Goal: Task Accomplishment & Management: Complete application form

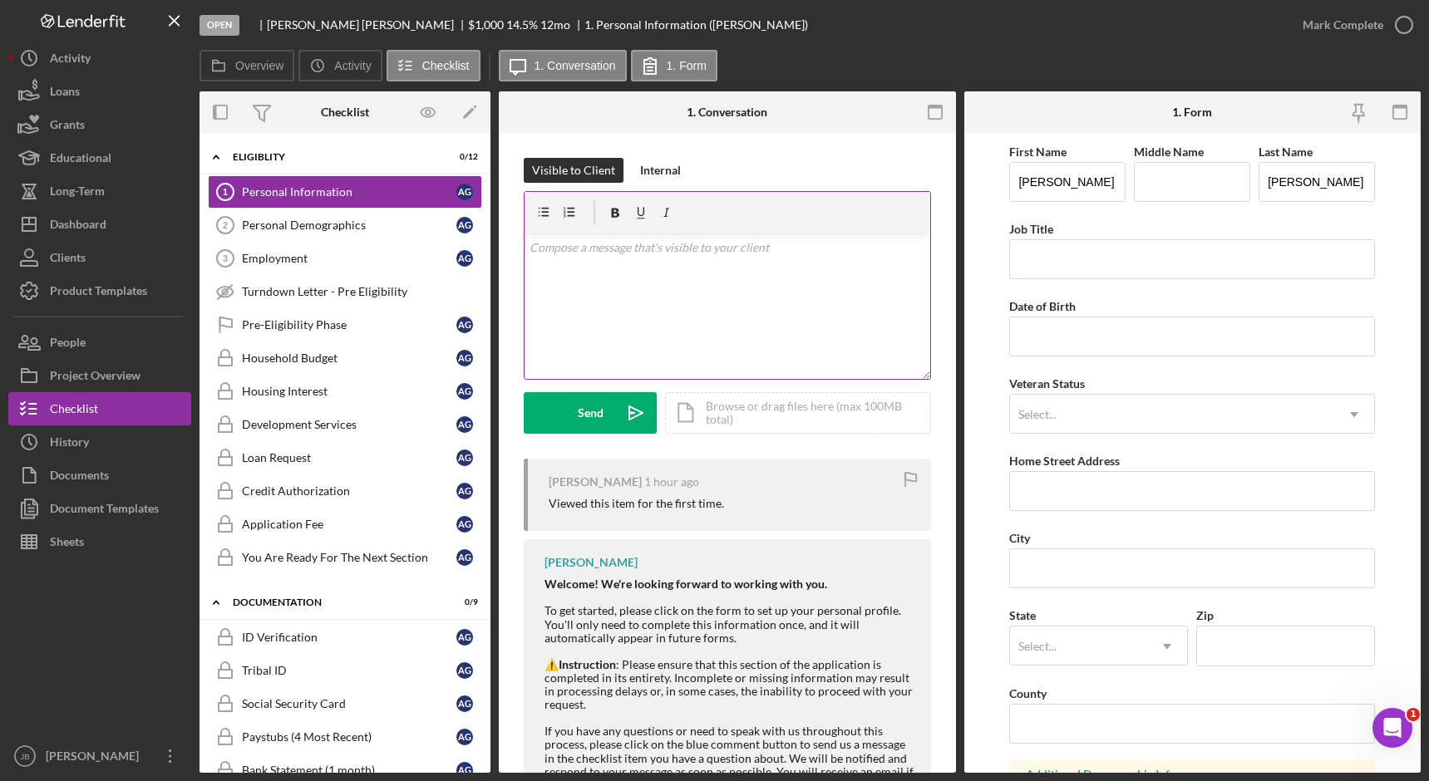
scroll to position [166, 0]
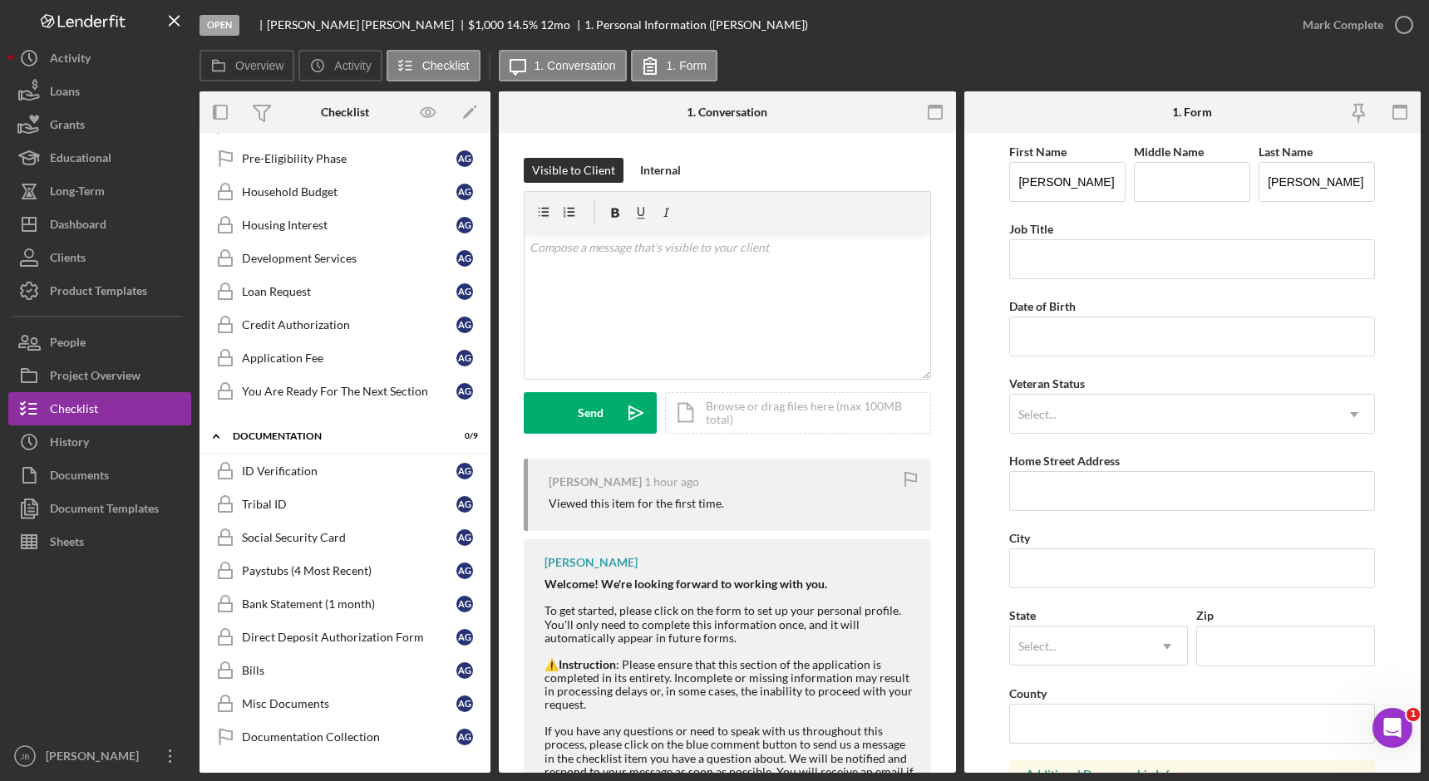
click at [180, 38] on div "Logo-Reversed Created with Sketch. Icon/Menu Close" at bounding box center [99, 21] width 183 height 42
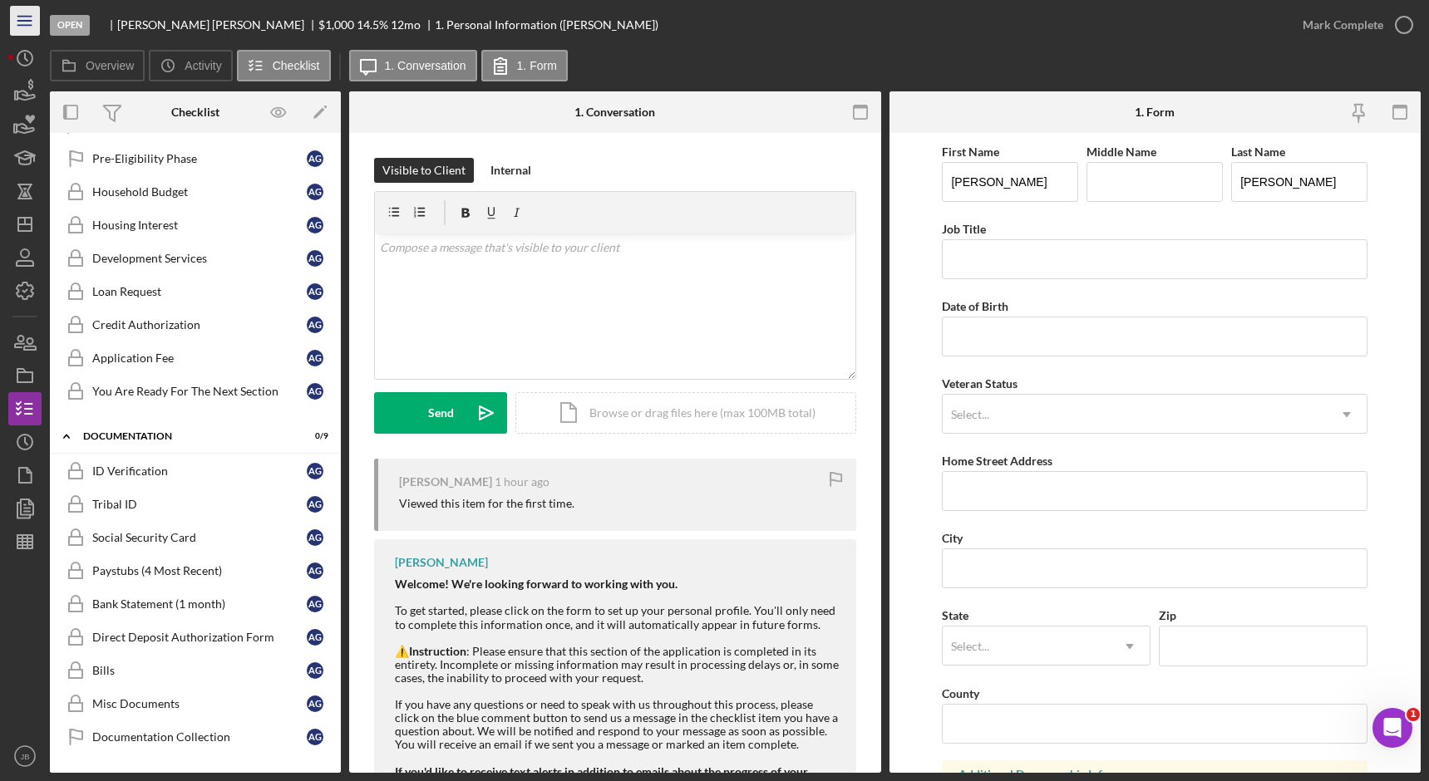
click at [27, 18] on icon "Icon/Menu" at bounding box center [25, 20] width 37 height 37
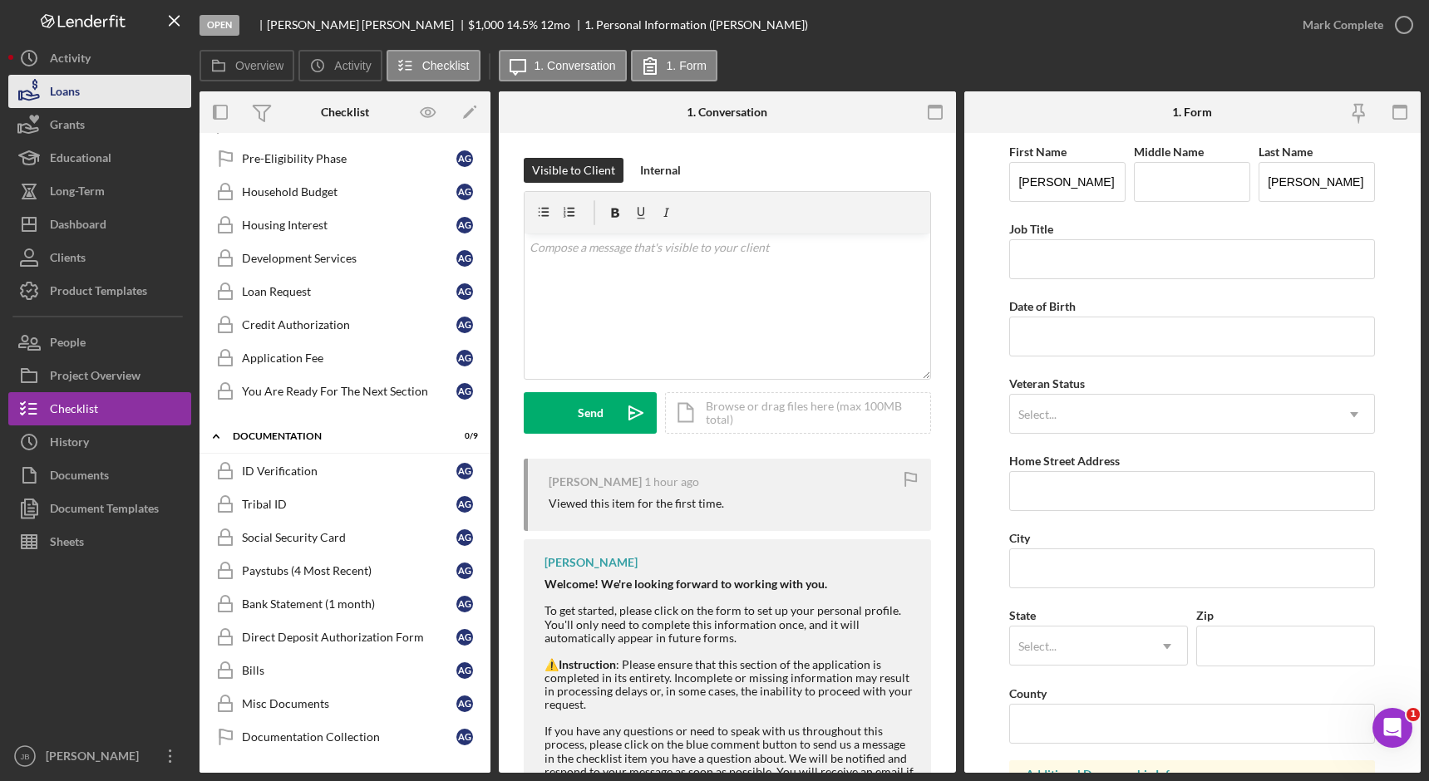
click at [130, 84] on button "Loans" at bounding box center [99, 91] width 183 height 33
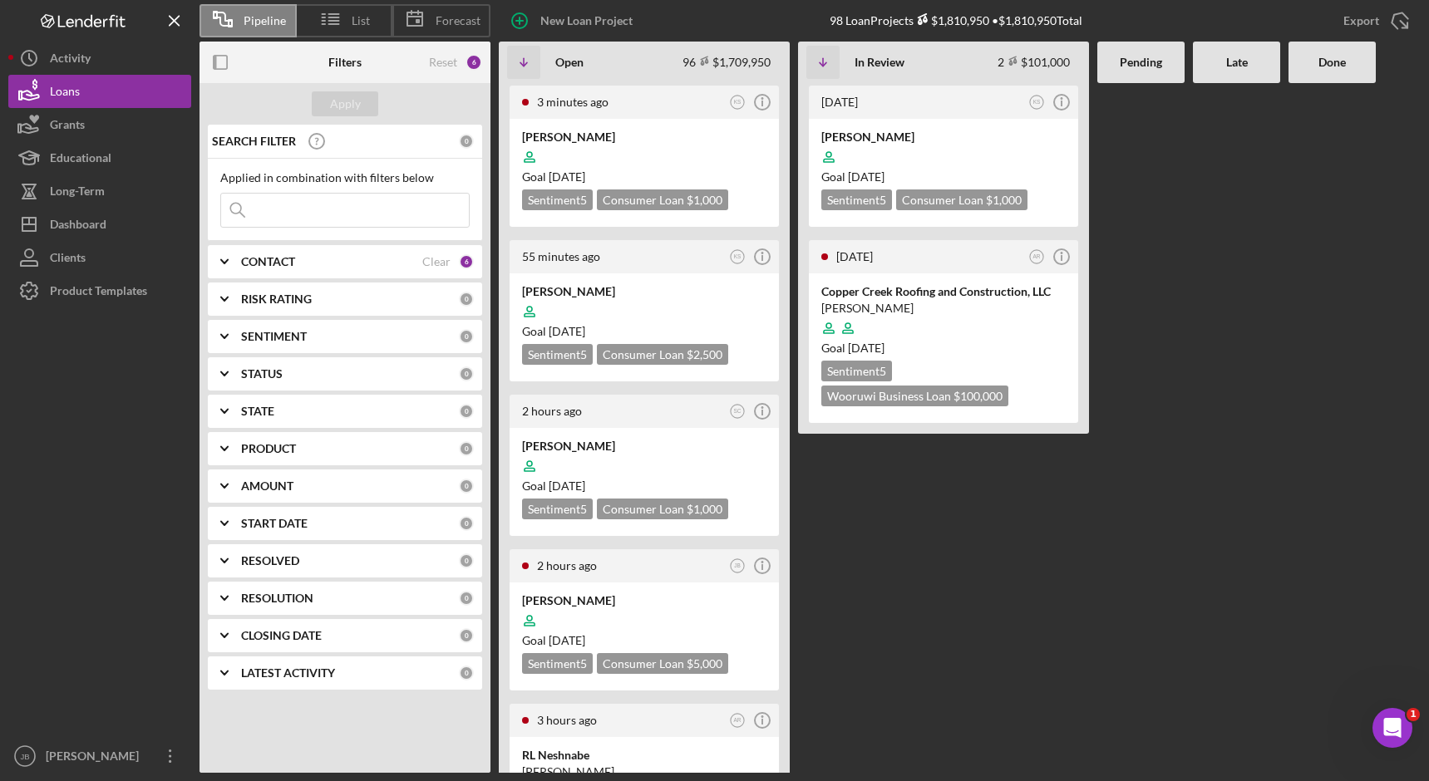
click at [298, 202] on input at bounding box center [345, 210] width 248 height 33
type input "Miner"
click at [338, 101] on div "Apply" at bounding box center [345, 103] width 31 height 25
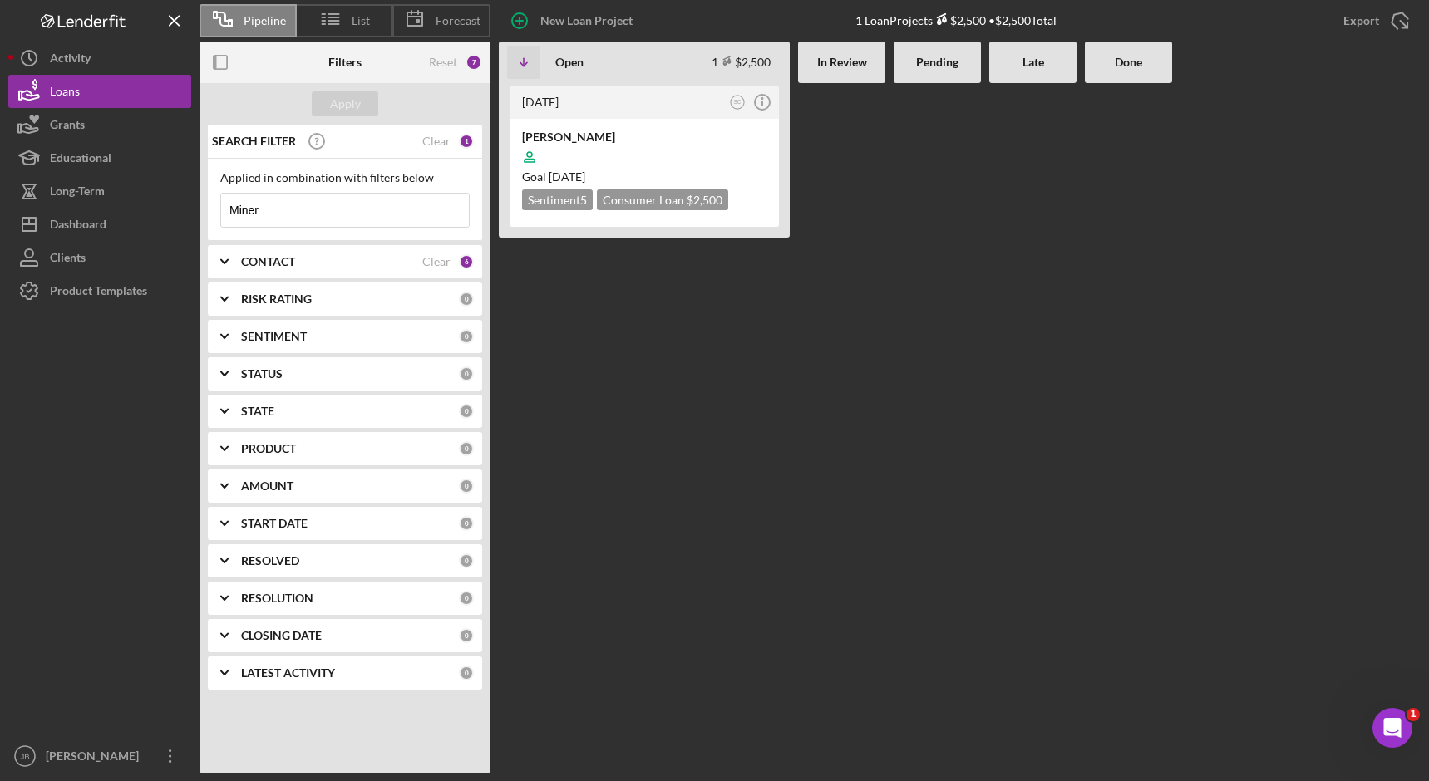
click at [1003, 222] on div at bounding box center [1032, 428] width 87 height 690
click at [580, 138] on div "[PERSON_NAME]" at bounding box center [644, 137] width 244 height 17
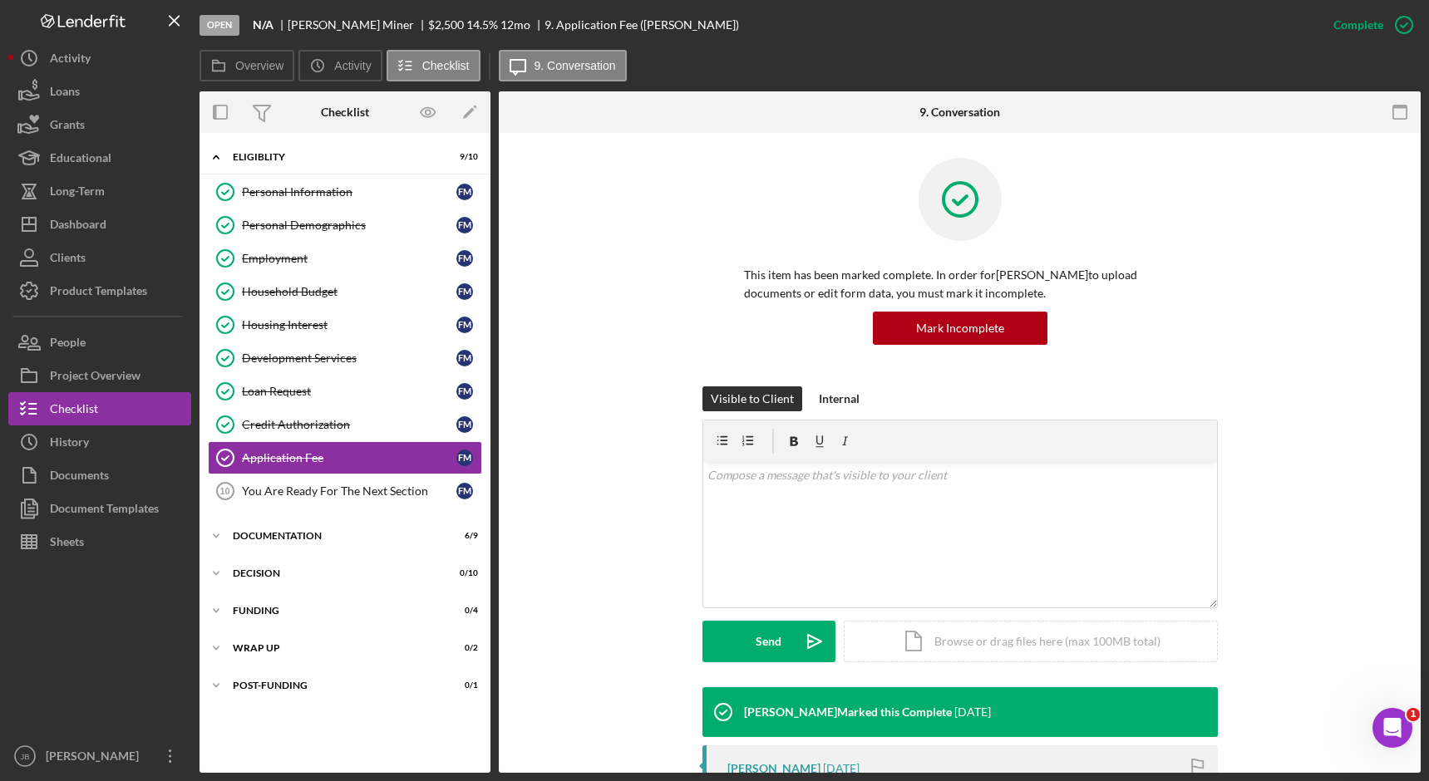
scroll to position [83, 0]
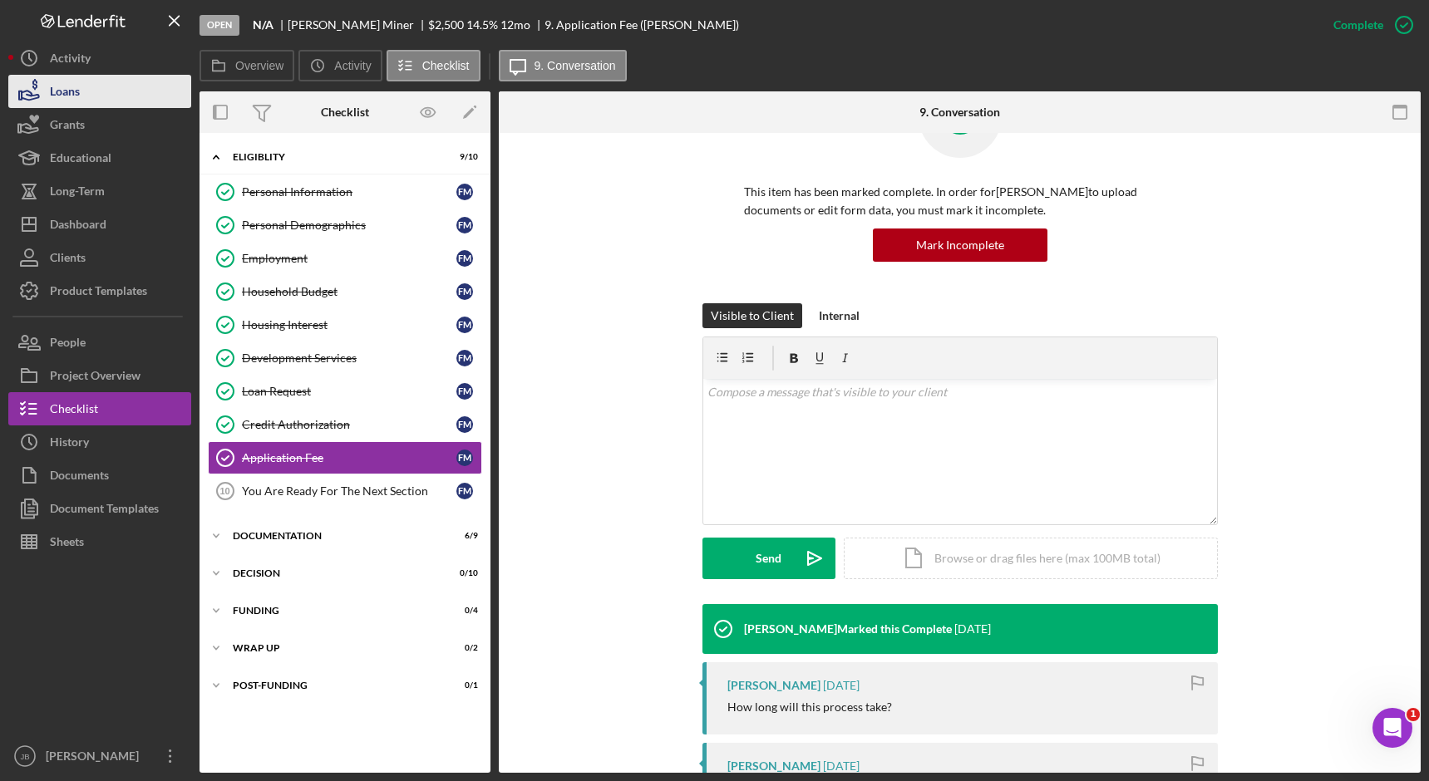
click at [74, 90] on div "Loans" at bounding box center [65, 93] width 30 height 37
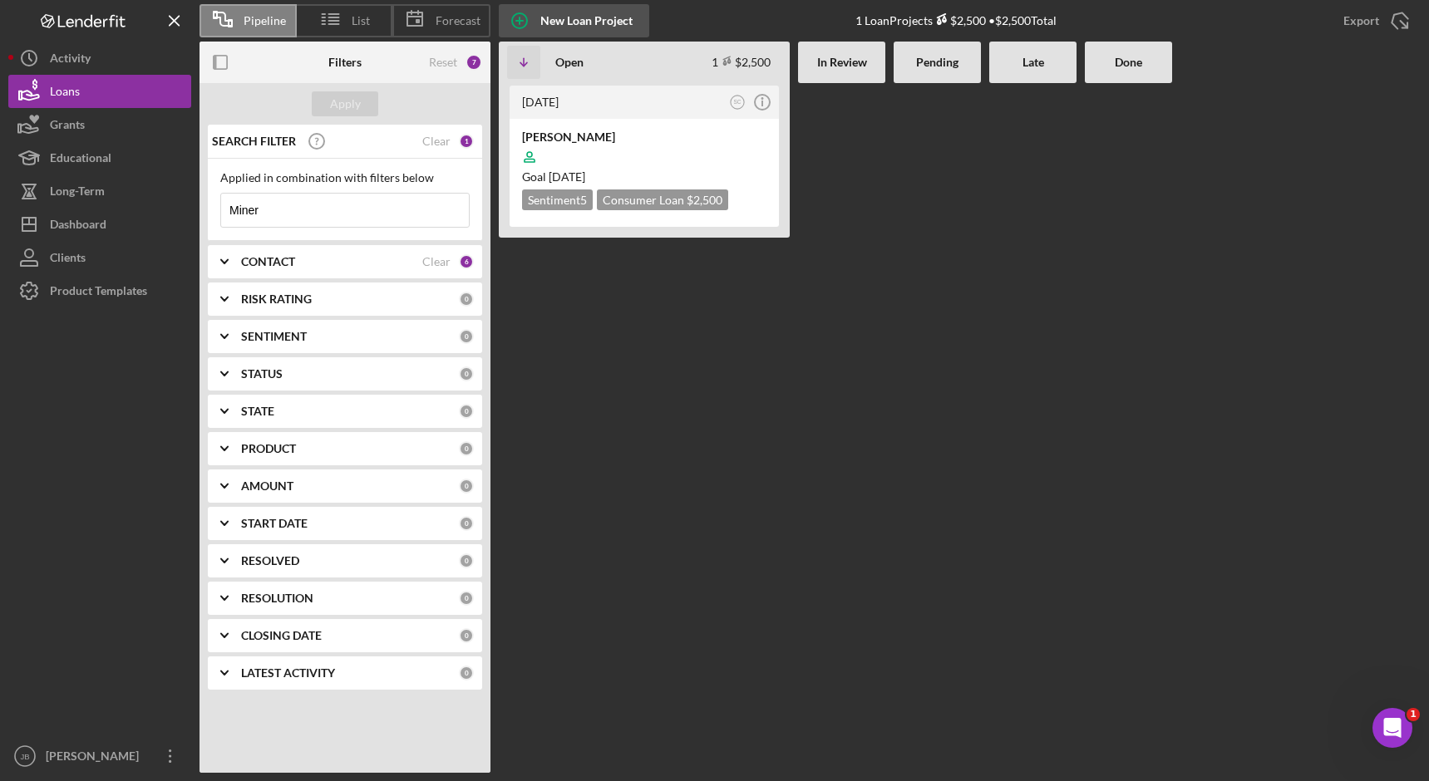
click at [523, 20] on icon "button" at bounding box center [519, 21] width 8 height 8
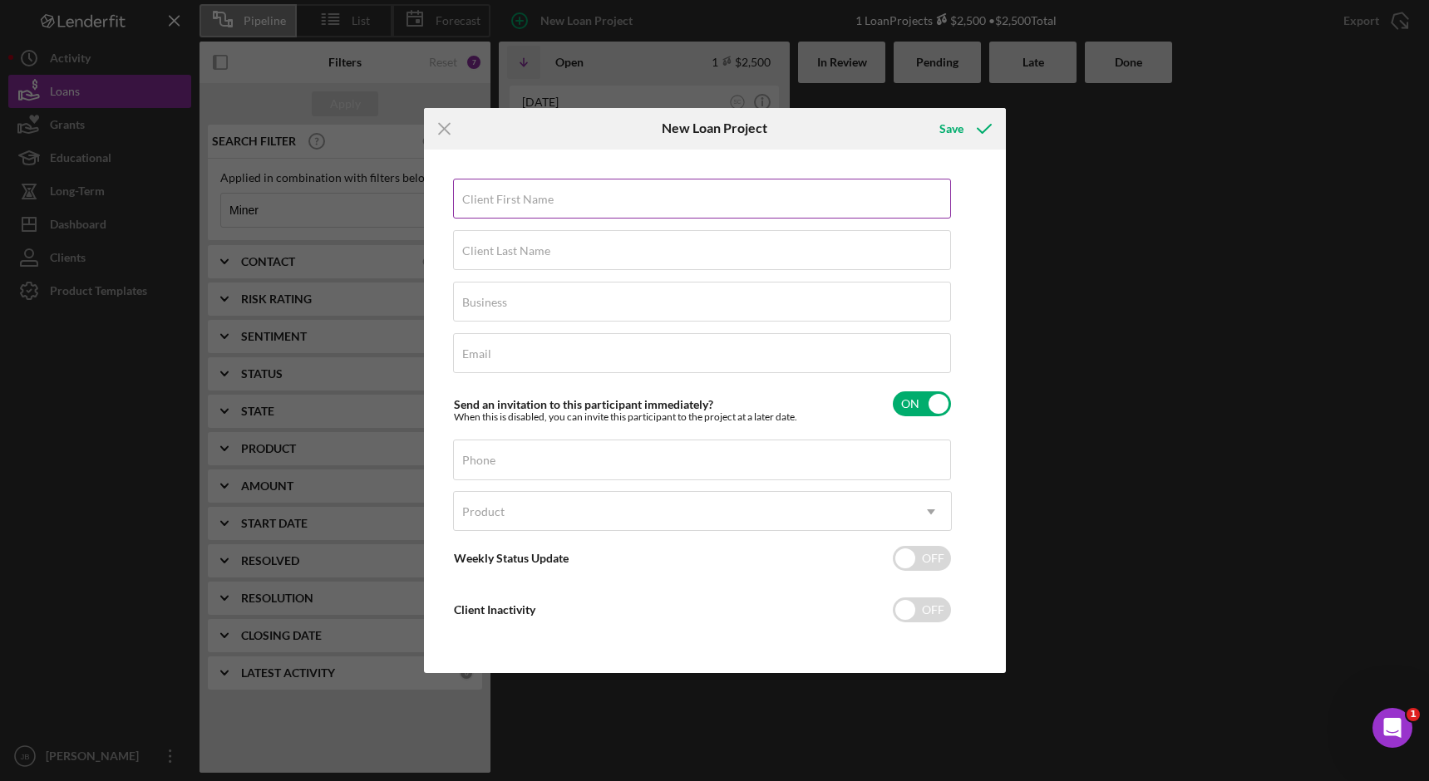
click at [538, 193] on label "Client First Name" at bounding box center [507, 199] width 91 height 13
click at [538, 193] on input "Client First Name" at bounding box center [702, 199] width 498 height 40
type input "M"
type input "[PERSON_NAME]"
click at [495, 264] on input "Client Last Name" at bounding box center [702, 250] width 498 height 40
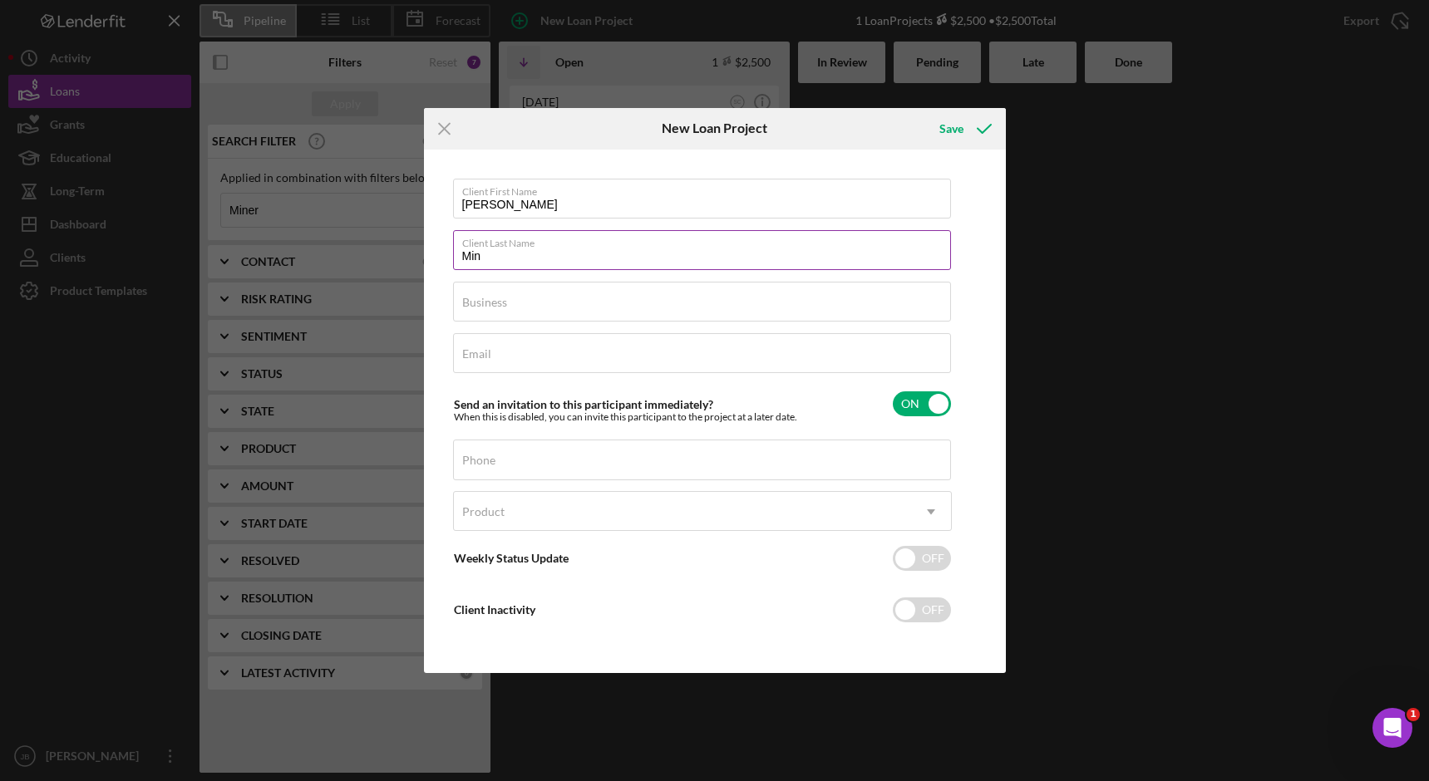
type input "Miner"
click at [466, 314] on input "Business" at bounding box center [702, 302] width 498 height 40
type input "FNCF"
click at [537, 352] on div "Email Required" at bounding box center [702, 354] width 499 height 42
type input "[EMAIL_ADDRESS][DOMAIN_NAME]"
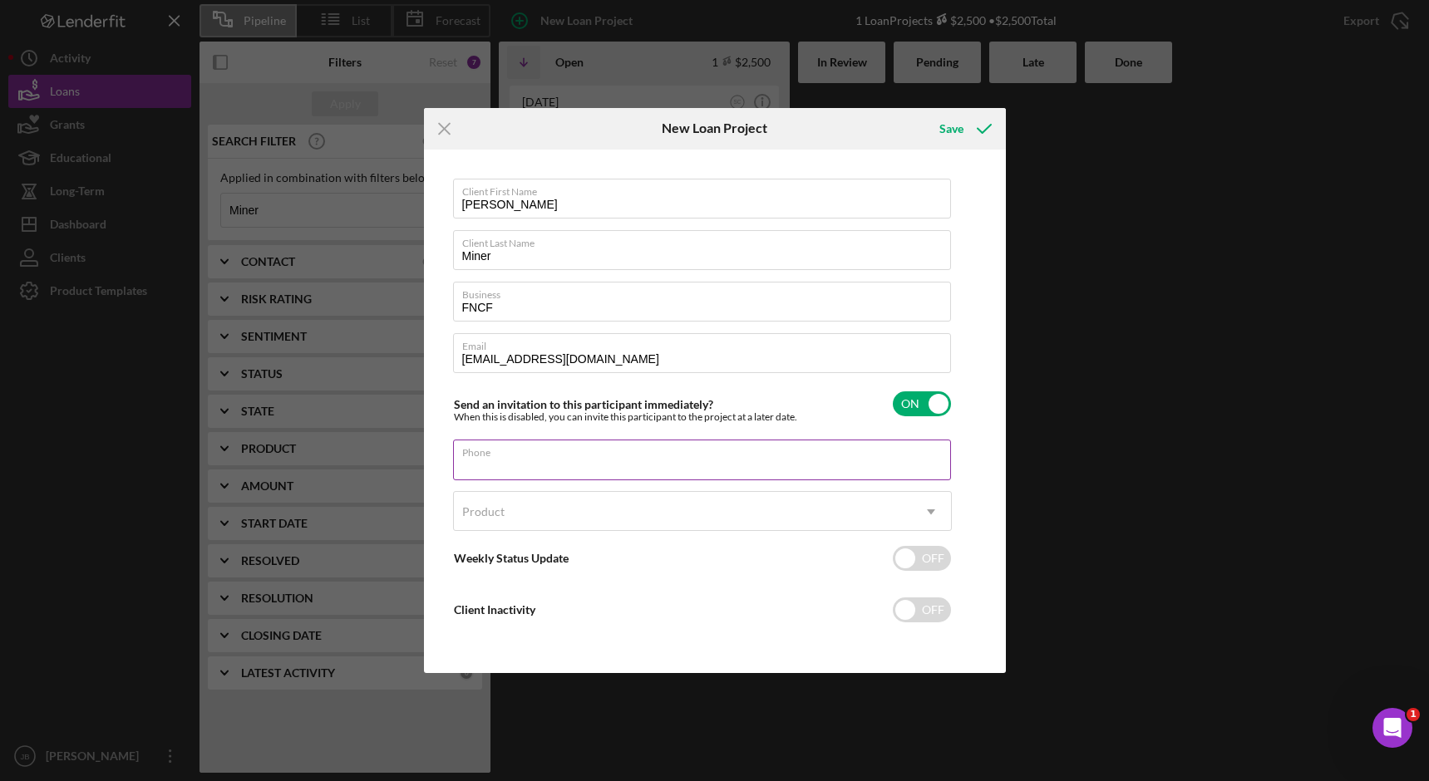
click at [664, 446] on div "Phone" at bounding box center [702, 461] width 499 height 42
click at [564, 460] on div "Phone" at bounding box center [702, 461] width 499 height 42
click at [639, 504] on div "Product" at bounding box center [682, 512] width 457 height 38
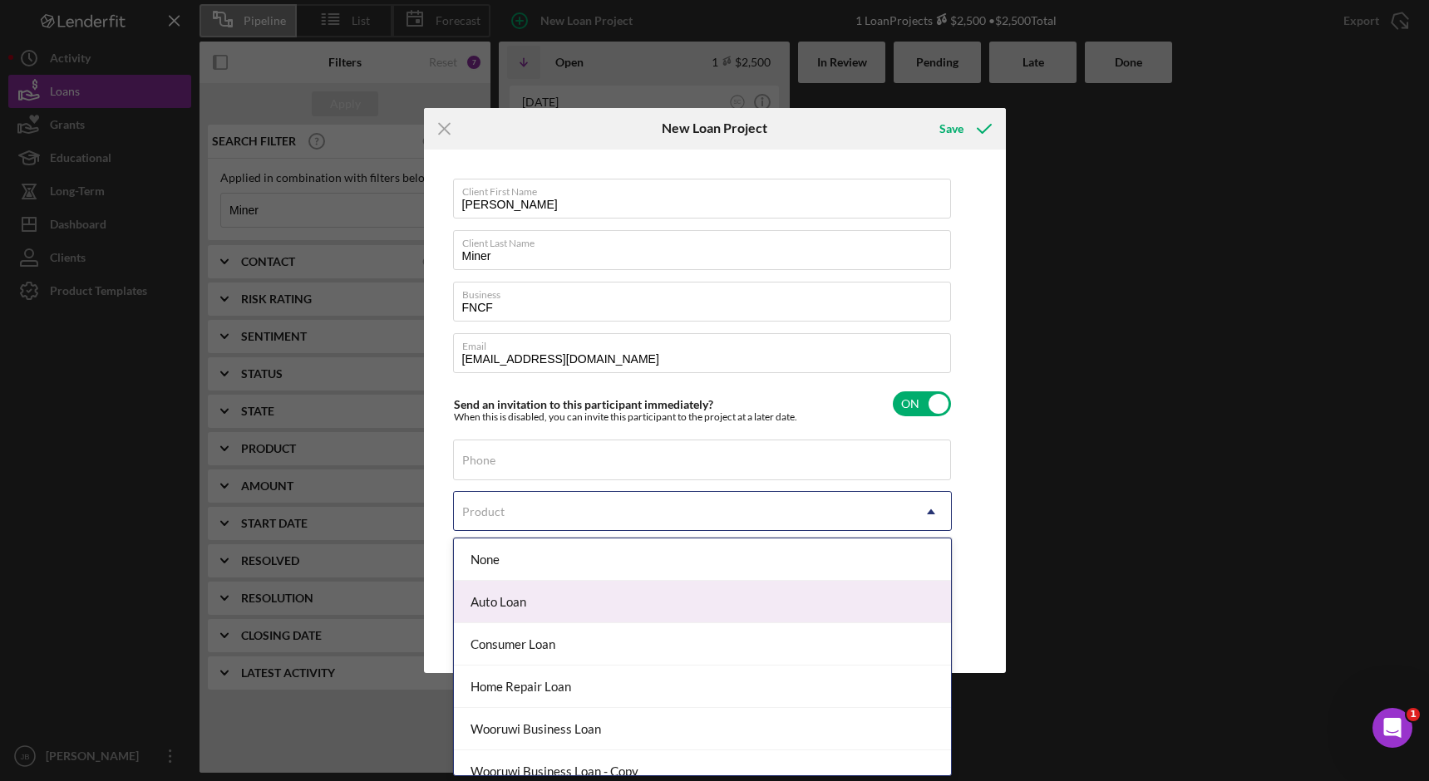
click at [633, 606] on div "Auto Loan" at bounding box center [702, 602] width 497 height 42
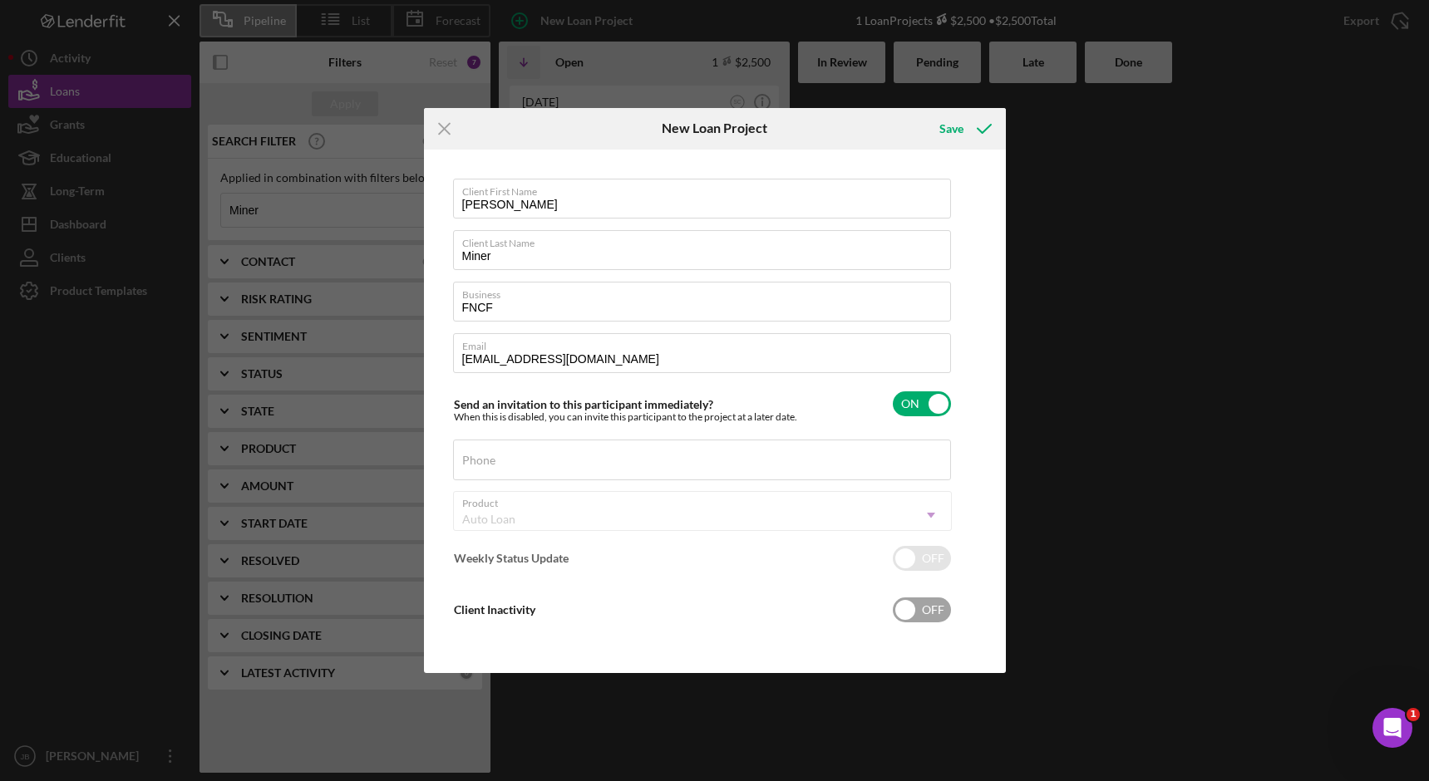
click at [634, 607] on div "Client First Name Fredricka Client Last Name Miner Business FNCF Email mnr_frdr…" at bounding box center [702, 412] width 499 height 466
checkbox input "true"
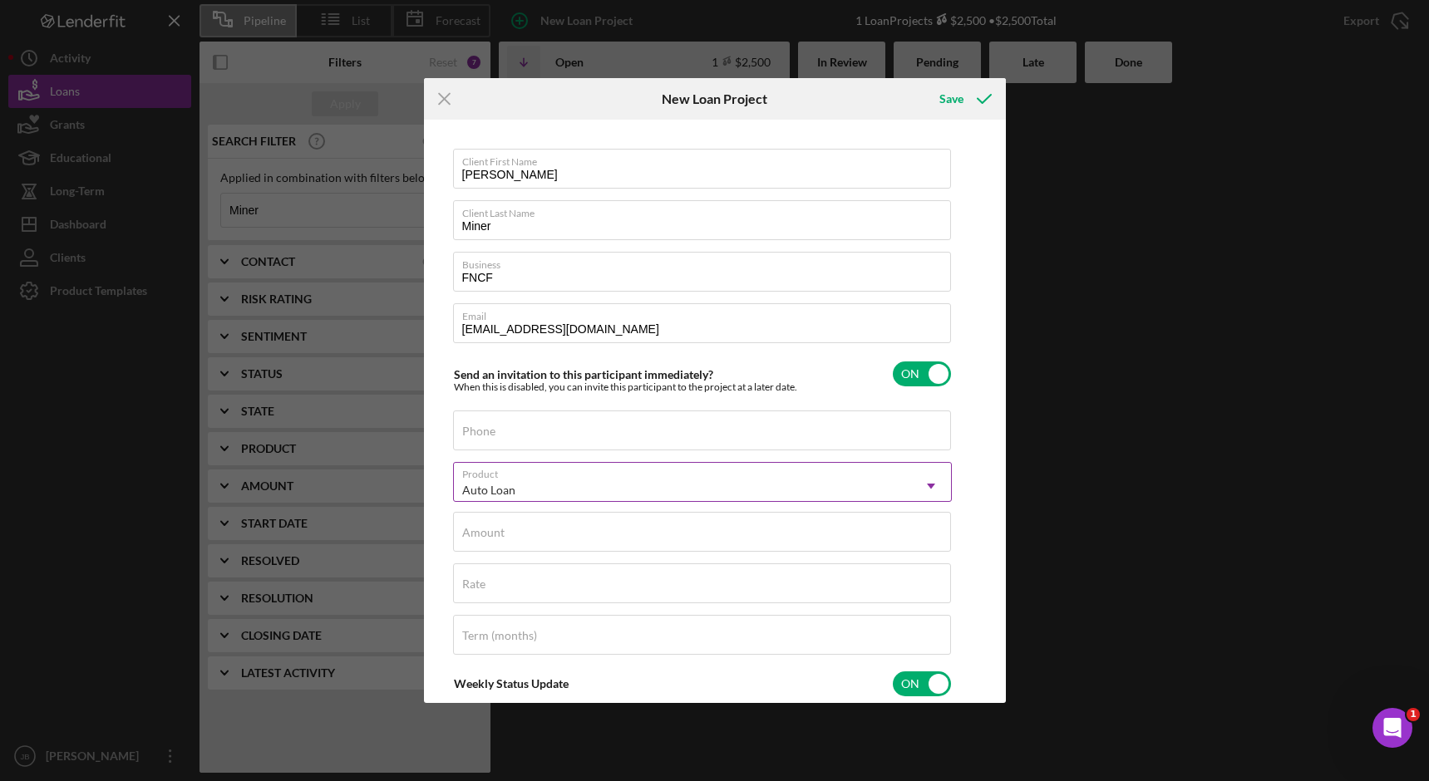
click at [648, 497] on div "Auto Loan" at bounding box center [682, 490] width 457 height 38
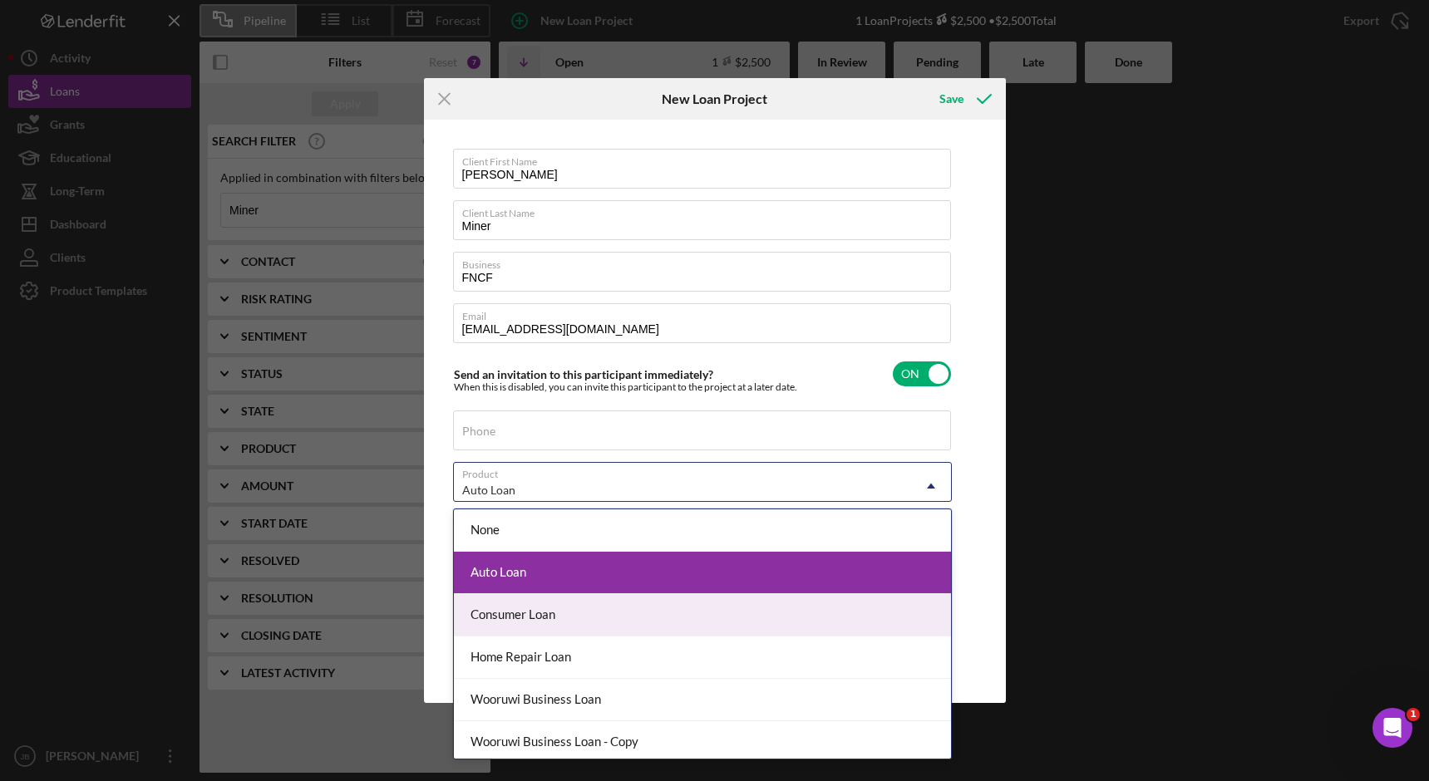
click at [678, 622] on div "Consumer Loan" at bounding box center [702, 615] width 497 height 42
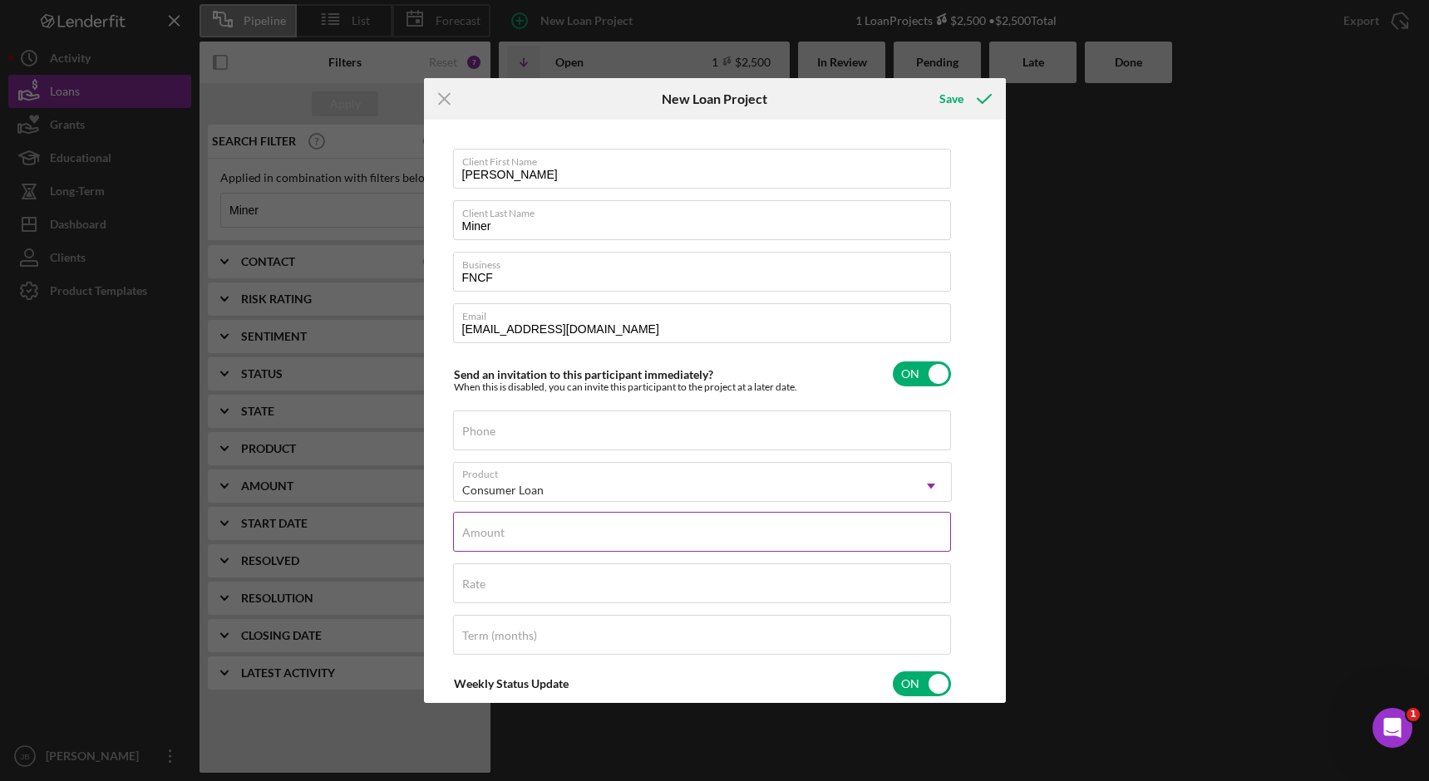
click at [706, 539] on input "Amount" at bounding box center [702, 532] width 498 height 40
click at [706, 530] on label "Amount" at bounding box center [706, 522] width 489 height 18
click at [706, 530] on input "Amount" at bounding box center [702, 532] width 498 height 40
click at [707, 530] on label "Amount" at bounding box center [706, 522] width 489 height 18
click at [707, 530] on input "Amount" at bounding box center [702, 532] width 498 height 40
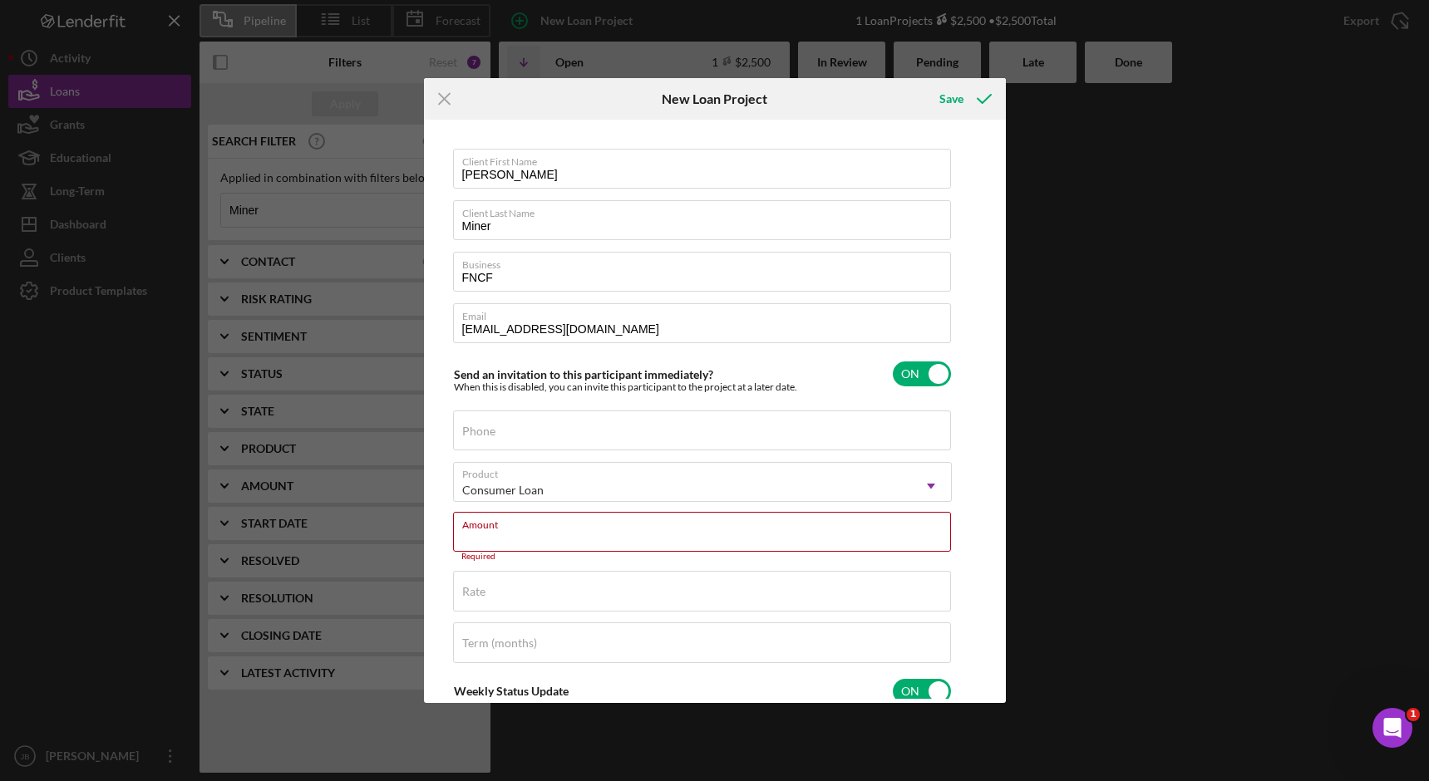
type textarea "Here's a snapshot of information that has been fully approved, as well as the i…"
click at [964, 488] on div "Client First Name Fredricka Client Last Name Miner Business FNCF Email mnr_frdr…" at bounding box center [715, 411] width 574 height 575
click at [500, 533] on label "Amount" at bounding box center [483, 532] width 42 height 13
click at [500, 533] on input "Amount" at bounding box center [702, 532] width 498 height 40
type input "$1"
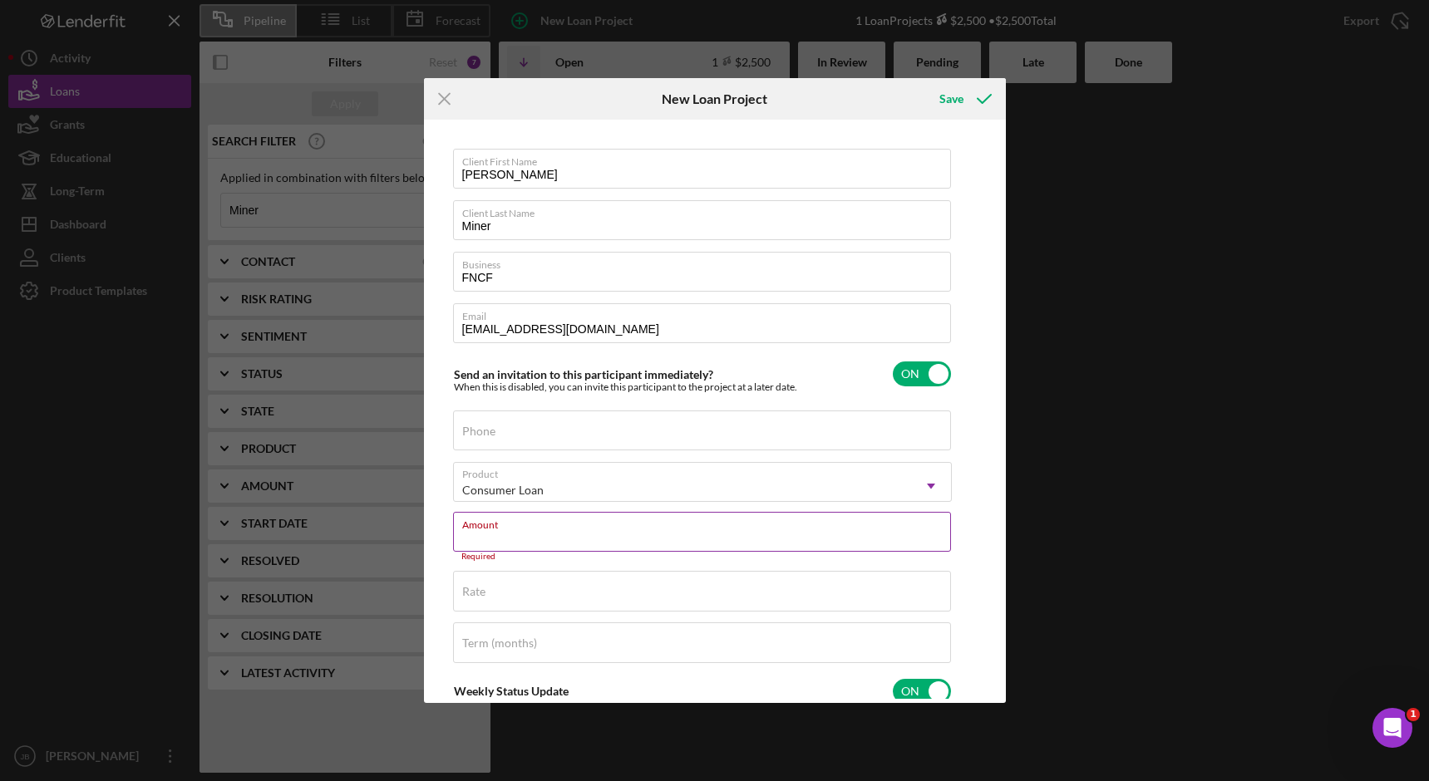
type textarea "Here's a snapshot of information that has been fully approved, as well as the i…"
type input "$10"
type textarea "Here's a snapshot of information that has been fully approved, as well as the i…"
type input "$100"
type textarea "Here's a snapshot of information that has been fully approved, as well as the i…"
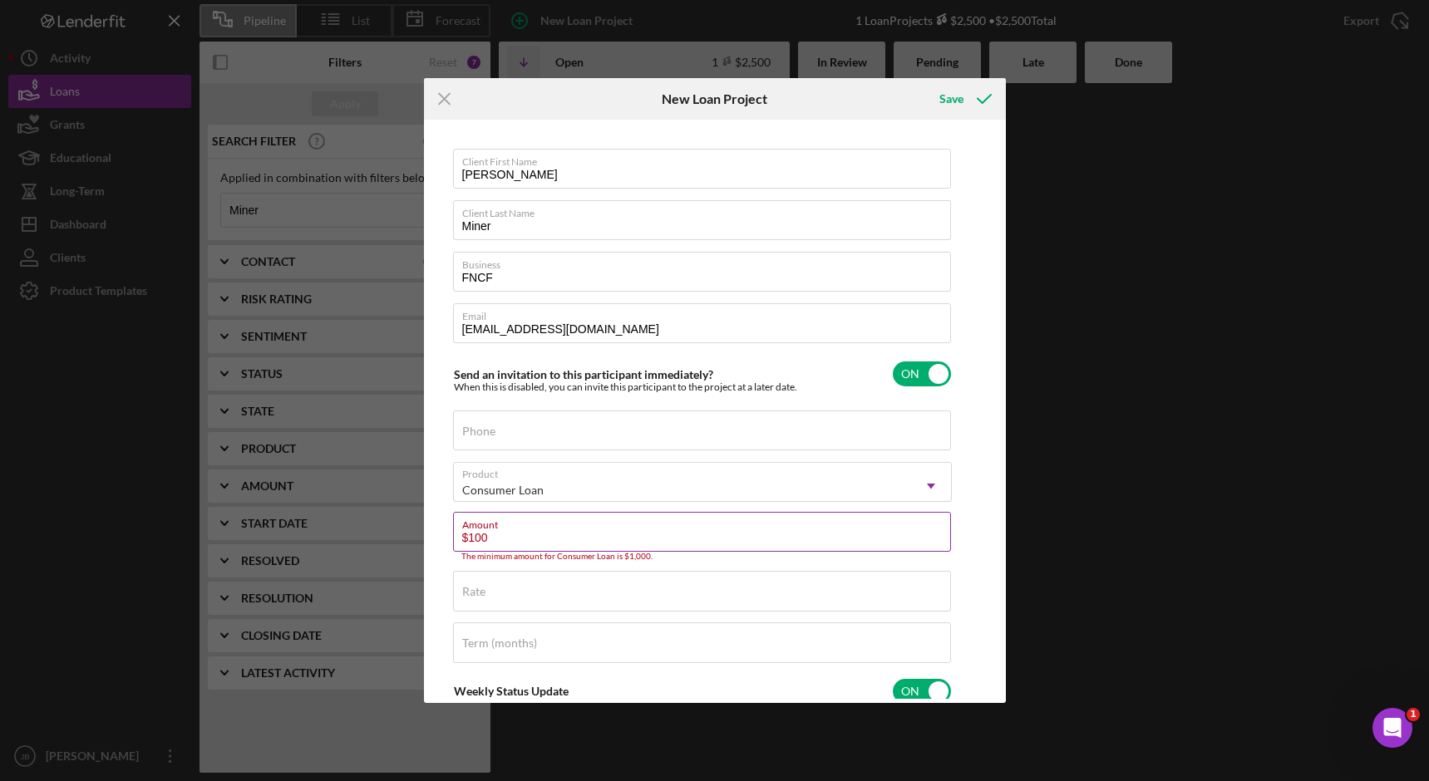
type input "$1,000"
type textarea "Here's a snapshot of information that has been fully approved, as well as the i…"
type input "$1,000"
click at [646, 597] on input "Rate" at bounding box center [702, 584] width 498 height 40
type textarea "Here's a snapshot of information that has been fully approved, as well as the i…"
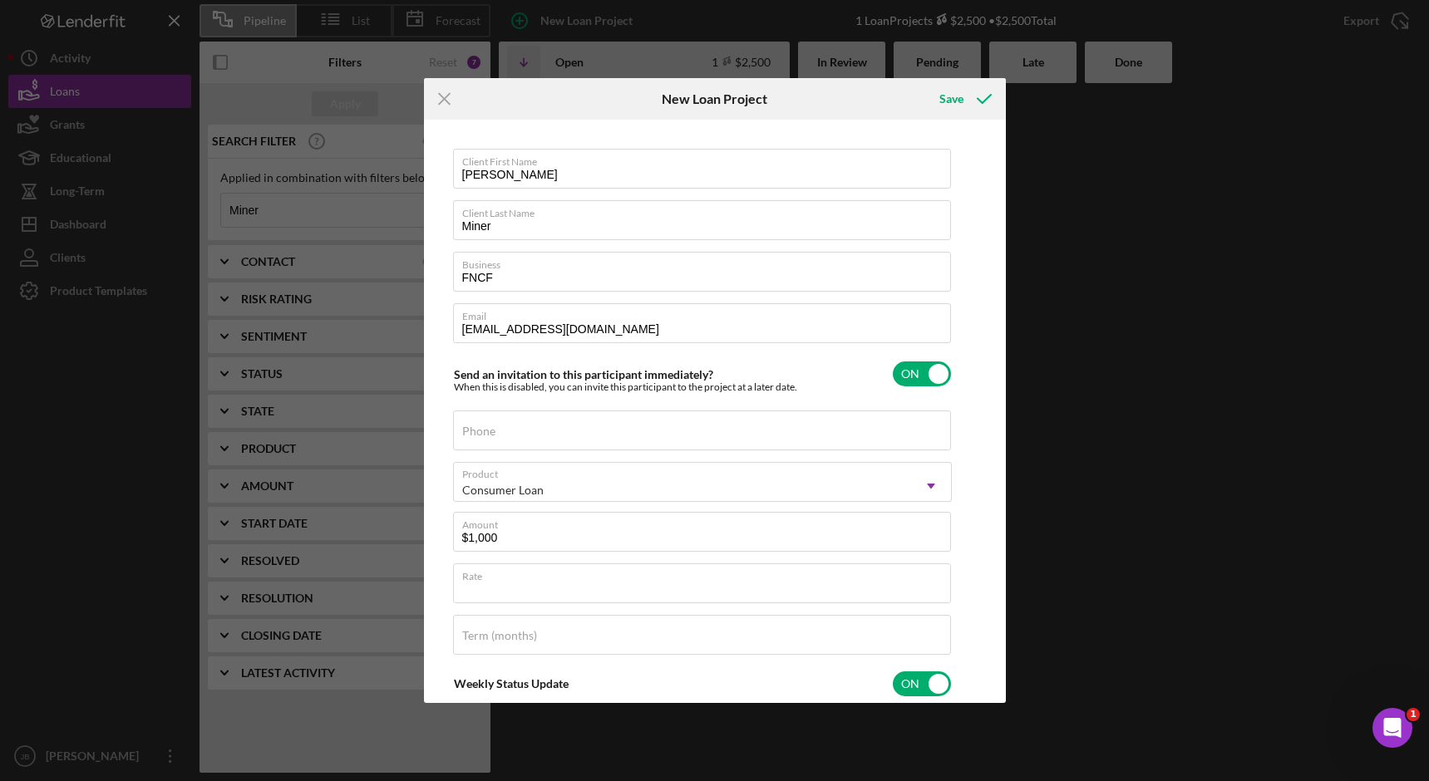
click at [692, 558] on div "Client First Name Fredricka Client Last Name Miner Business FNCF Email mnr_frdr…" at bounding box center [702, 548] width 499 height 799
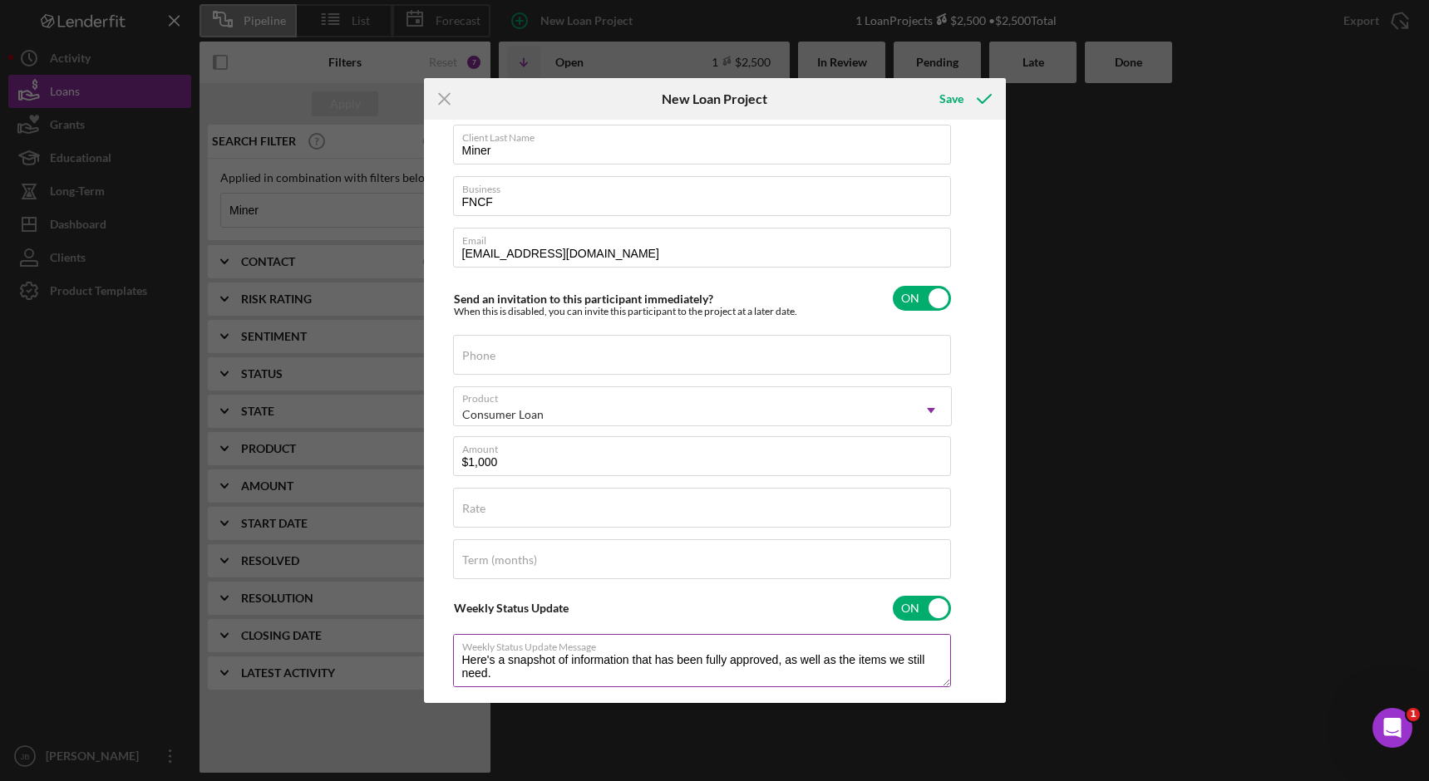
scroll to position [273, 0]
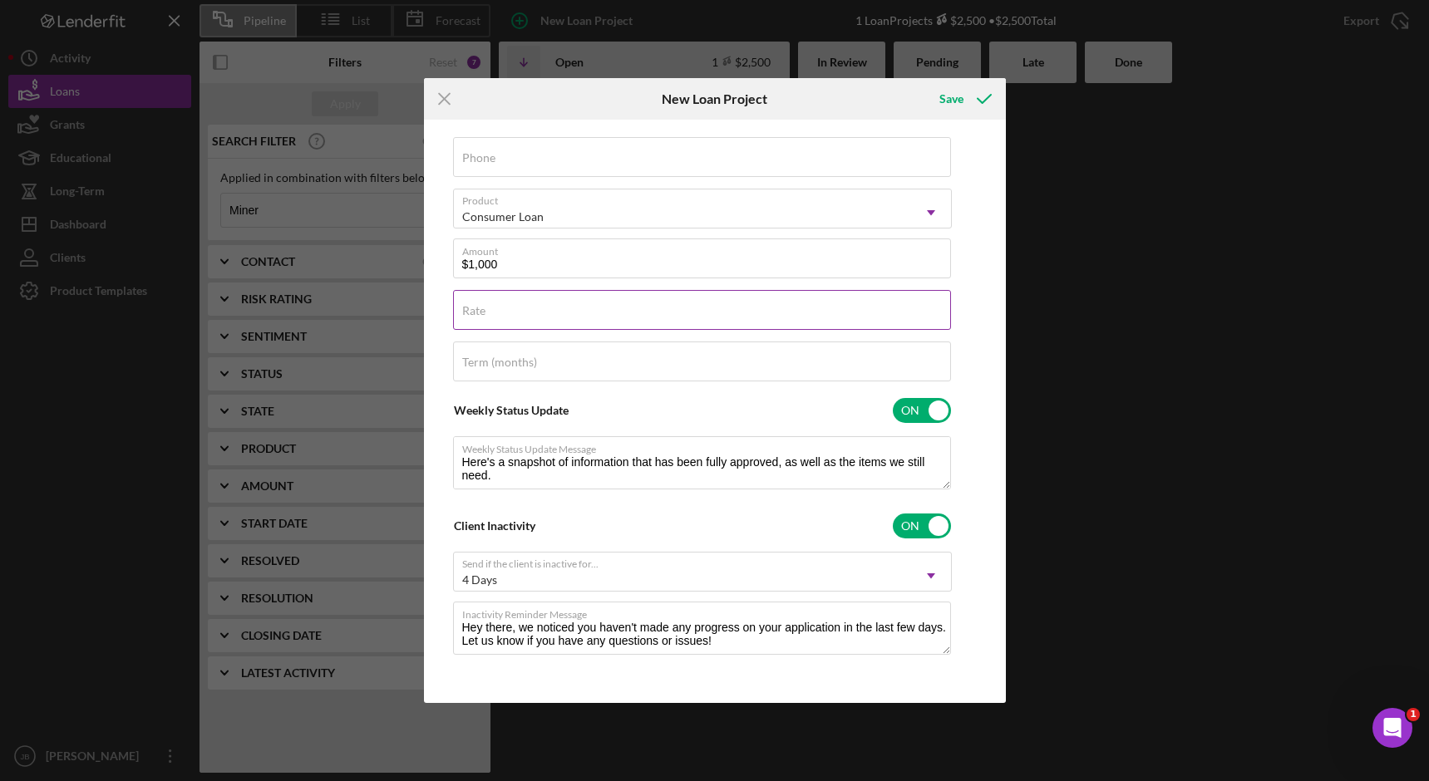
click at [699, 314] on input "Rate" at bounding box center [702, 310] width 498 height 40
type input "14.500%"
type textarea "Here's a snapshot of information that has been fully approved, as well as the i…"
click at [637, 367] on input "Term (months)" at bounding box center [702, 362] width 498 height 40
type input "12"
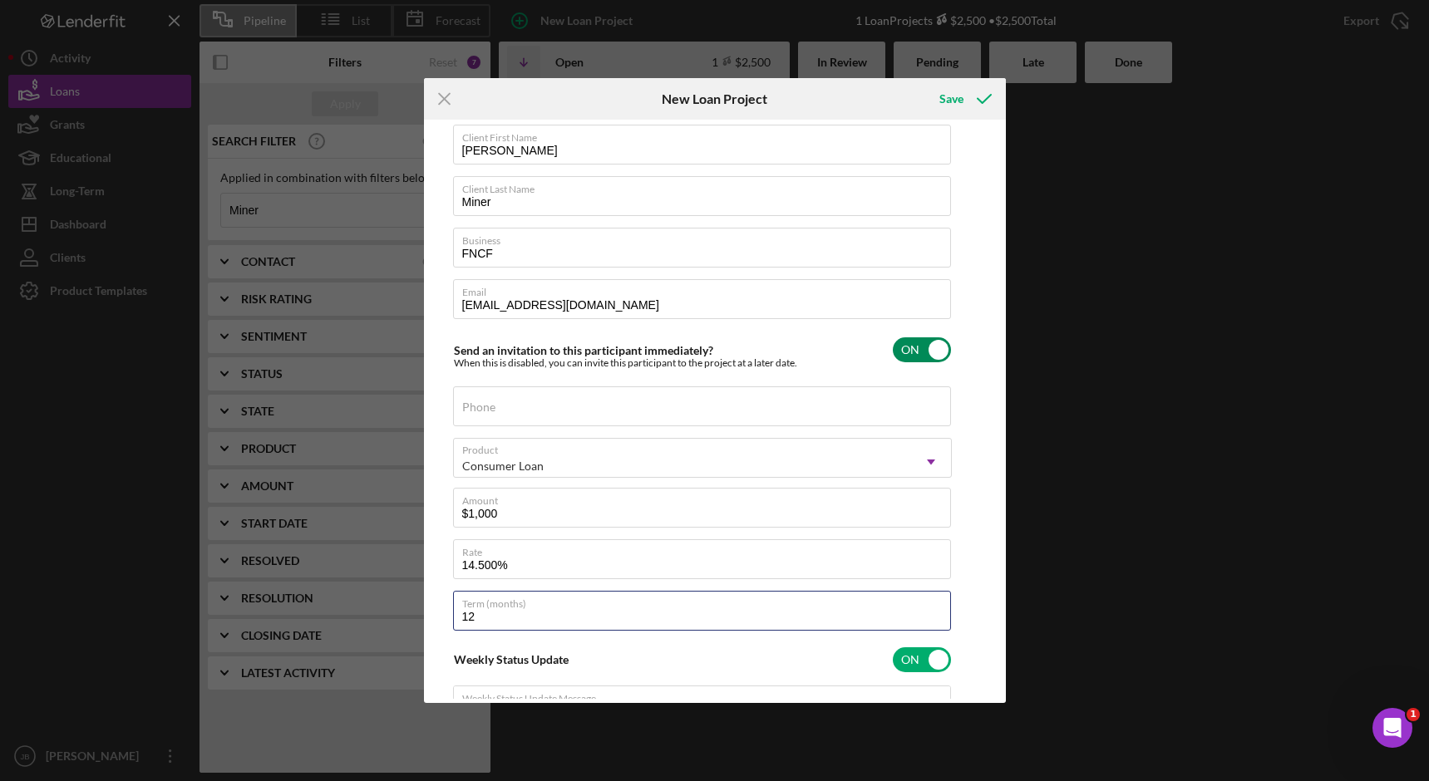
scroll to position [0, 0]
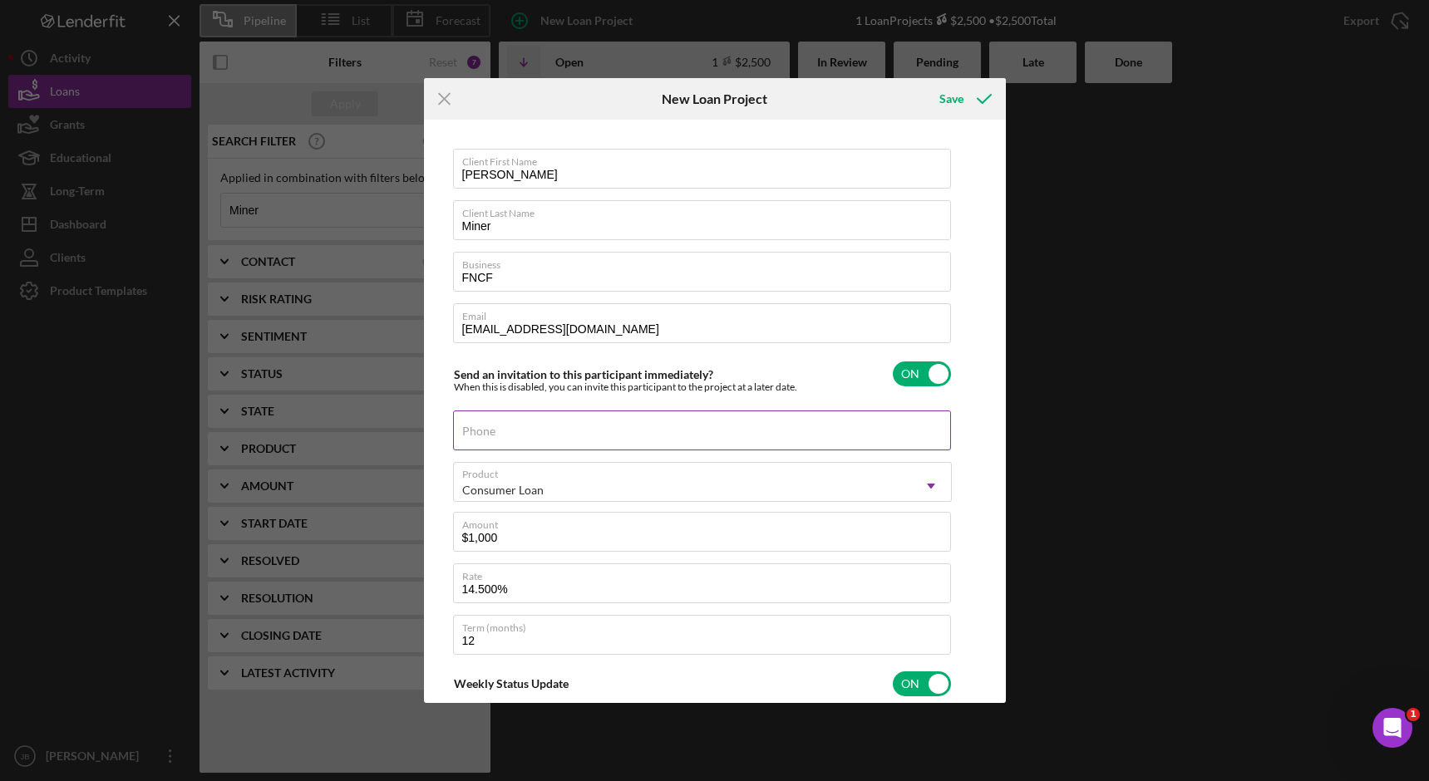
click at [587, 428] on div "Phone" at bounding box center [702, 432] width 499 height 42
type textarea "Here's a snapshot of information that has been fully approved, as well as the i…"
paste input "[PHONE_NUMBER]"
type input "[PHONE_NUMBER]"
type textarea "Here's a snapshot of information that has been fully approved, as well as the i…"
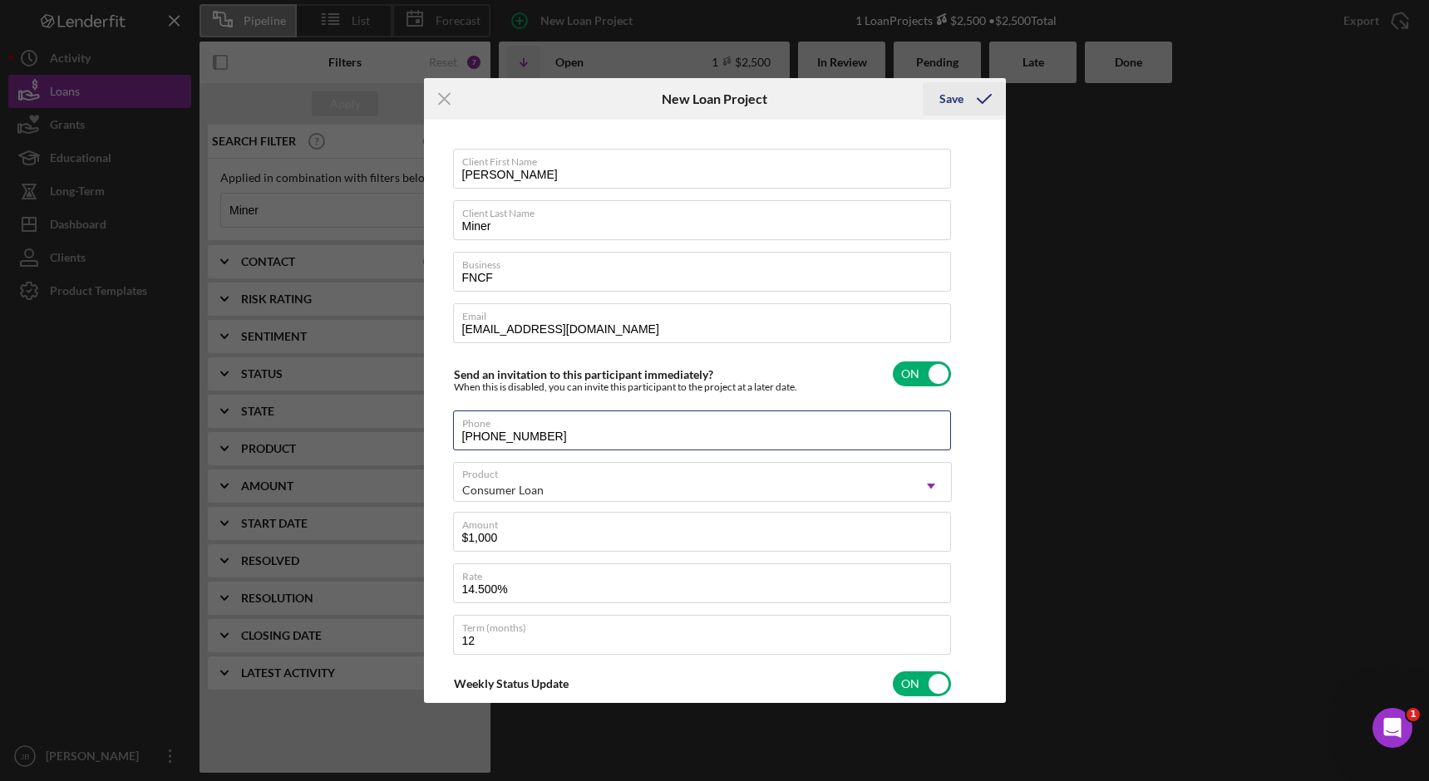
type input "[PHONE_NUMBER]"
click at [945, 100] on div "Save" at bounding box center [951, 98] width 24 height 33
type textarea "Here's a snapshot of information that has been fully approved, as well as the i…"
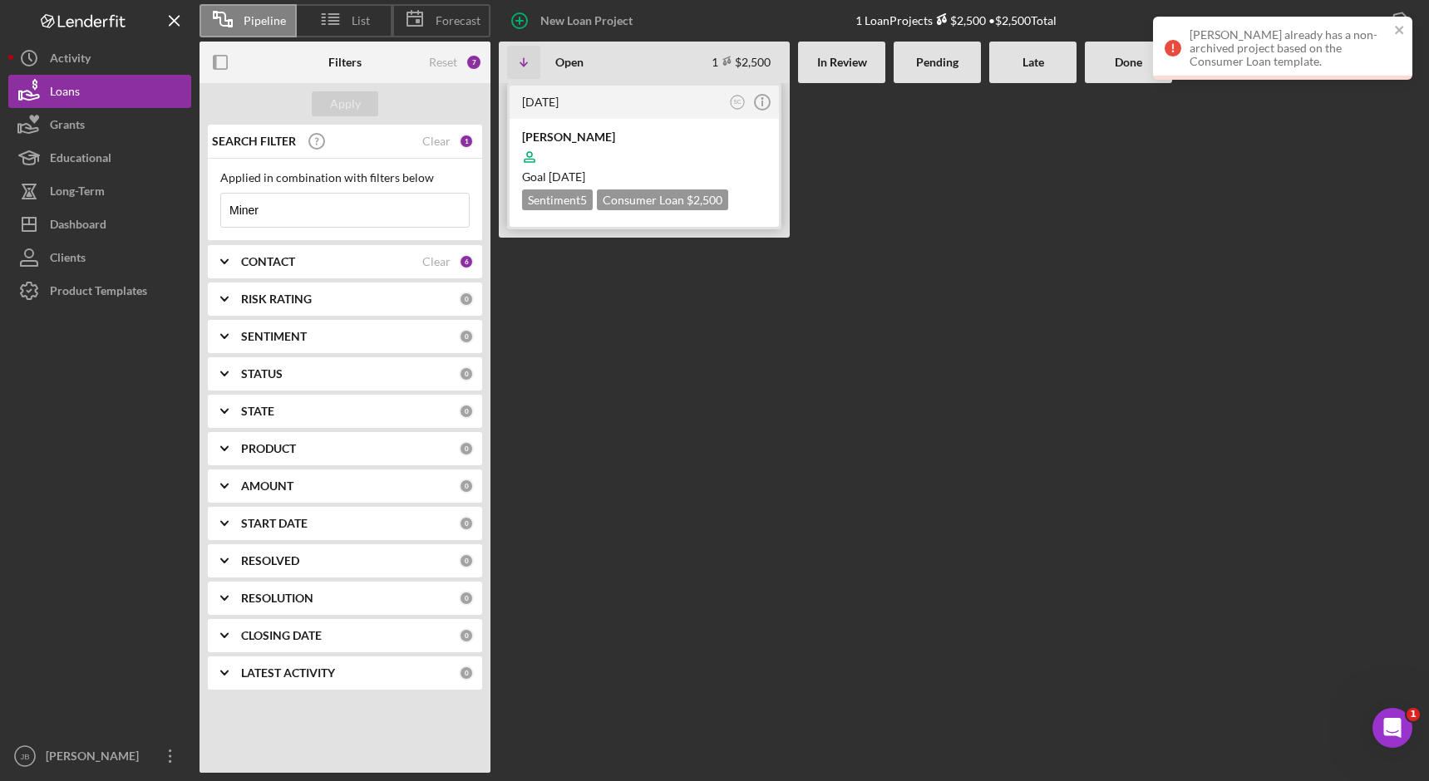
click at [688, 103] on div "[DATE]" at bounding box center [623, 102] width 203 height 13
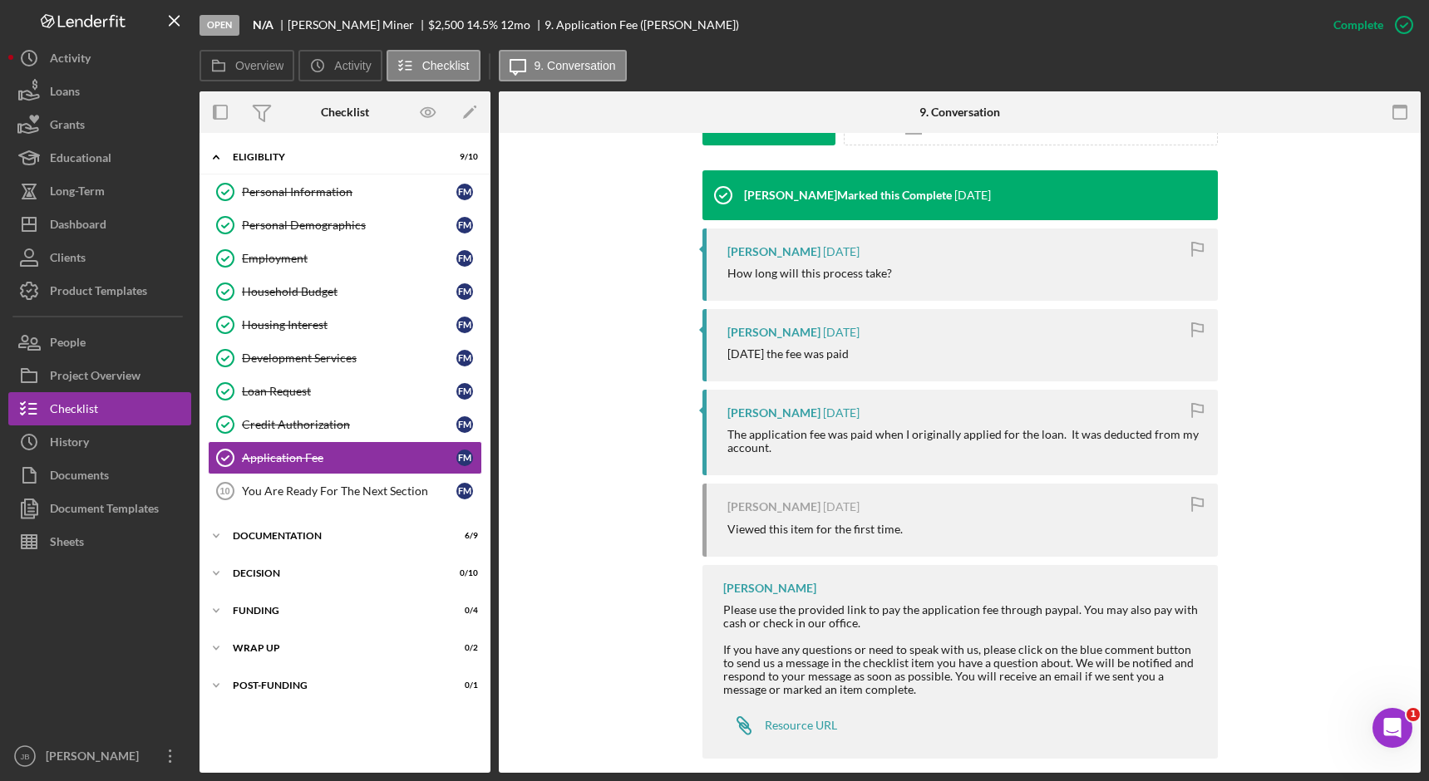
scroll to position [536, 0]
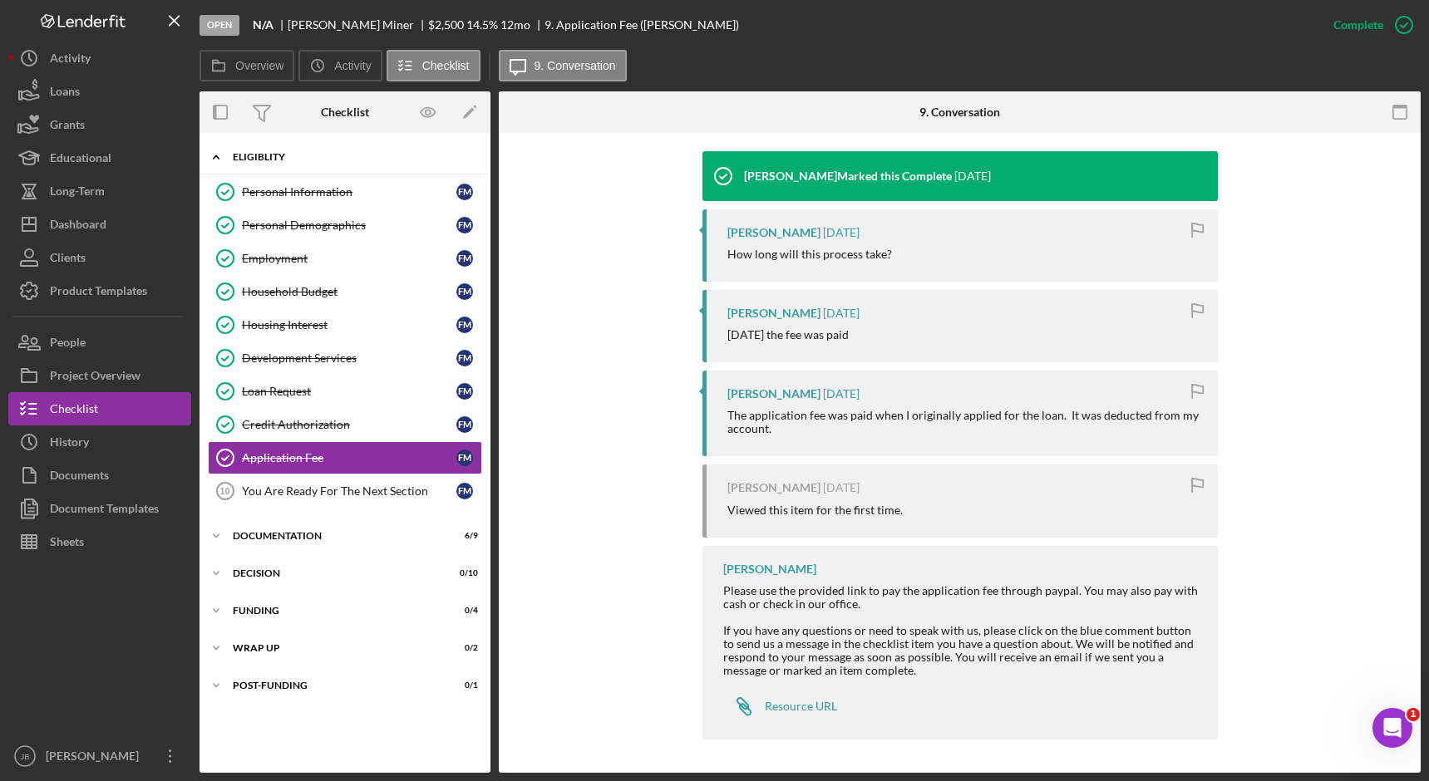
click at [314, 149] on div "Icon/Expander Eligiblity 9 / 10" at bounding box center [345, 157] width 291 height 34
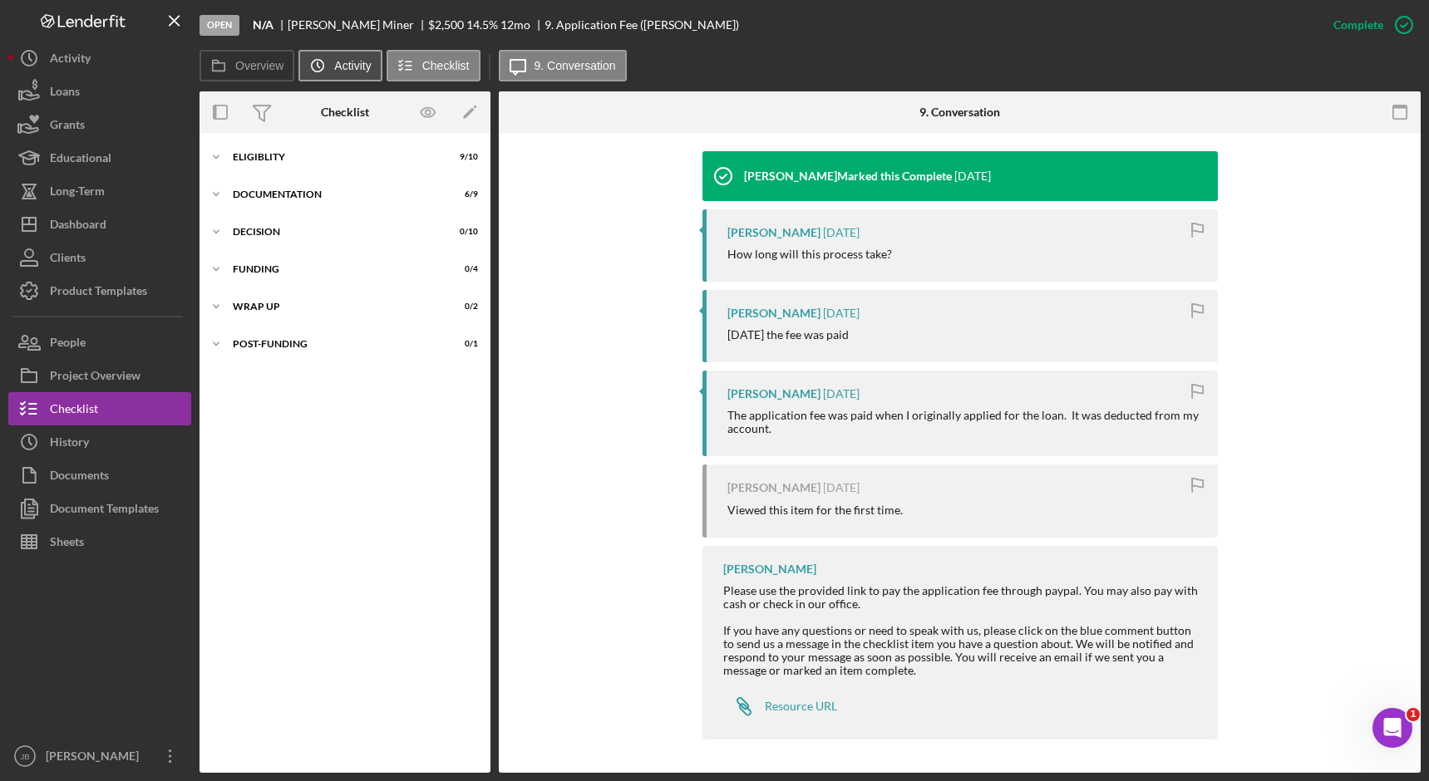
click at [367, 66] on label "Activity" at bounding box center [352, 65] width 37 height 13
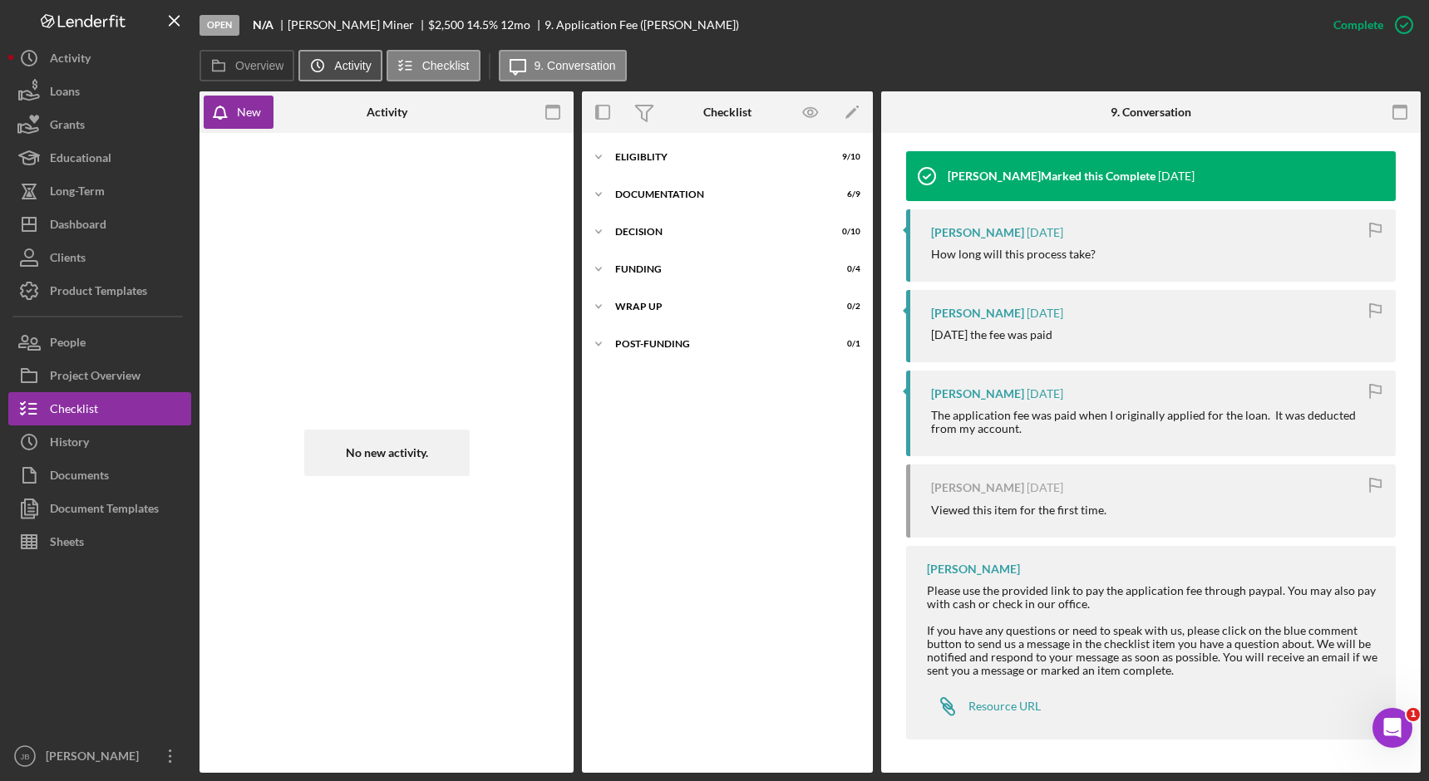
click at [367, 66] on label "Activity" at bounding box center [352, 65] width 37 height 13
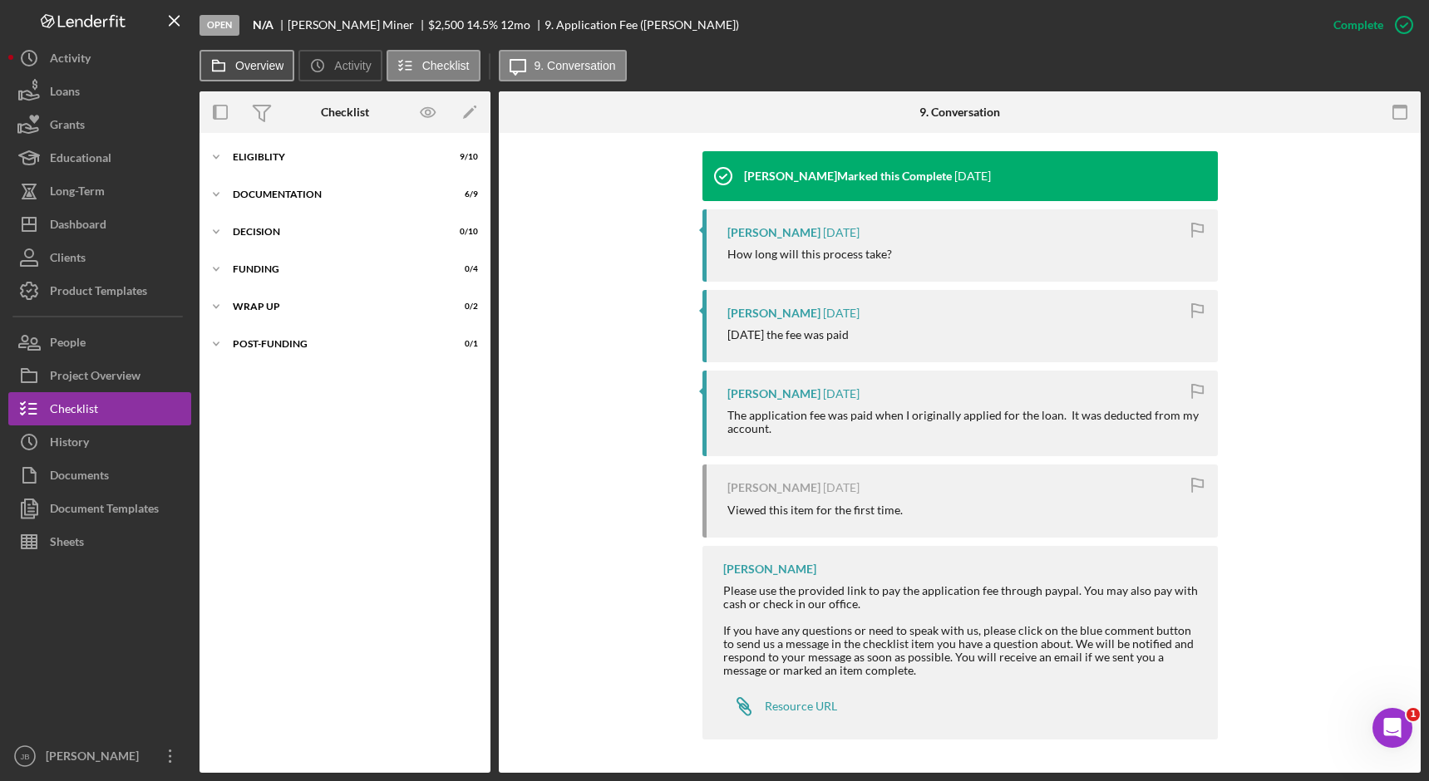
click at [246, 72] on button "Overview" at bounding box center [247, 66] width 95 height 32
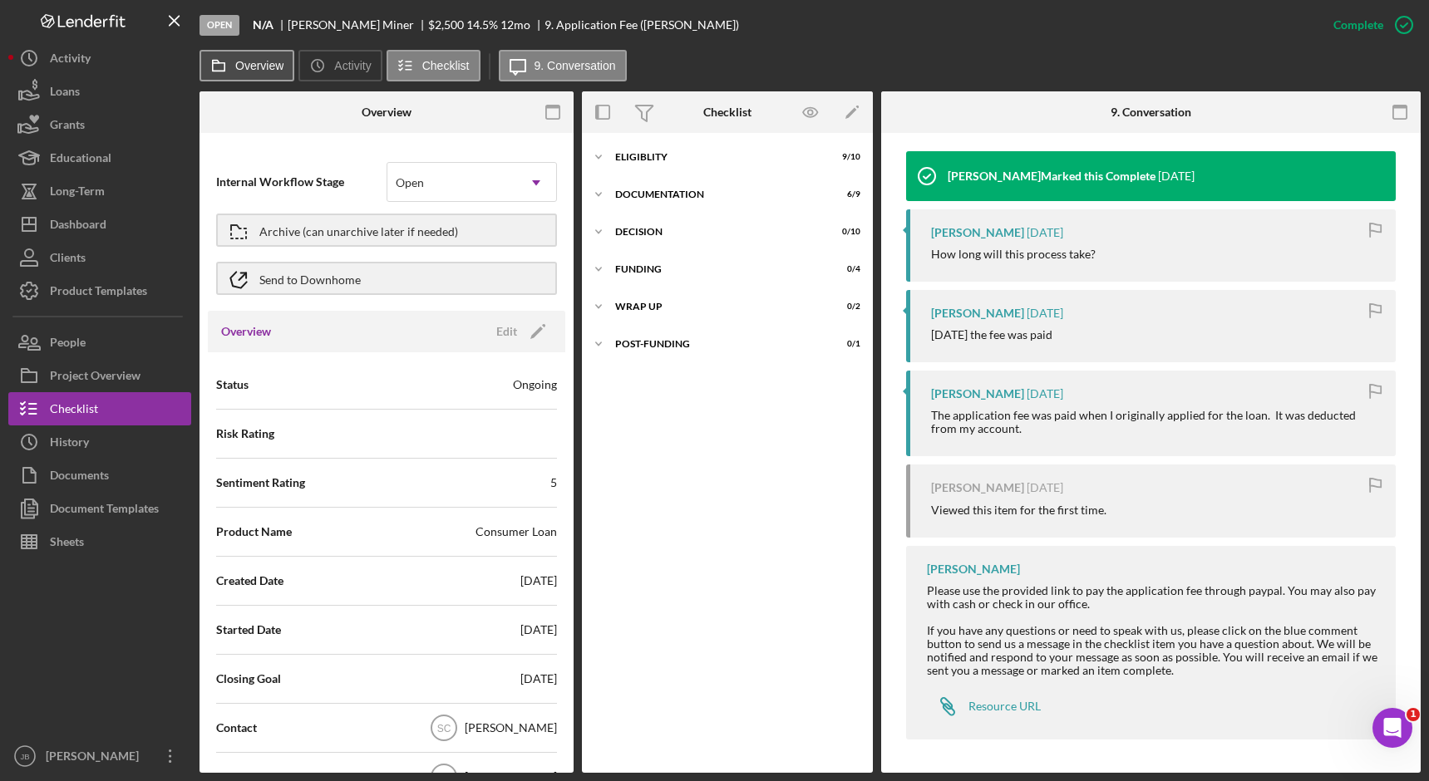
click at [246, 72] on button "Overview" at bounding box center [247, 66] width 95 height 32
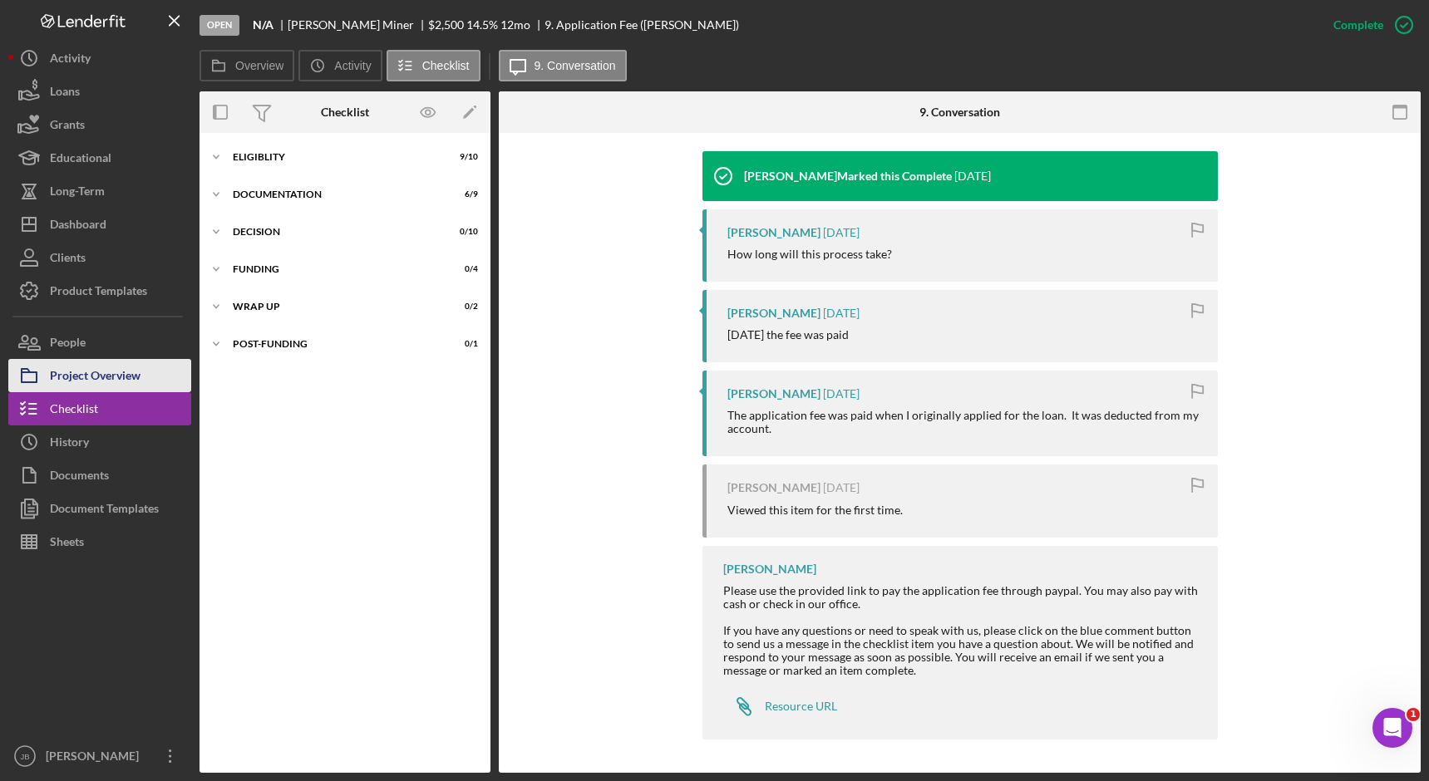
click at [124, 377] on div "Project Overview" at bounding box center [95, 377] width 91 height 37
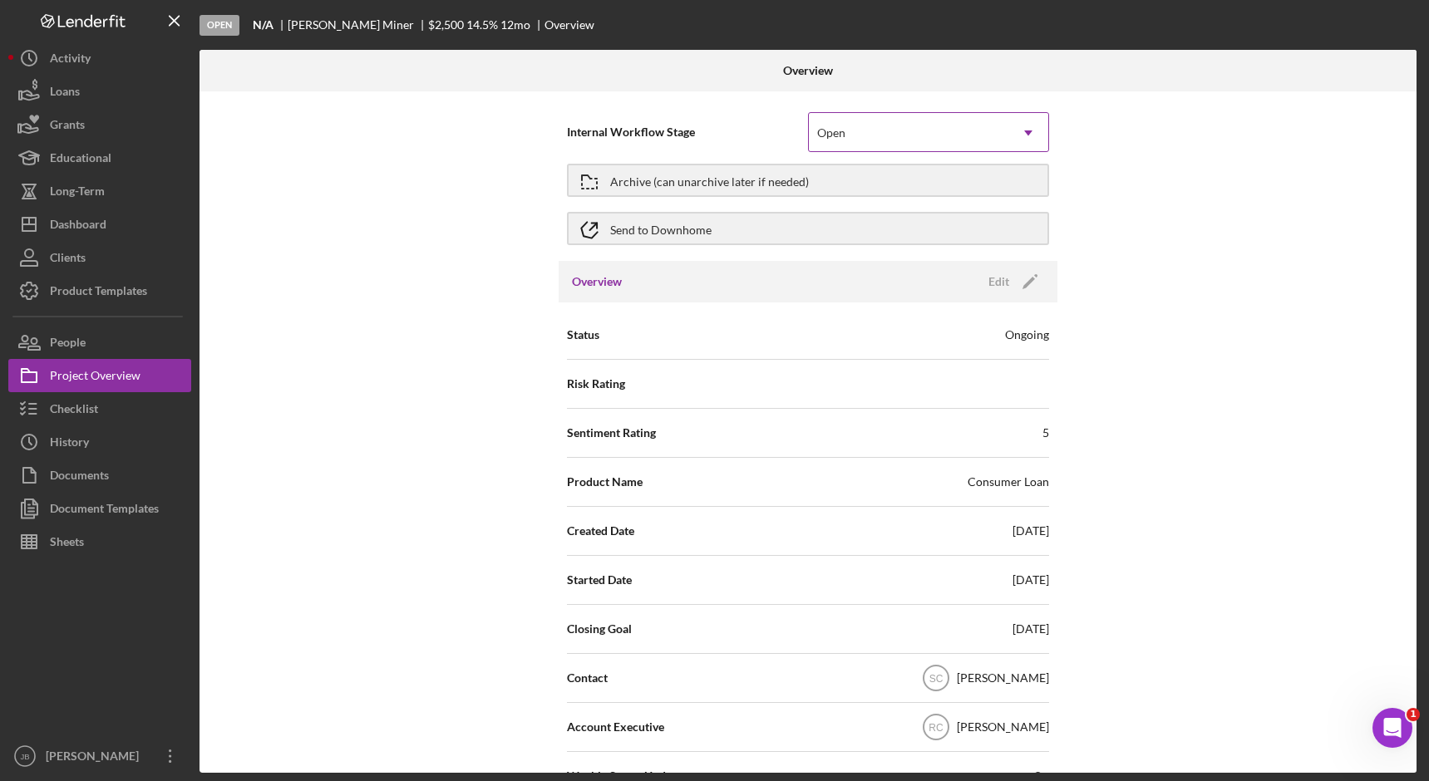
click at [1036, 137] on icon "Icon/Dropdown Arrow" at bounding box center [1028, 133] width 40 height 40
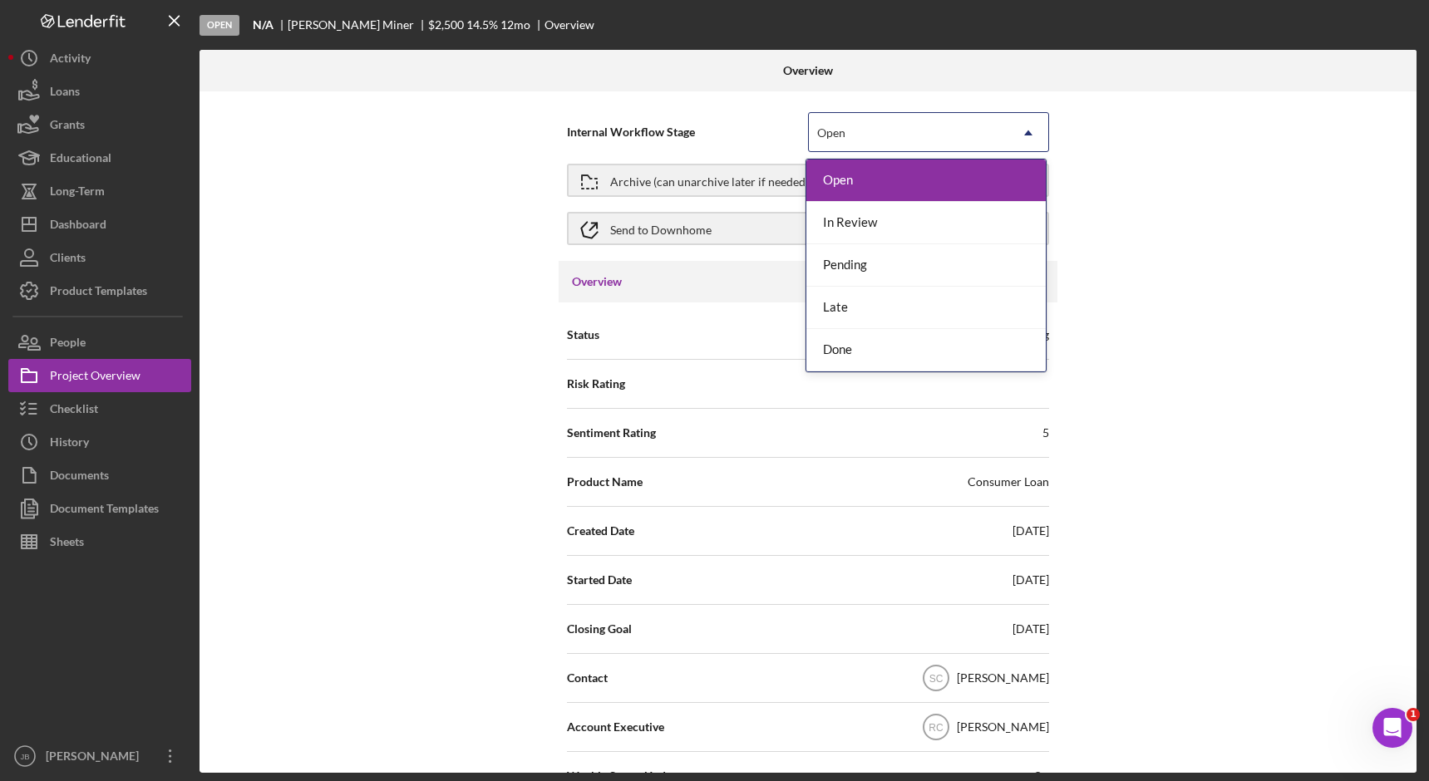
click at [1101, 131] on div "Internal Workflow Stage 5 results available. Use Up and Down to choose options,…" at bounding box center [808, 432] width 1217 height 682
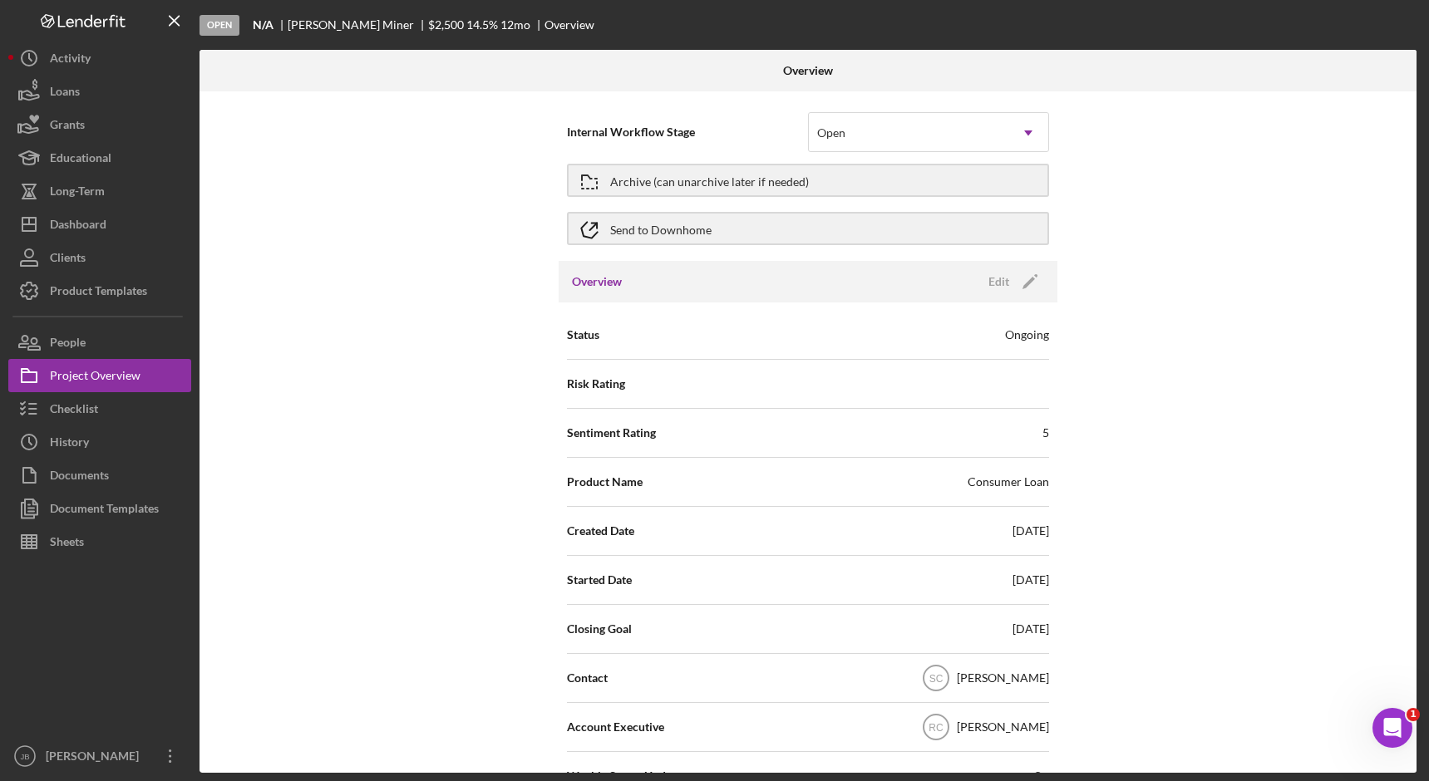
click at [411, 372] on div "Internal Workflow Stage Open Icon/Dropdown Arrow Archive (can unarchive later i…" at bounding box center [808, 432] width 1217 height 682
click at [617, 287] on h3 "Overview" at bounding box center [597, 281] width 50 height 17
click at [593, 273] on h3 "Overview" at bounding box center [597, 281] width 50 height 17
click at [1138, 145] on div "Internal Workflow Stage Open Icon/Dropdown Arrow Archive (can unarchive later i…" at bounding box center [808, 432] width 1217 height 682
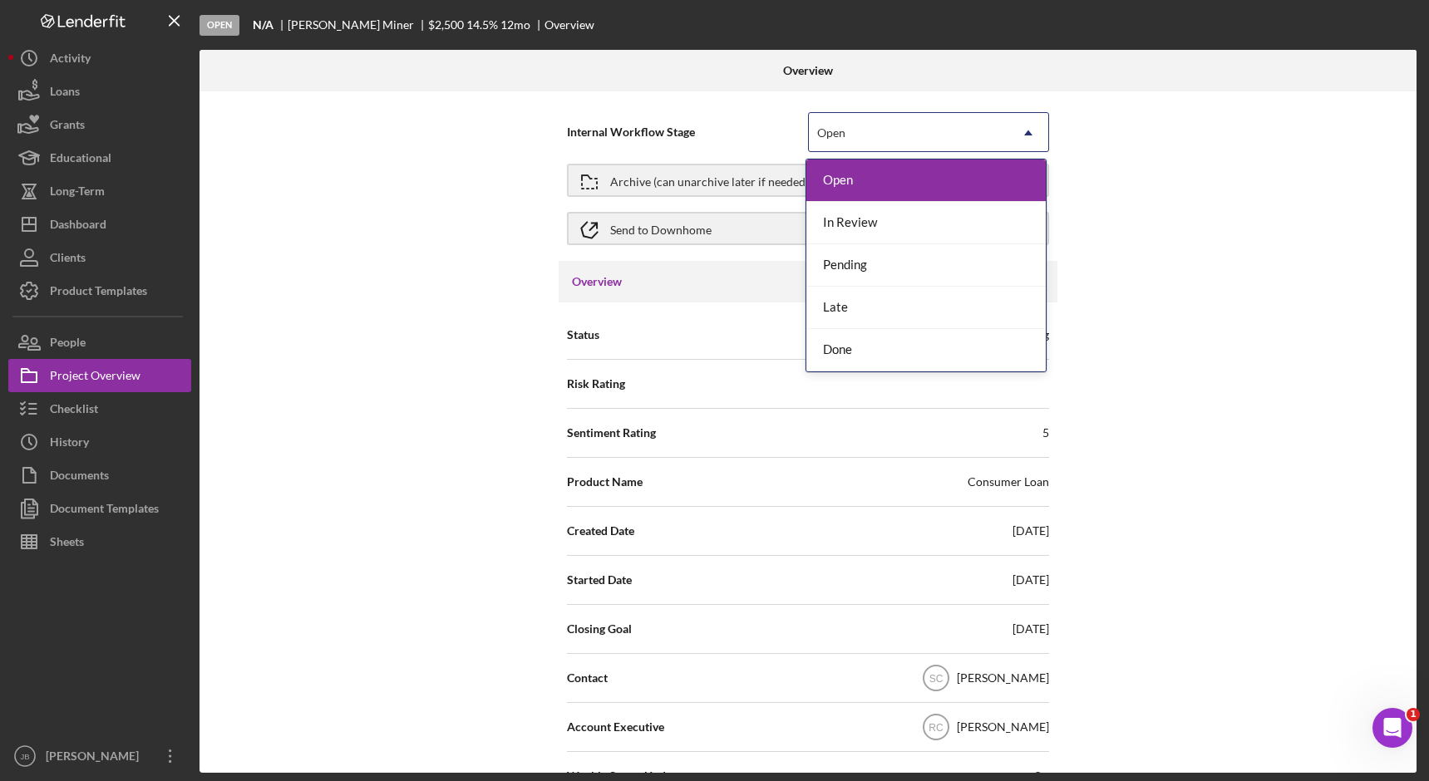
click at [1026, 136] on icon "Icon/Dropdown Arrow" at bounding box center [1028, 133] width 40 height 40
click at [924, 347] on div "Done" at bounding box center [925, 350] width 239 height 42
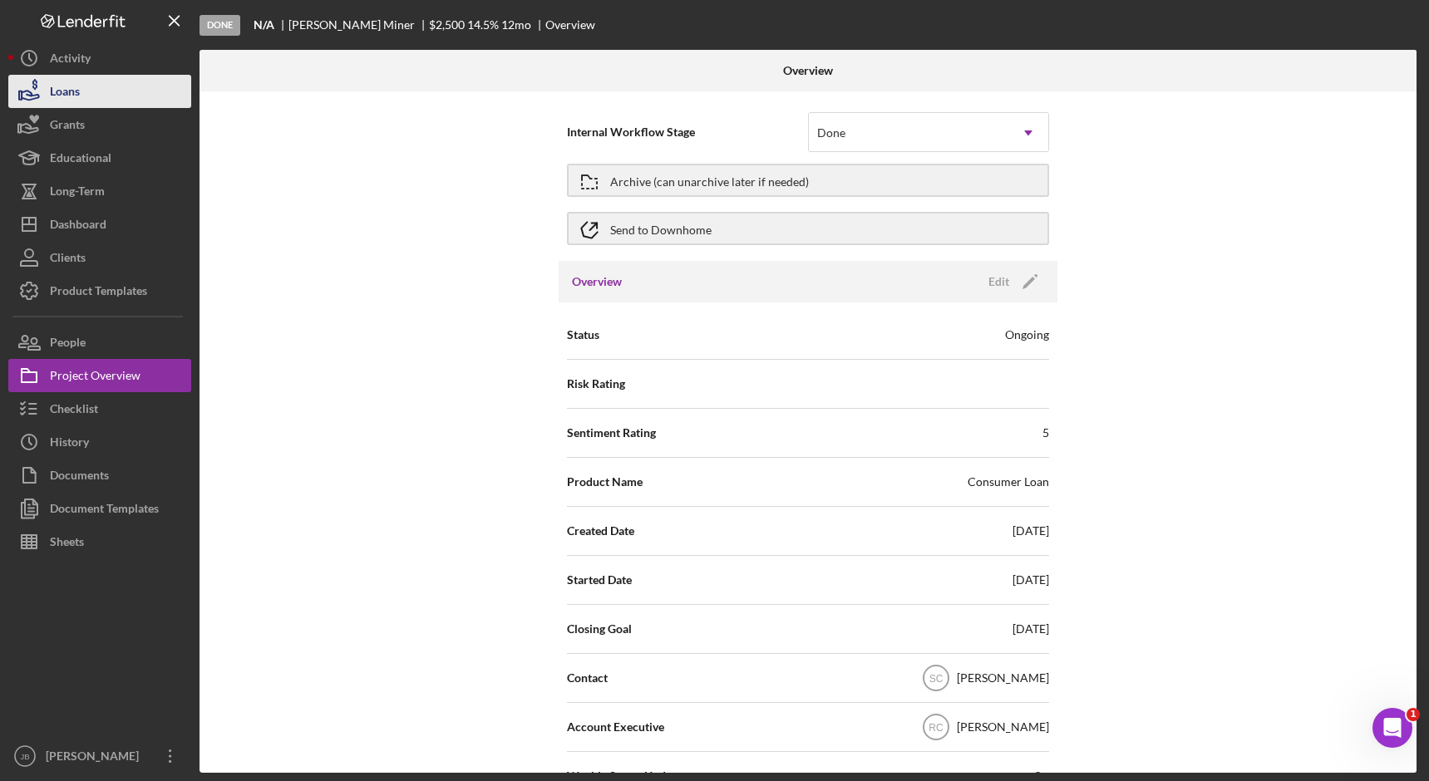
click at [117, 103] on button "Loans" at bounding box center [99, 91] width 183 height 33
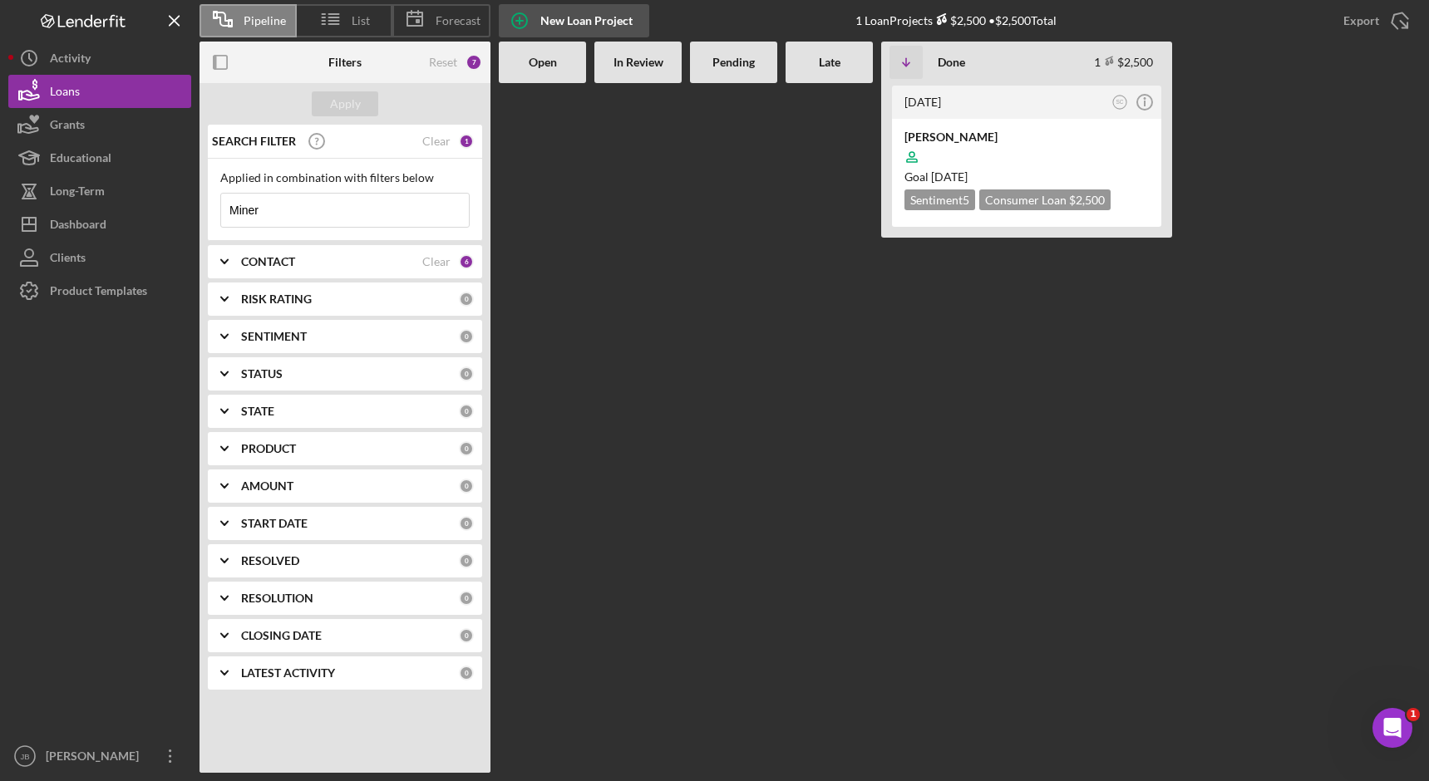
click at [544, 21] on div "New Loan Project" at bounding box center [586, 20] width 92 height 33
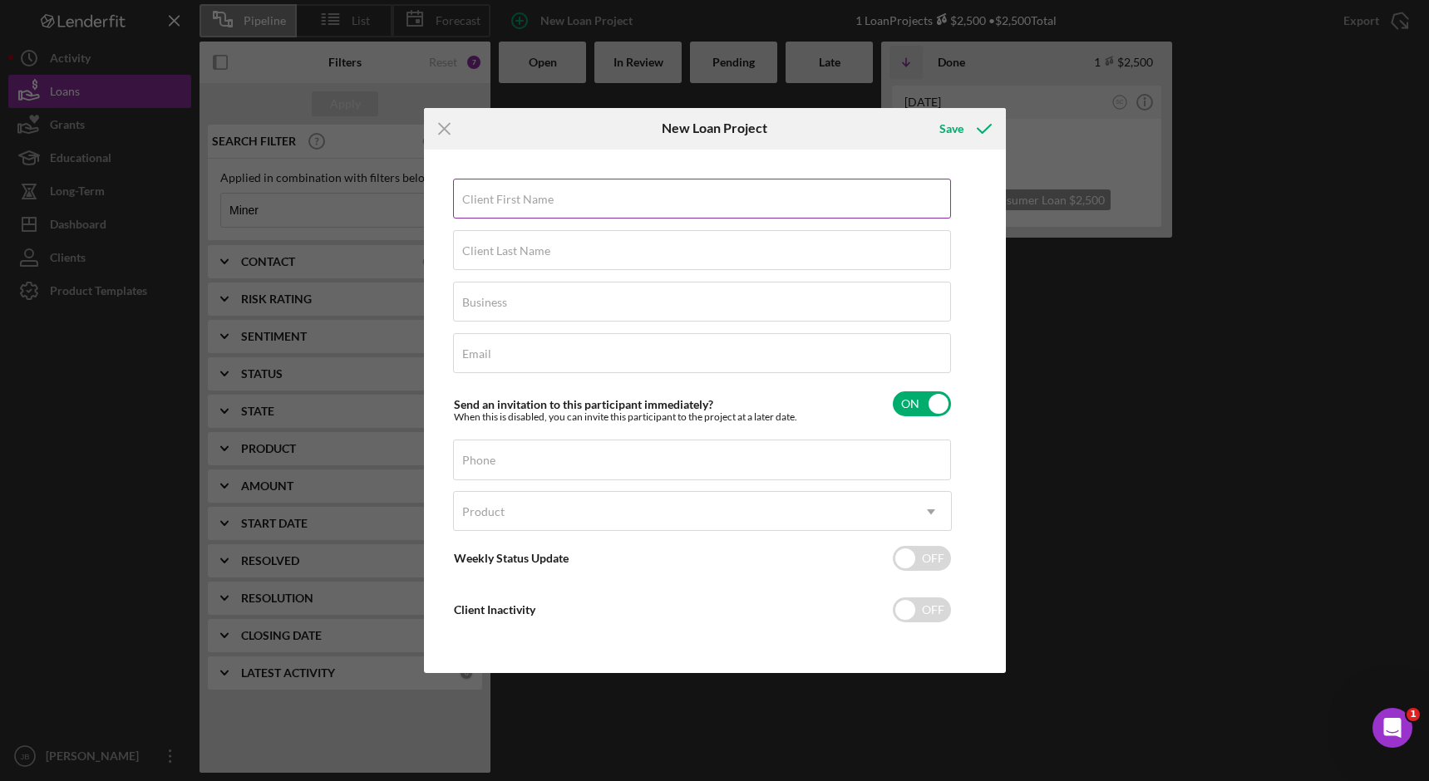
click at [506, 198] on label "Client First Name" at bounding box center [507, 199] width 91 height 13
click at [506, 198] on input "Client First Name" at bounding box center [702, 199] width 498 height 40
type input "[PERSON_NAME]"
click at [569, 255] on input "Client Last Name" at bounding box center [702, 250] width 498 height 40
type input "Miner"
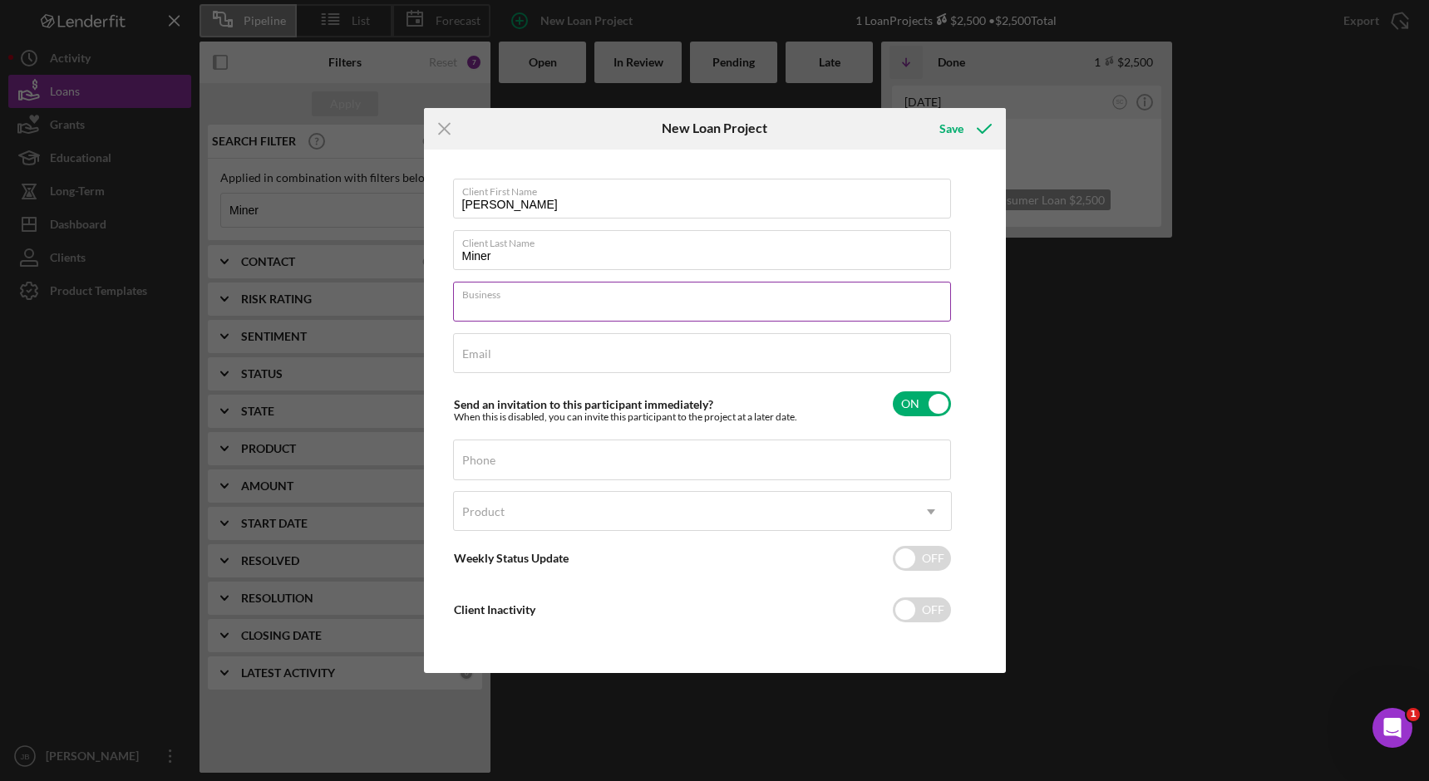
click at [535, 307] on input "Business" at bounding box center [702, 302] width 498 height 40
type input "FNCF"
click at [540, 357] on input "Email" at bounding box center [702, 353] width 498 height 40
type input "[EMAIL_ADDRESS][DOMAIN_NAME]"
click at [574, 465] on input "Phone" at bounding box center [702, 460] width 498 height 40
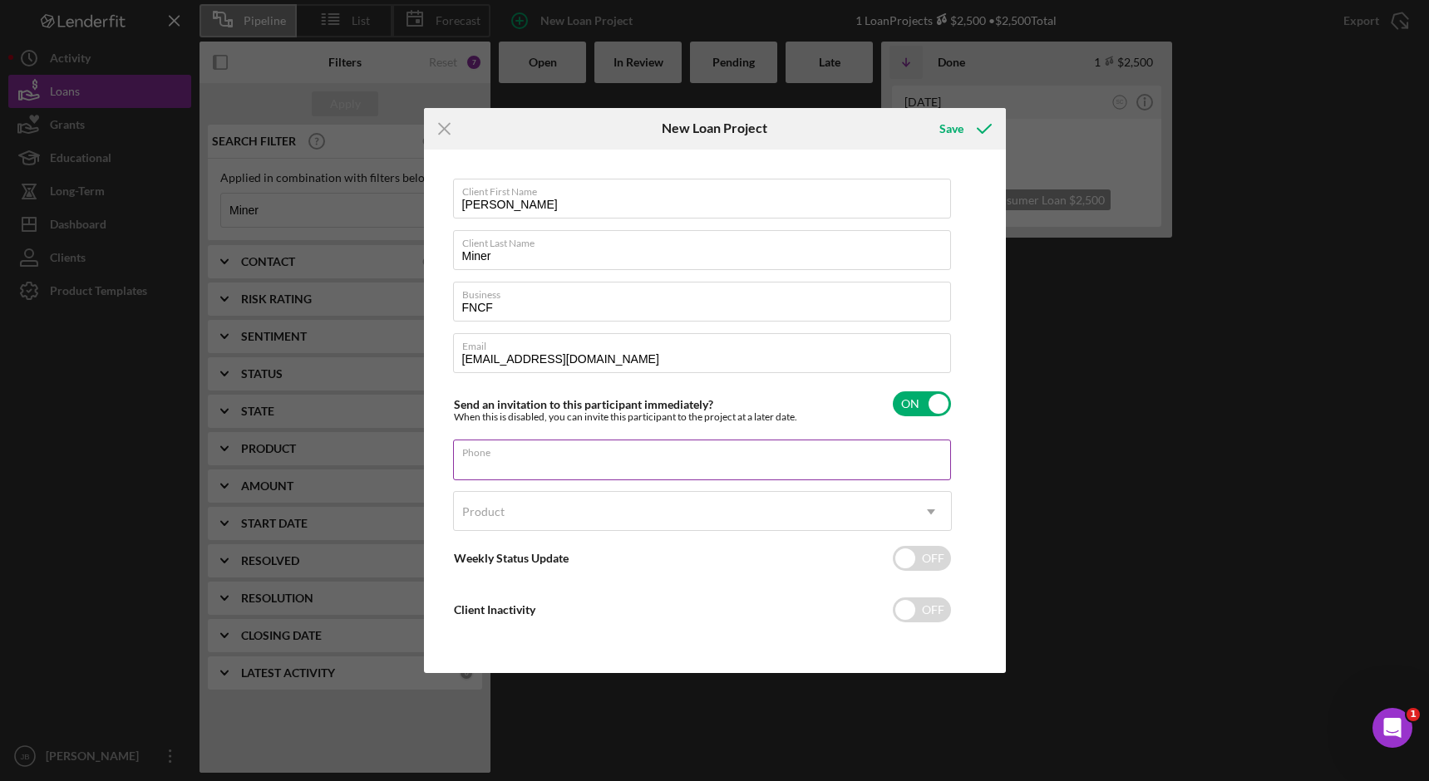
type input "[PHONE_NUMBER]"
click at [543, 523] on div "Product" at bounding box center [682, 512] width 457 height 38
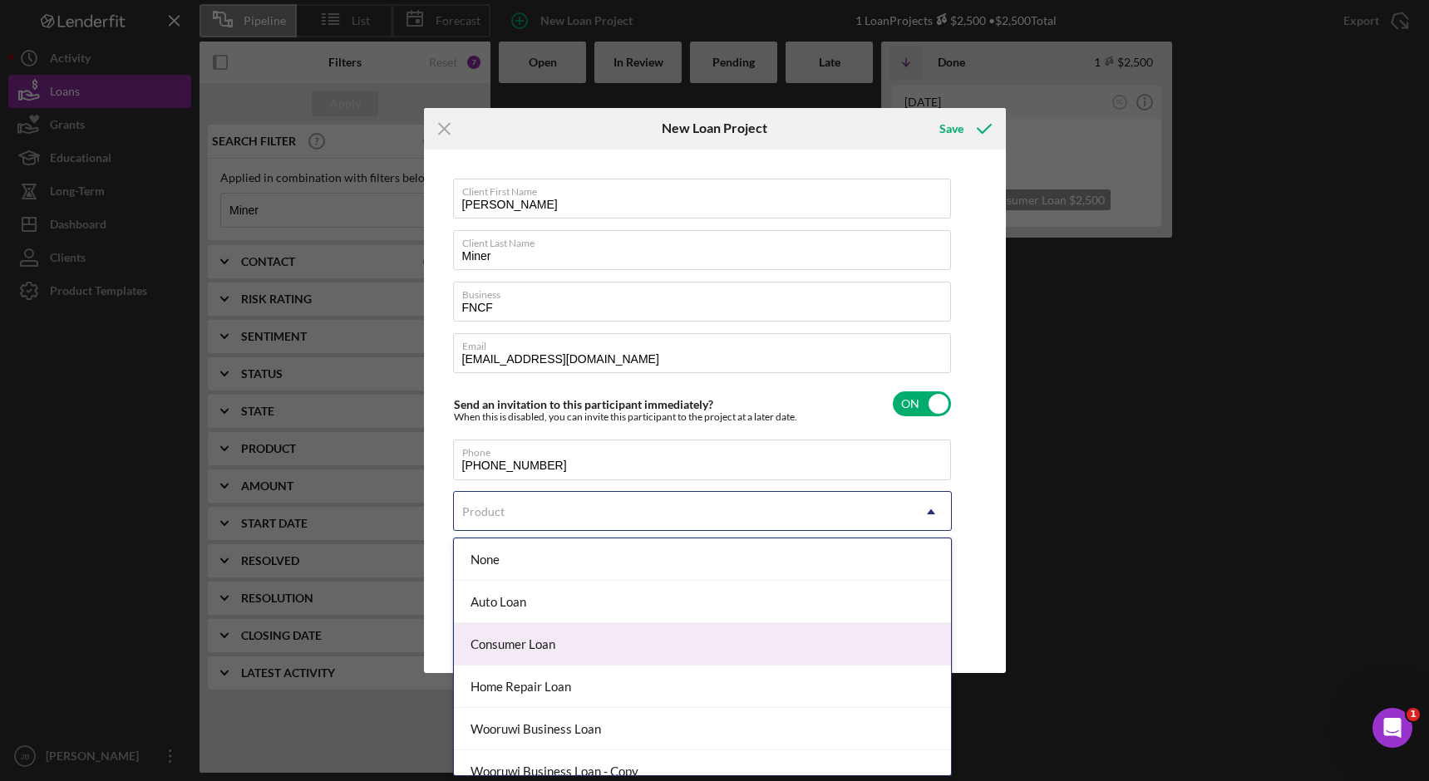
click at [578, 649] on div "Consumer Loan" at bounding box center [702, 644] width 497 height 42
checkbox input "true"
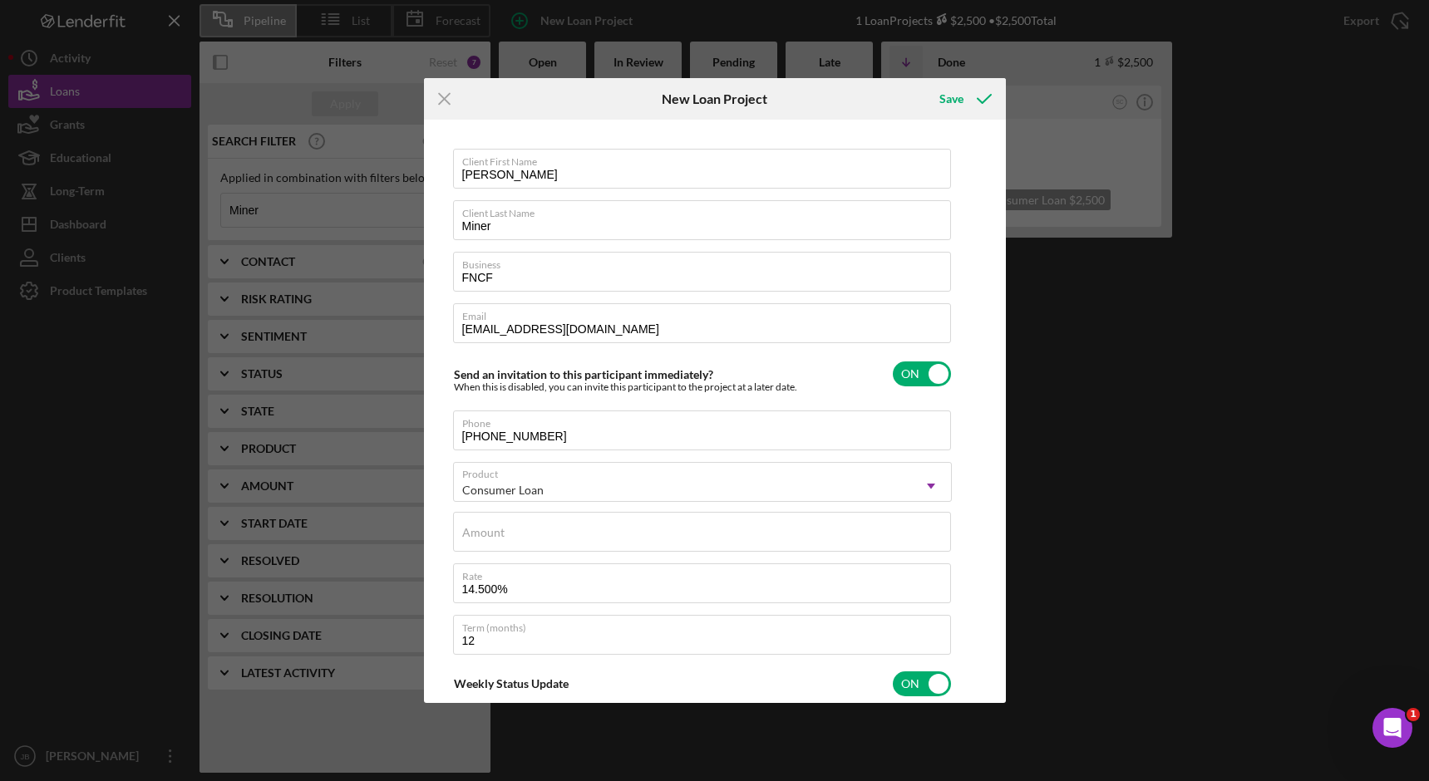
click at [557, 83] on div "Icon/Menu Close" at bounding box center [521, 99] width 194 height 42
click at [796, 525] on div "Amount" at bounding box center [702, 533] width 499 height 42
click at [796, 525] on label "Amount" at bounding box center [706, 522] width 489 height 18
click at [796, 525] on input "Amount" at bounding box center [702, 532] width 498 height 40
type textarea "Here's a snapshot of information that has been fully approved, as well as the i…"
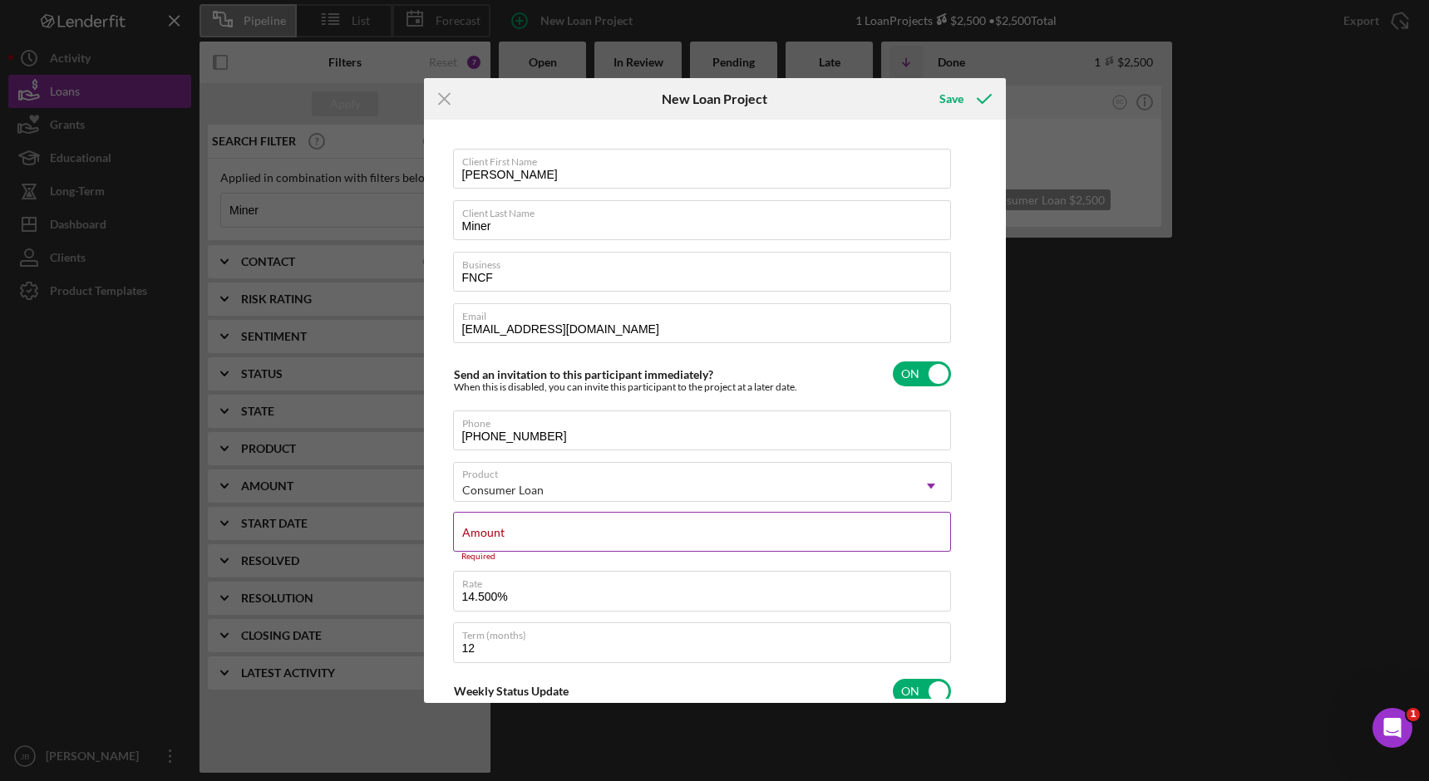
click at [796, 525] on div "Amount Required" at bounding box center [702, 537] width 499 height 50
click at [798, 525] on div "Amount Required" at bounding box center [702, 537] width 499 height 50
type input "$1,000"
click at [953, 96] on div "Save" at bounding box center [951, 98] width 24 height 33
type textarea "Here's a snapshot of information that has been fully approved, as well as the i…"
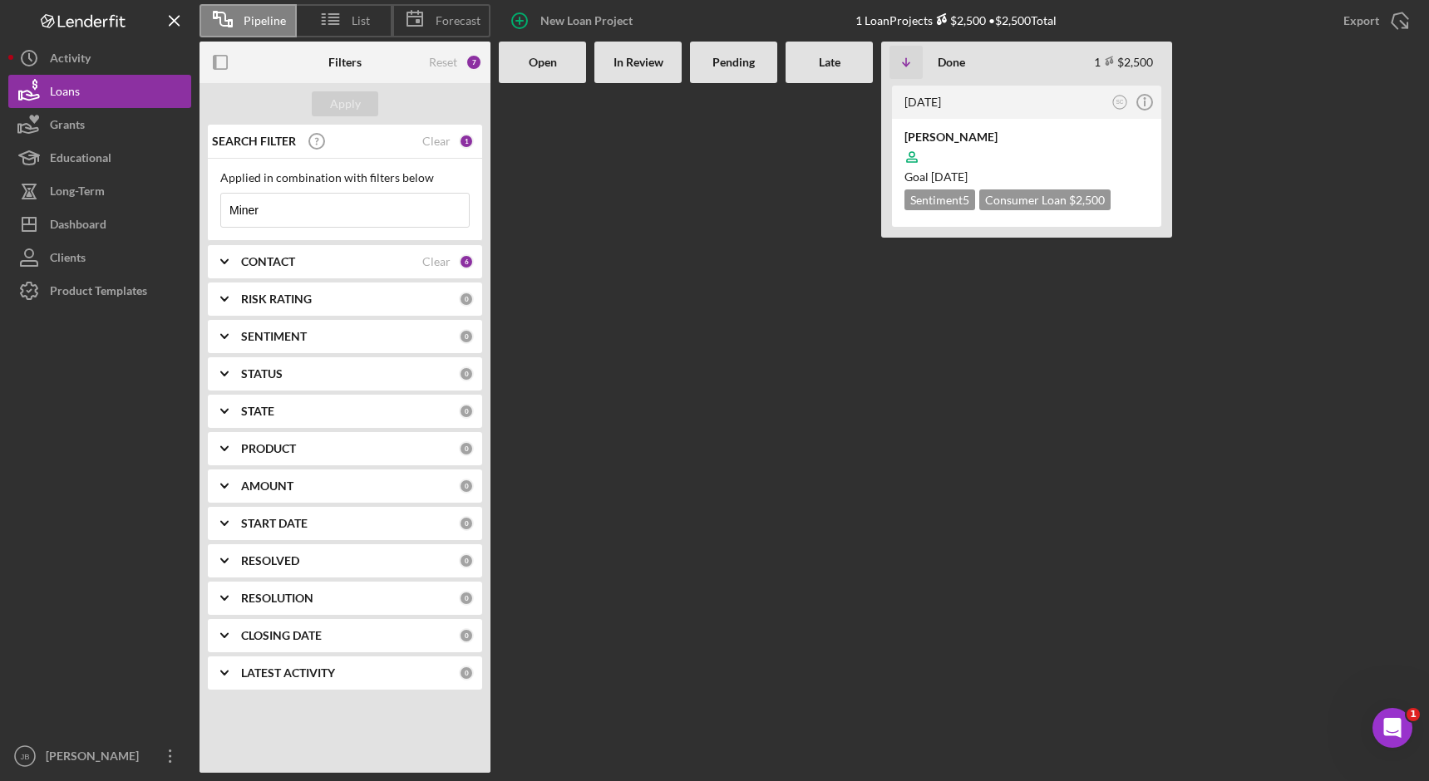
click at [1193, 275] on div "[DATE] SC Icon/Info [PERSON_NAME] Goal [DATE] Sentiment 5 Consumer Loan $2,500 …" at bounding box center [960, 428] width 922 height 690
click at [525, 23] on icon "button" at bounding box center [520, 21] width 42 height 42
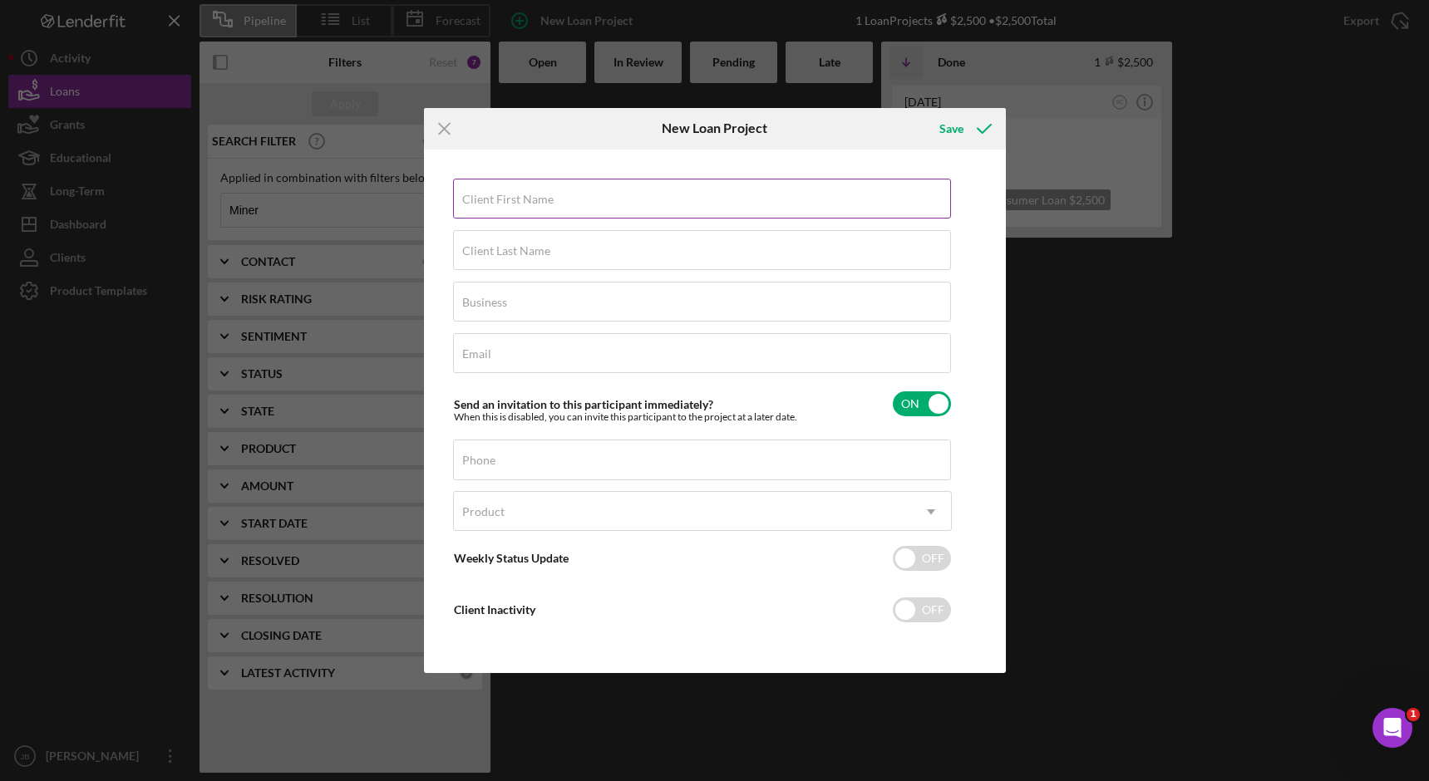
click at [542, 187] on div "Client First Name Required" at bounding box center [702, 200] width 499 height 42
type input "[PERSON_NAME]"
click at [551, 257] on input "Client Last Name" at bounding box center [702, 250] width 498 height 40
type input "Miner"
click at [491, 314] on input "Business" at bounding box center [702, 302] width 498 height 40
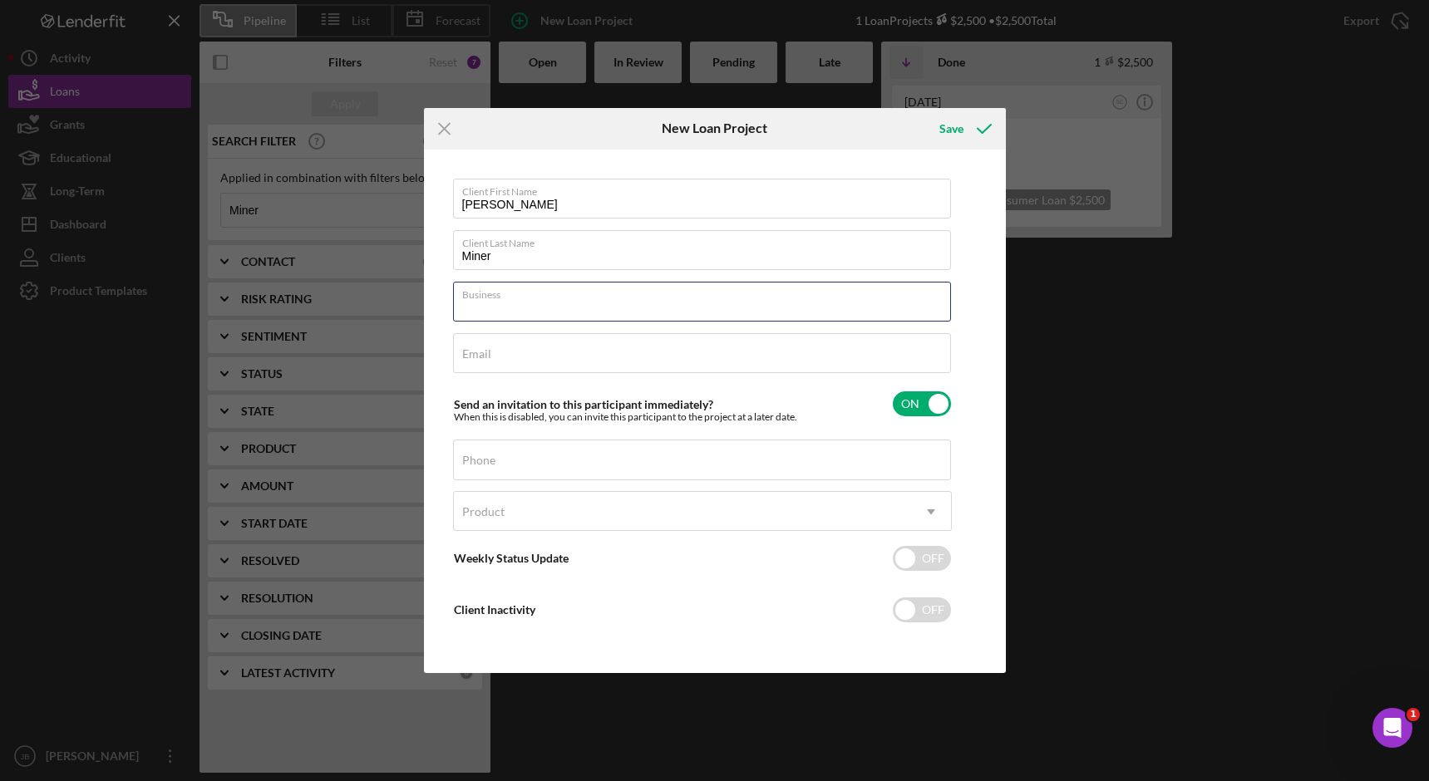
type input "FNCF"
click at [515, 377] on div "Client First Name Fredricka Client Last Name Miner Business FNCF Email Required…" at bounding box center [702, 412] width 499 height 466
type input "[EMAIL_ADDRESS][DOMAIN_NAME]"
click at [501, 456] on div "Phone" at bounding box center [702, 461] width 499 height 42
type input "[PHONE_NUMBER]"
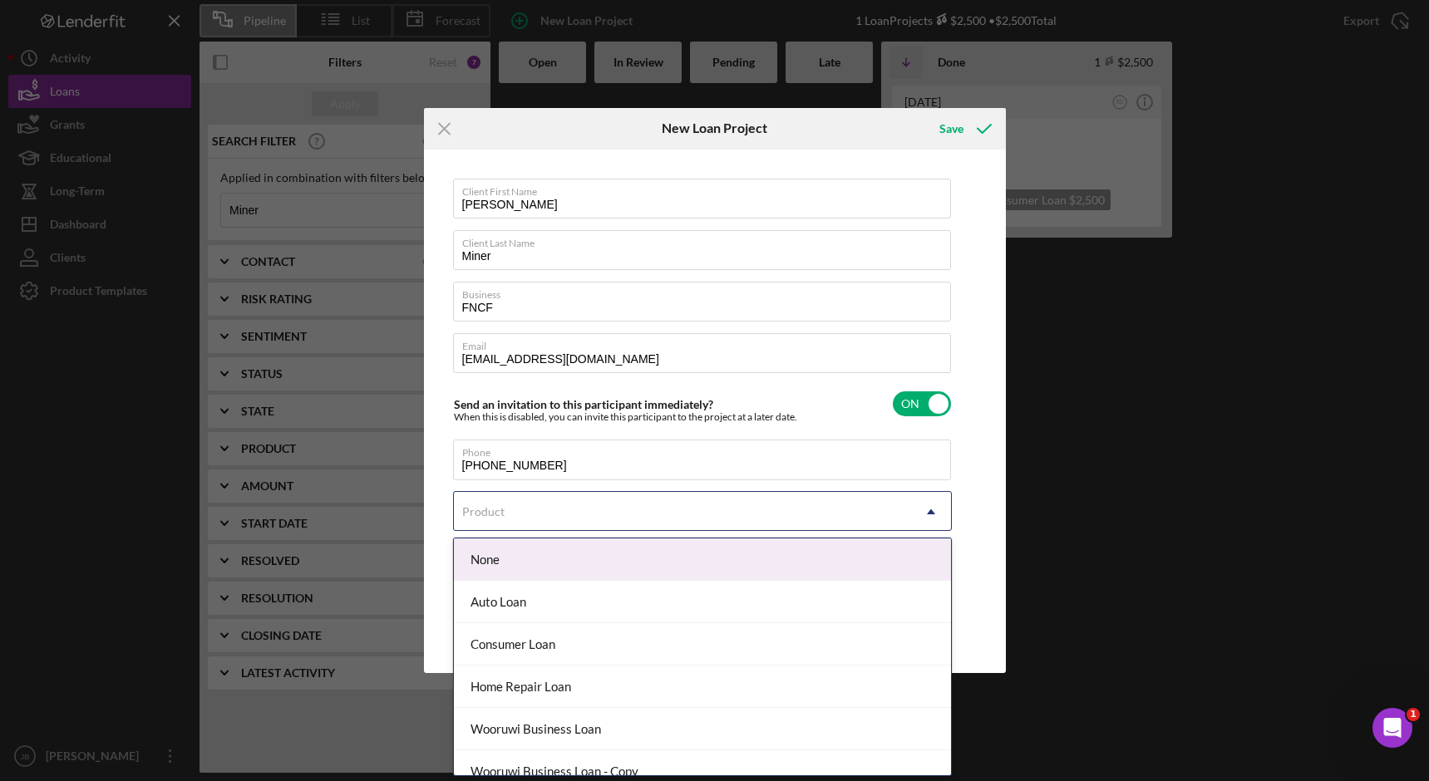
click at [535, 506] on div "Product" at bounding box center [682, 512] width 457 height 38
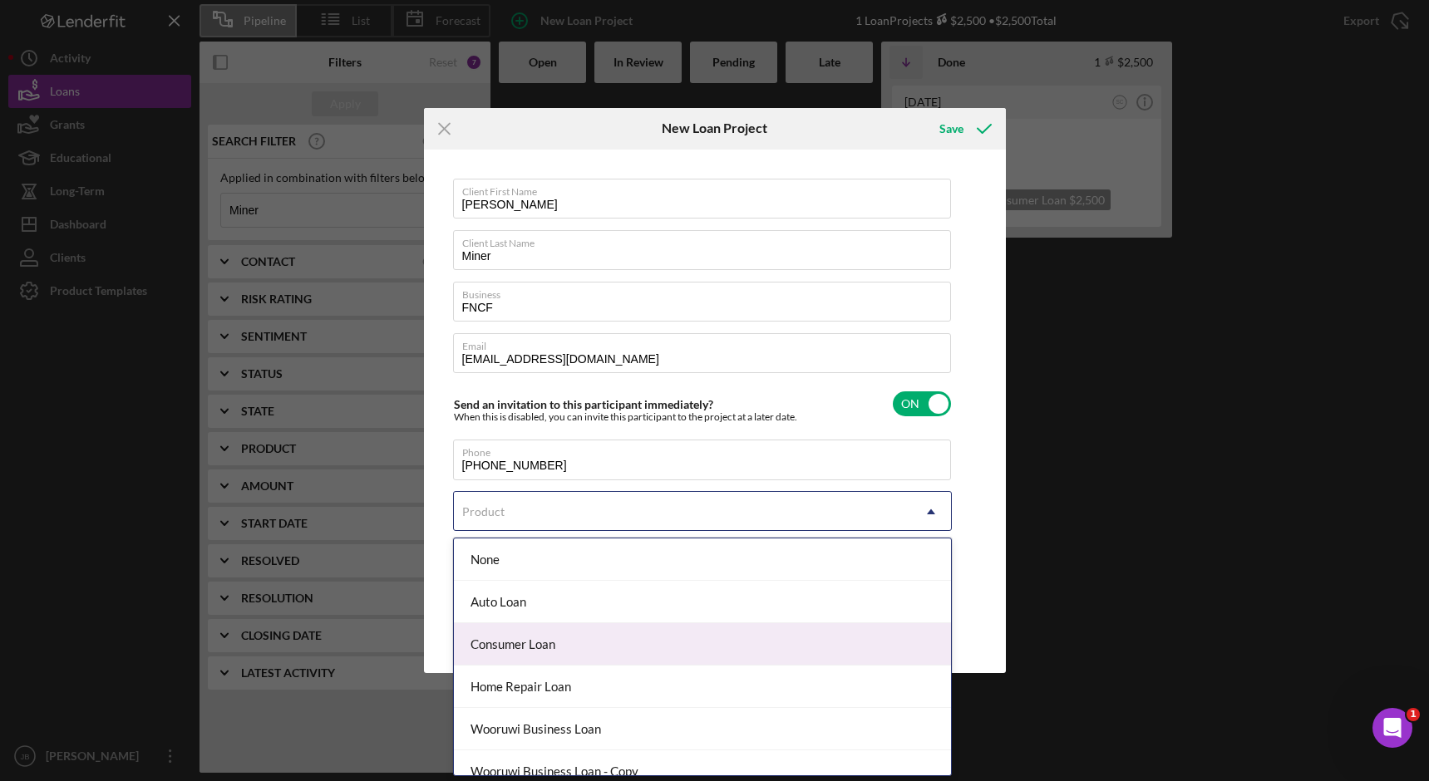
click at [582, 662] on div "Consumer Loan" at bounding box center [702, 644] width 497 height 42
checkbox input "true"
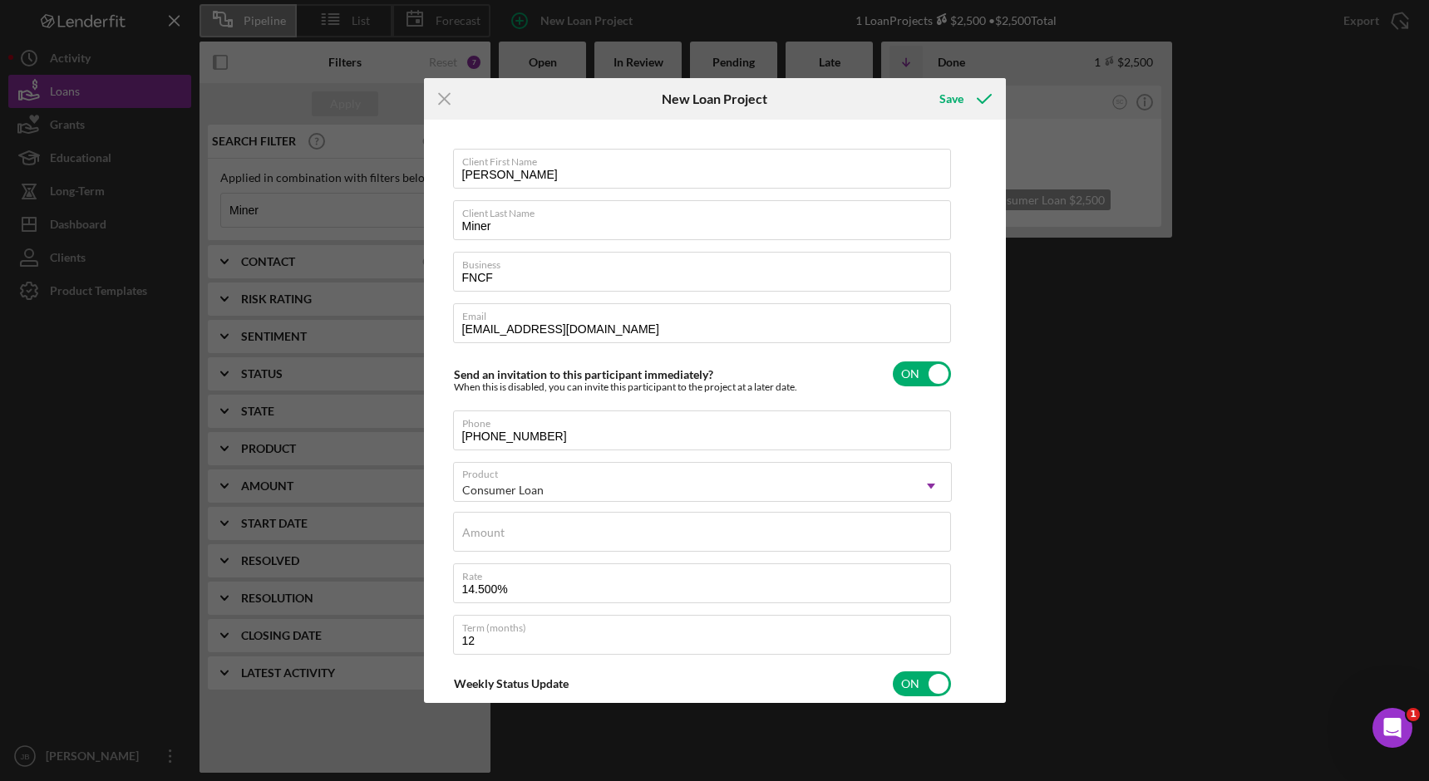
type textarea "Here's a snapshot of information that has been fully approved, as well as the i…"
click at [487, 538] on label "Amount" at bounding box center [483, 532] width 42 height 13
click at [487, 538] on input "Amount" at bounding box center [702, 532] width 498 height 40
type input "$1"
type textarea "Here's a snapshot of information that has been fully approved, as well as the i…"
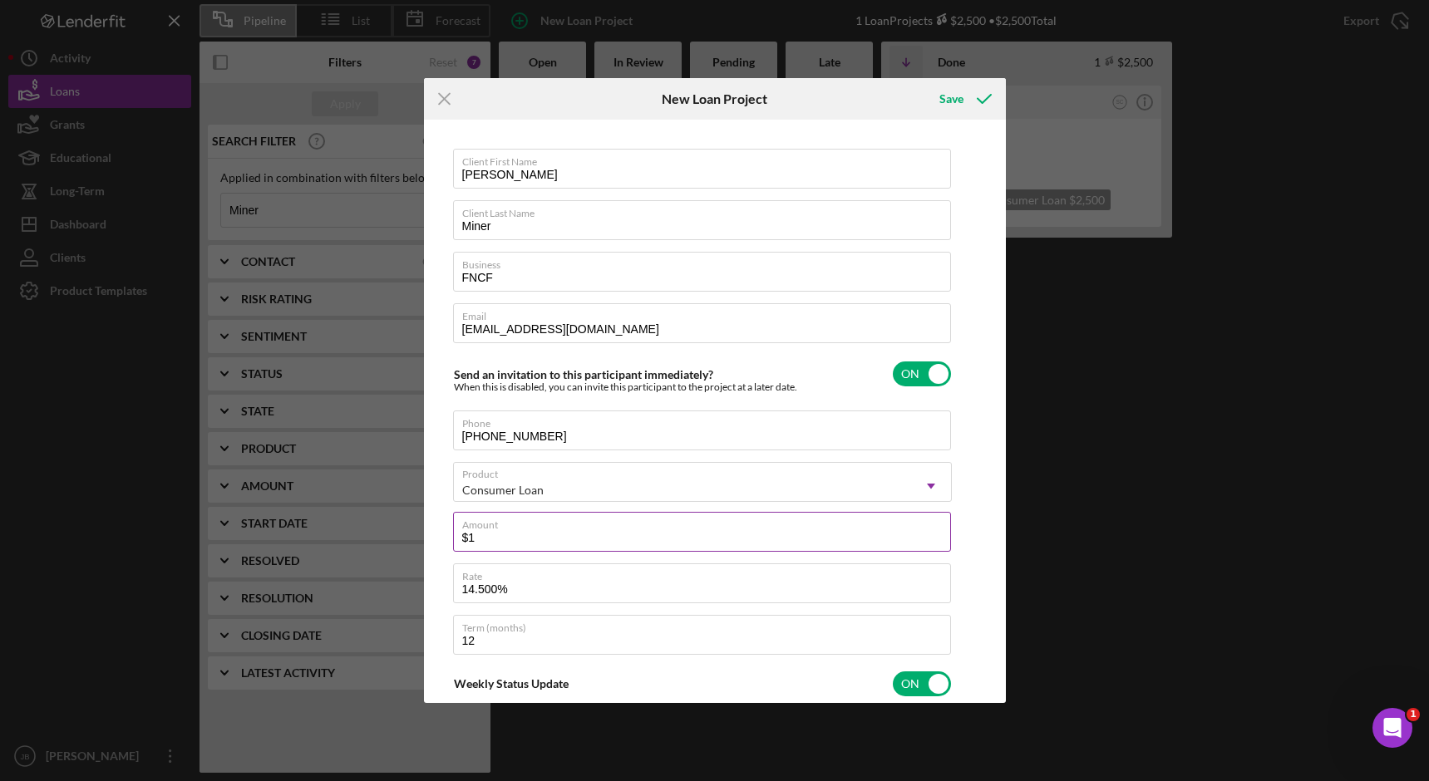
type input "$10"
type textarea "Here's a snapshot of information that has been fully approved, as well as the i…"
type input "$100"
type textarea "Here's a snapshot of information that has been fully approved, as well as the i…"
type input "$1,000"
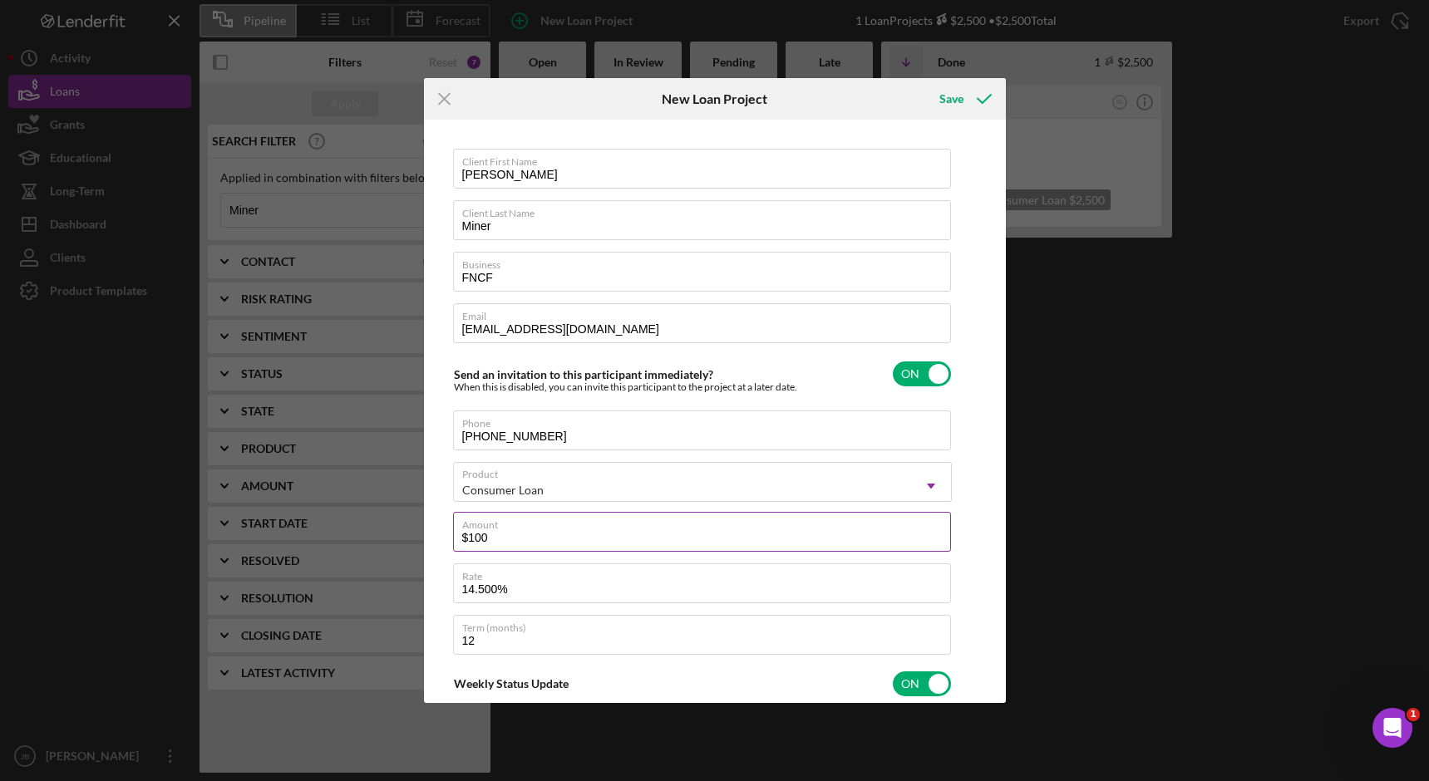
type textarea "Here's a snapshot of information that has been fully approved, as well as the i…"
type input "$1,000"
click at [949, 106] on div "Save" at bounding box center [951, 98] width 24 height 33
type textarea "Here's a snapshot of information that has been fully approved, as well as the i…"
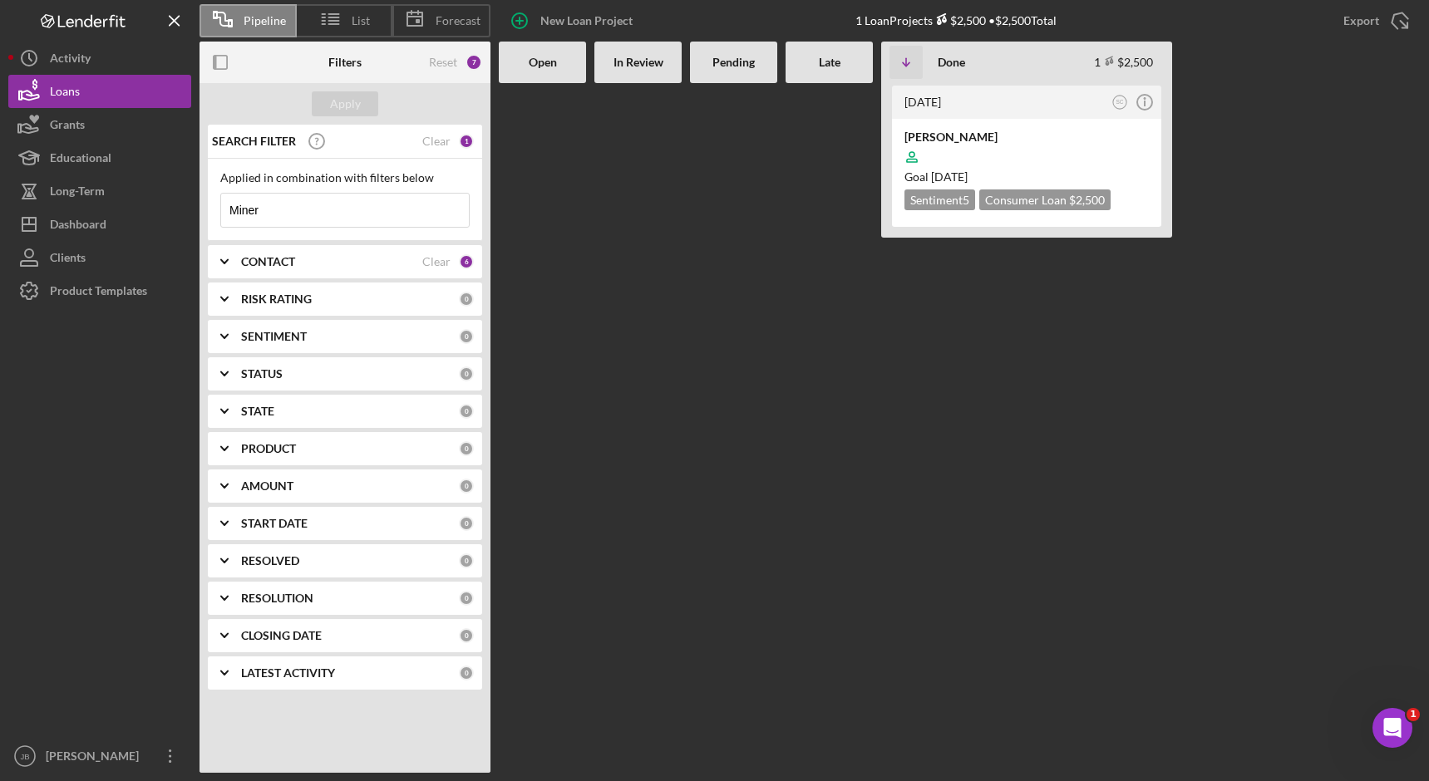
click at [459, 131] on div "SEARCH FILTER Clear 1" at bounding box center [341, 142] width 266 height 42
click at [456, 148] on div "SEARCH FILTER Clear 1" at bounding box center [341, 142] width 266 height 42
click at [441, 142] on div "Clear" at bounding box center [436, 141] width 28 height 13
click at [512, 27] on icon "button" at bounding box center [520, 21] width 42 height 42
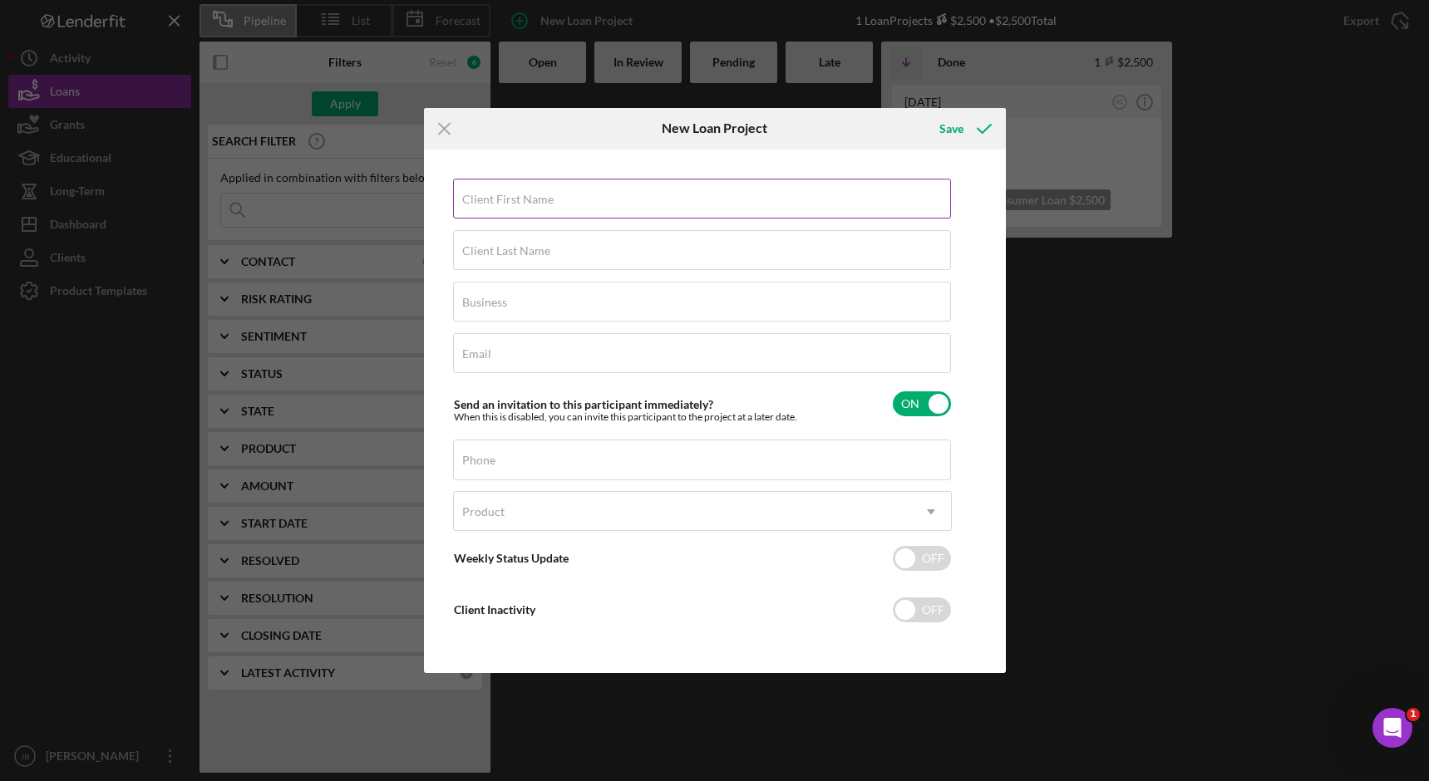
click at [499, 197] on label "Client First Name" at bounding box center [507, 199] width 91 height 13
click at [499, 197] on input "Client First Name" at bounding box center [702, 199] width 498 height 40
type input "[PERSON_NAME]"
click at [567, 255] on input "Client Last Name" at bounding box center [702, 250] width 498 height 40
type input "Miner"
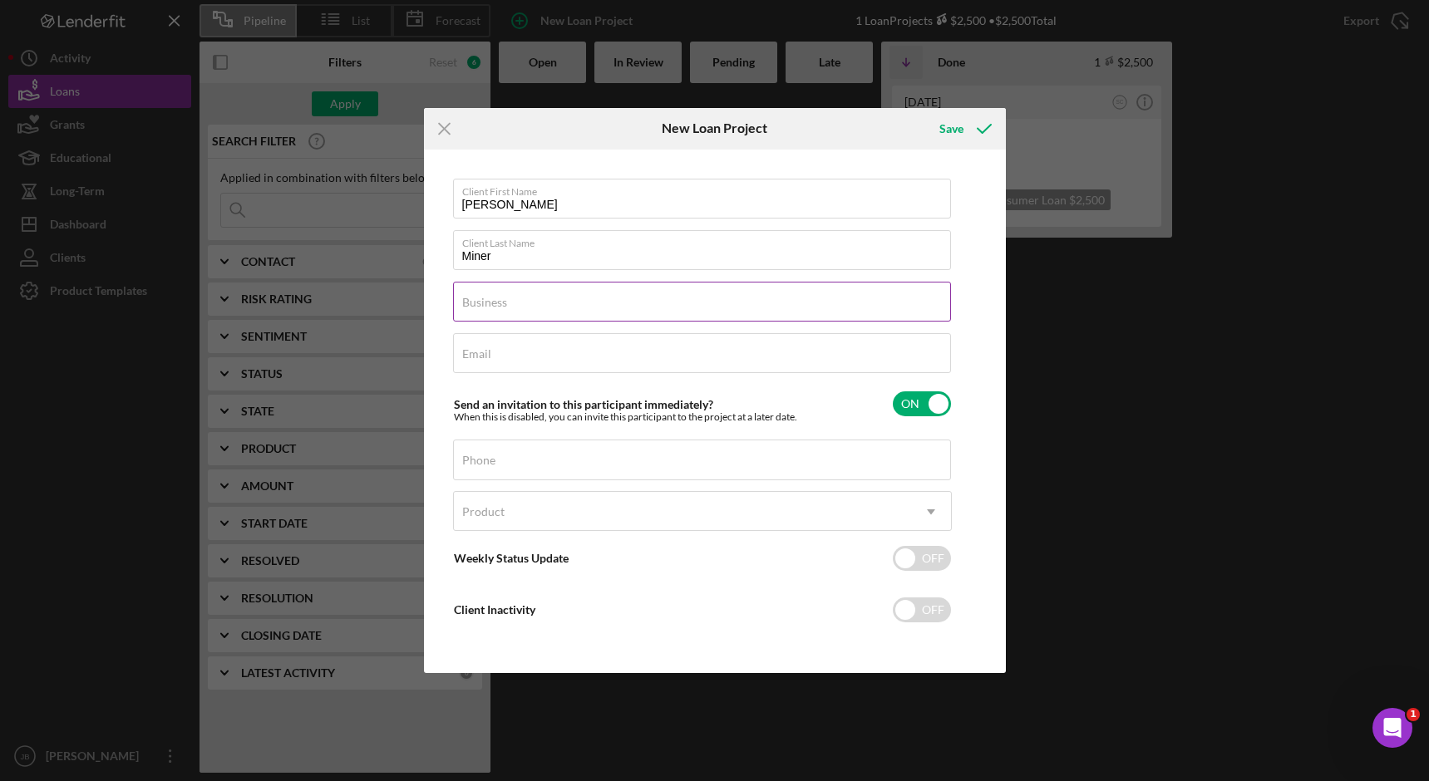
click at [554, 301] on div "Business Required" at bounding box center [702, 303] width 499 height 42
type input "FNCF"
click at [497, 369] on input "Email" at bounding box center [702, 353] width 498 height 40
type input "[EMAIL_ADDRESS][DOMAIN_NAME]"
click at [575, 463] on input "Phone" at bounding box center [702, 460] width 498 height 40
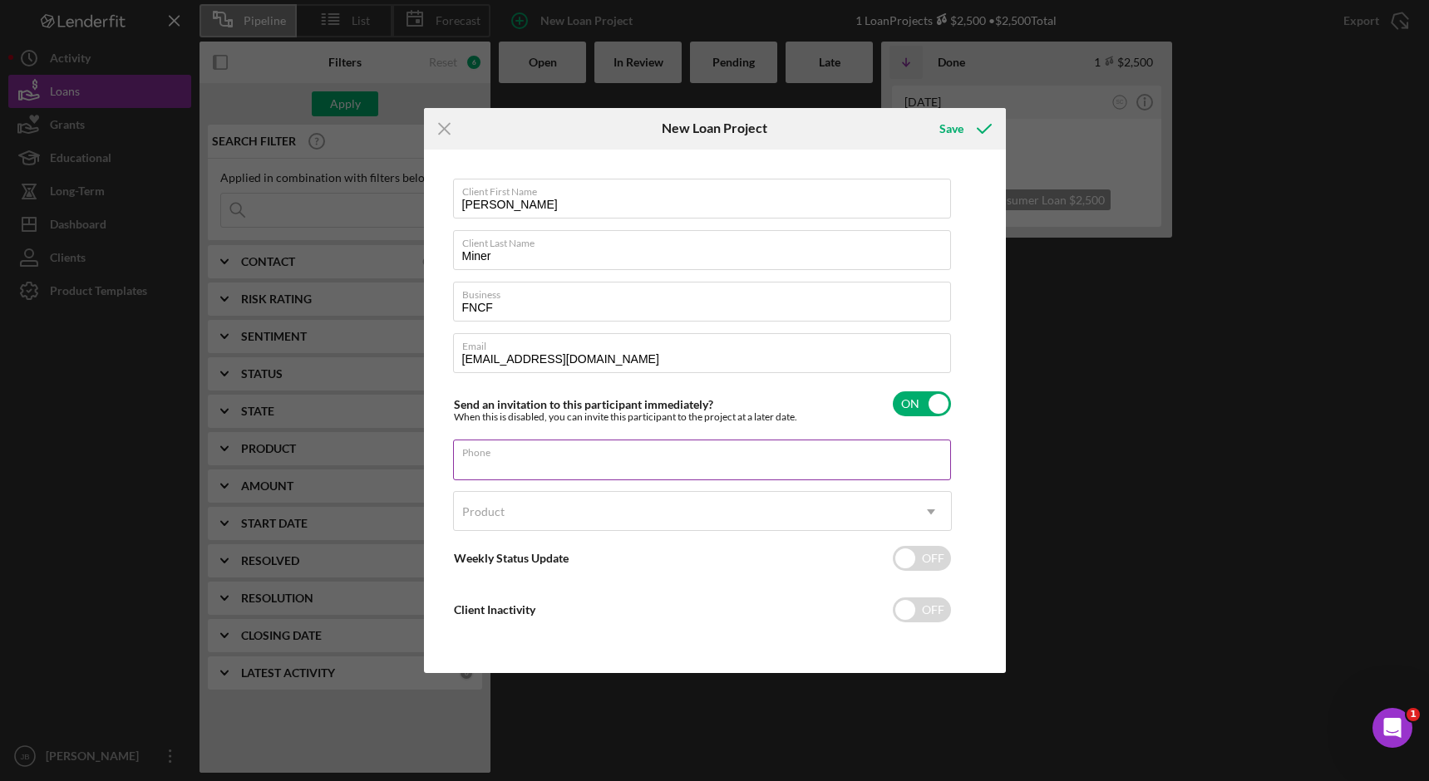
type input "[PHONE_NUMBER]"
click at [566, 514] on div "Product" at bounding box center [682, 512] width 457 height 38
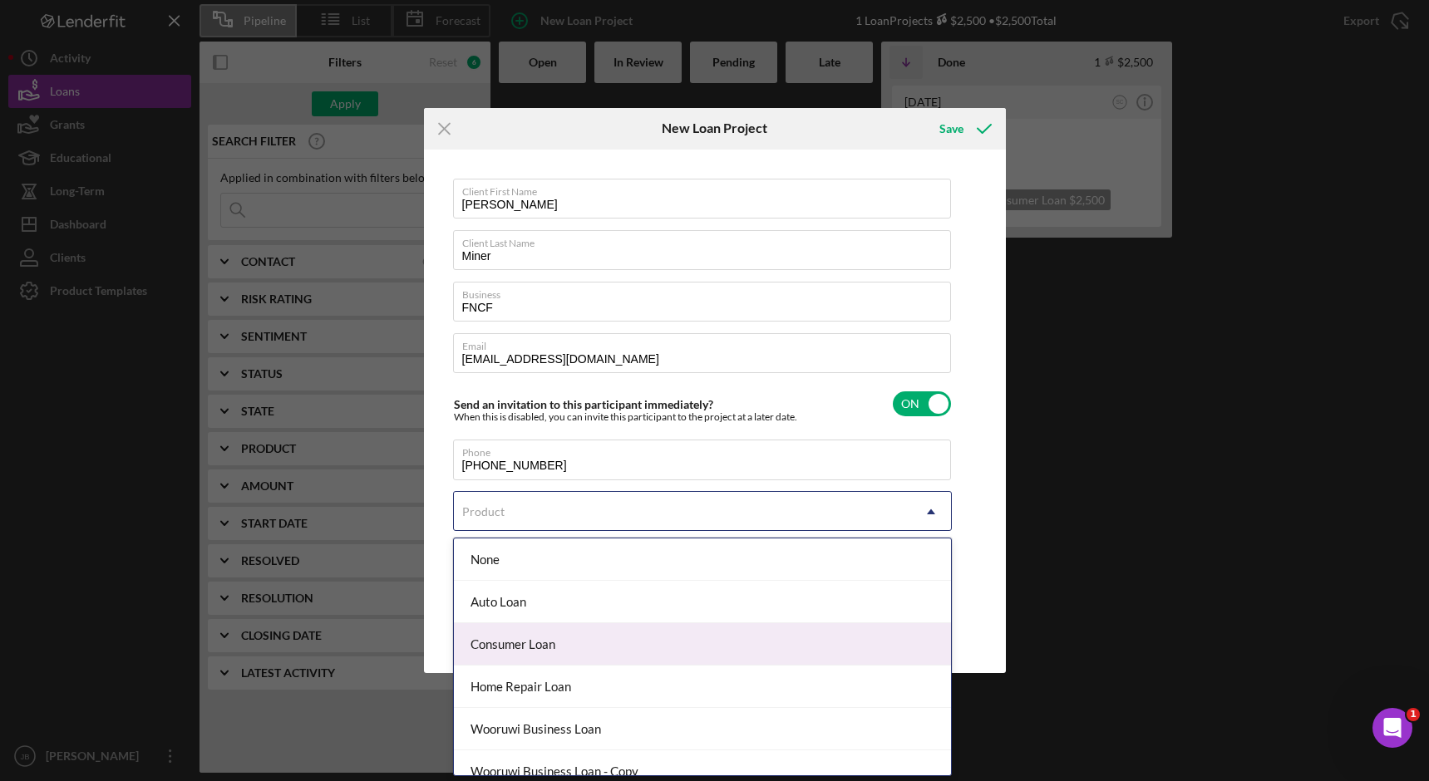
click at [560, 647] on div "Consumer Loan" at bounding box center [702, 644] width 497 height 42
checkbox input "true"
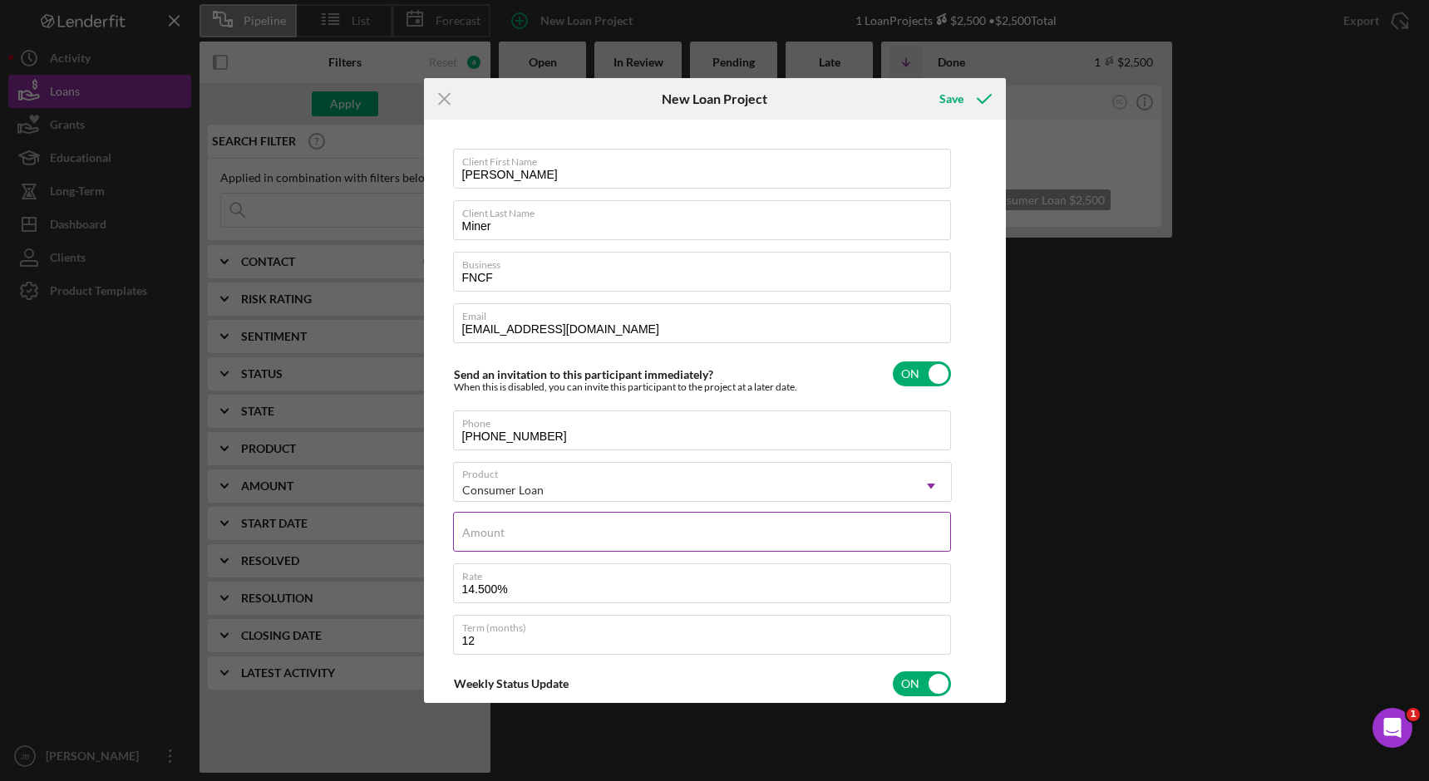
click at [568, 536] on input "Amount" at bounding box center [702, 532] width 498 height 40
type input "$1,000"
click at [974, 89] on icon "submit" at bounding box center [984, 99] width 42 height 42
type textarea "Here's a snapshot of information that has been fully approved, as well as the i…"
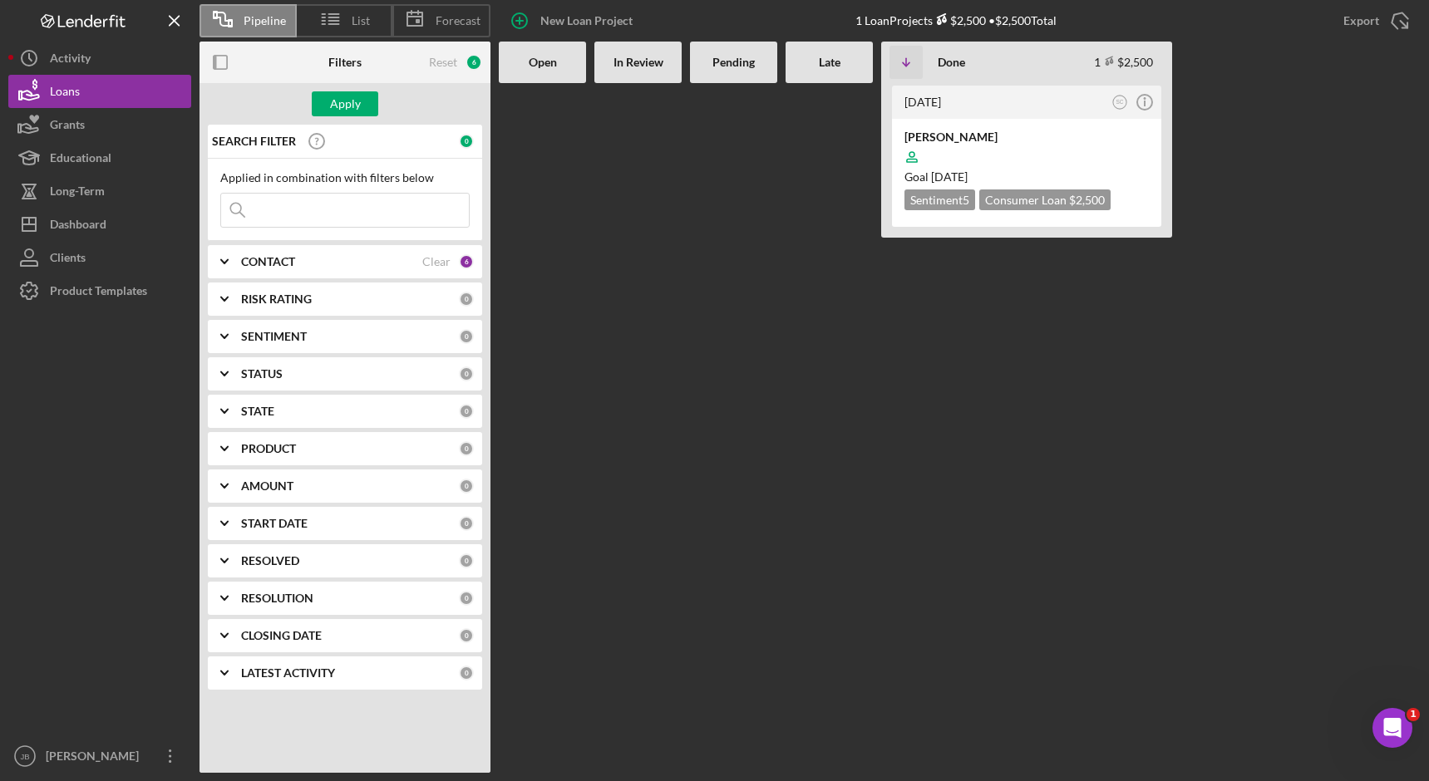
click at [1326, 283] on div "[DATE] SC Icon/Info [PERSON_NAME] Goal [DATE] Sentiment 5 Consumer Loan $2,500 …" at bounding box center [960, 428] width 922 height 690
click at [173, 20] on line "button" at bounding box center [174, 20] width 9 height 9
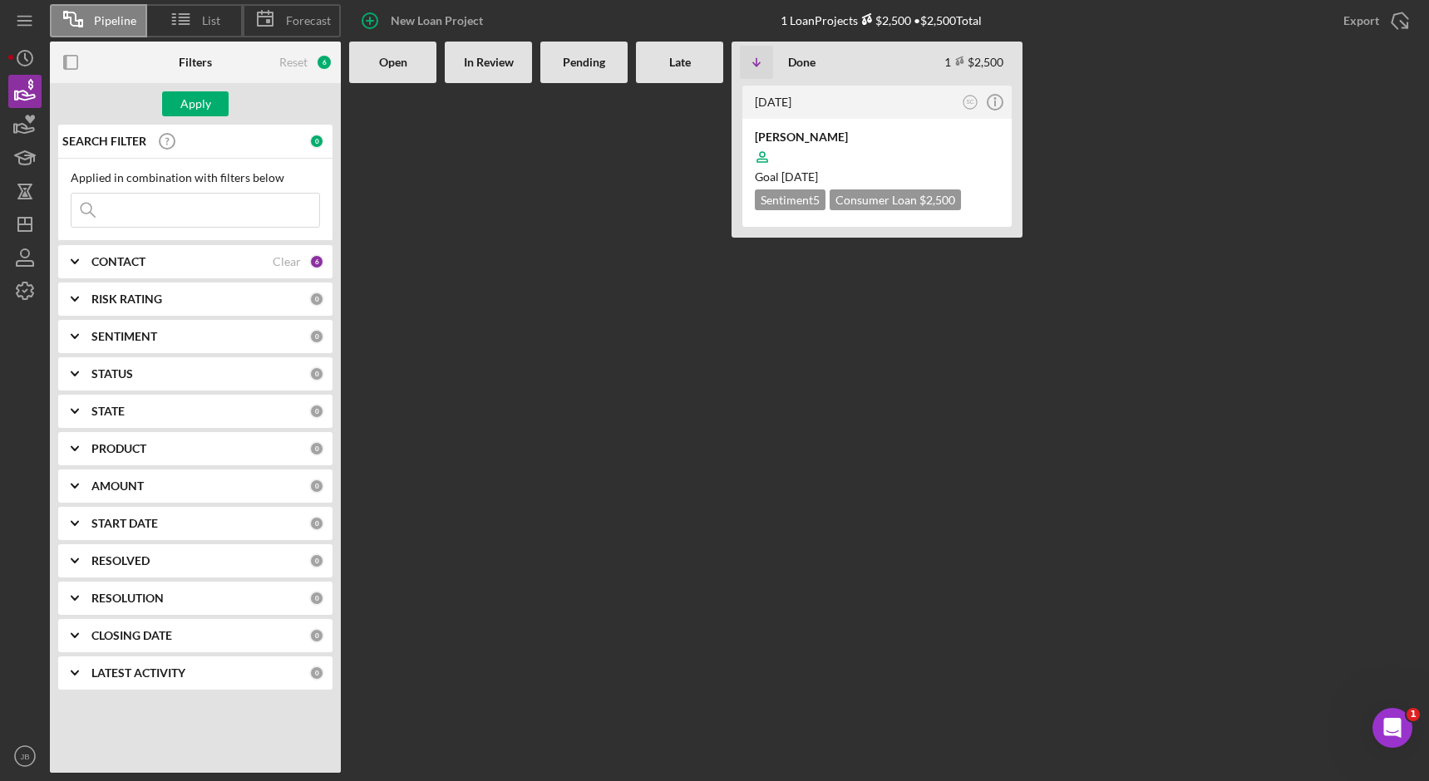
click at [589, 198] on div at bounding box center [583, 428] width 87 height 690
click at [762, 63] on icon "Icon/Table Sort Arrow" at bounding box center [756, 62] width 33 height 33
click at [994, 104] on icon "Icon/Info" at bounding box center [995, 102] width 42 height 42
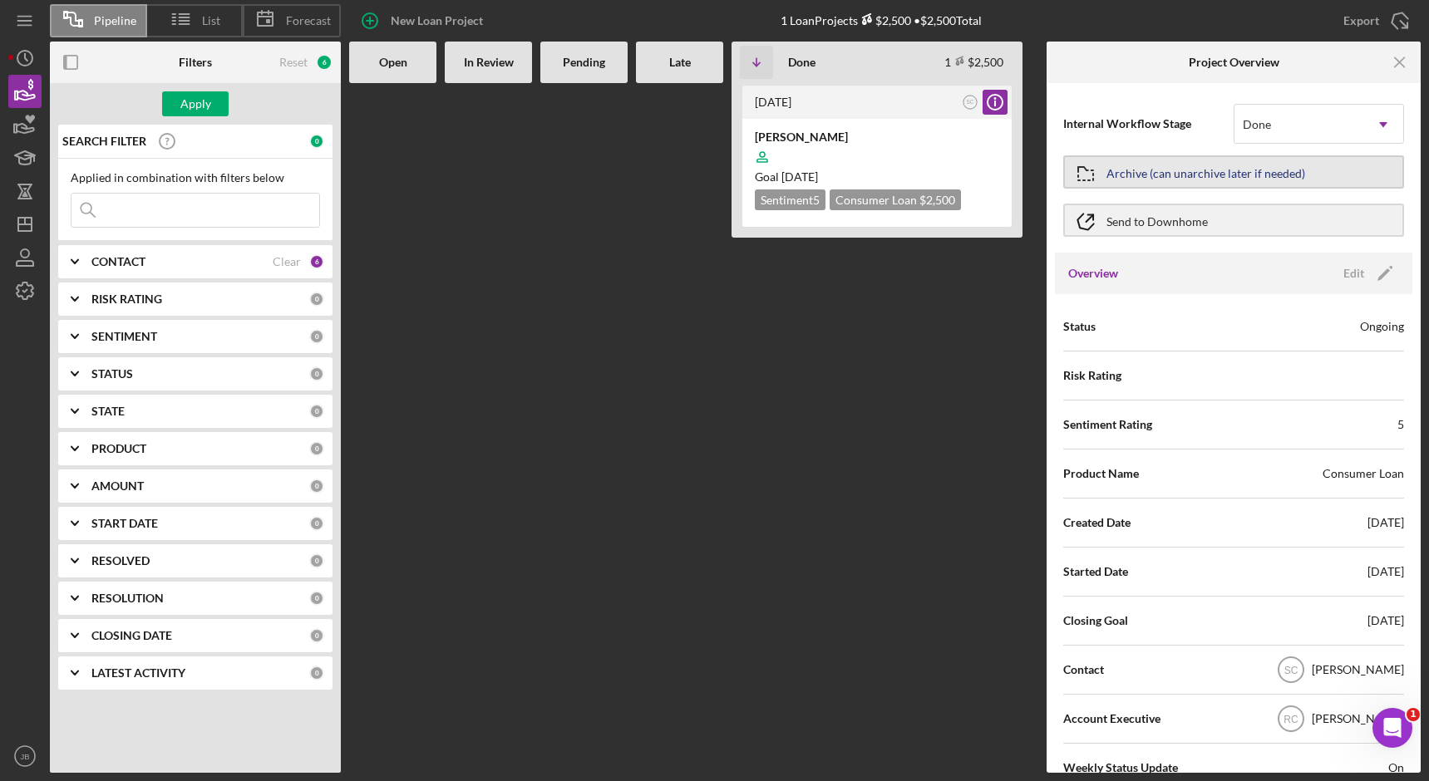
click at [1254, 185] on div "Archive (can unarchive later if needed)" at bounding box center [1205, 172] width 199 height 30
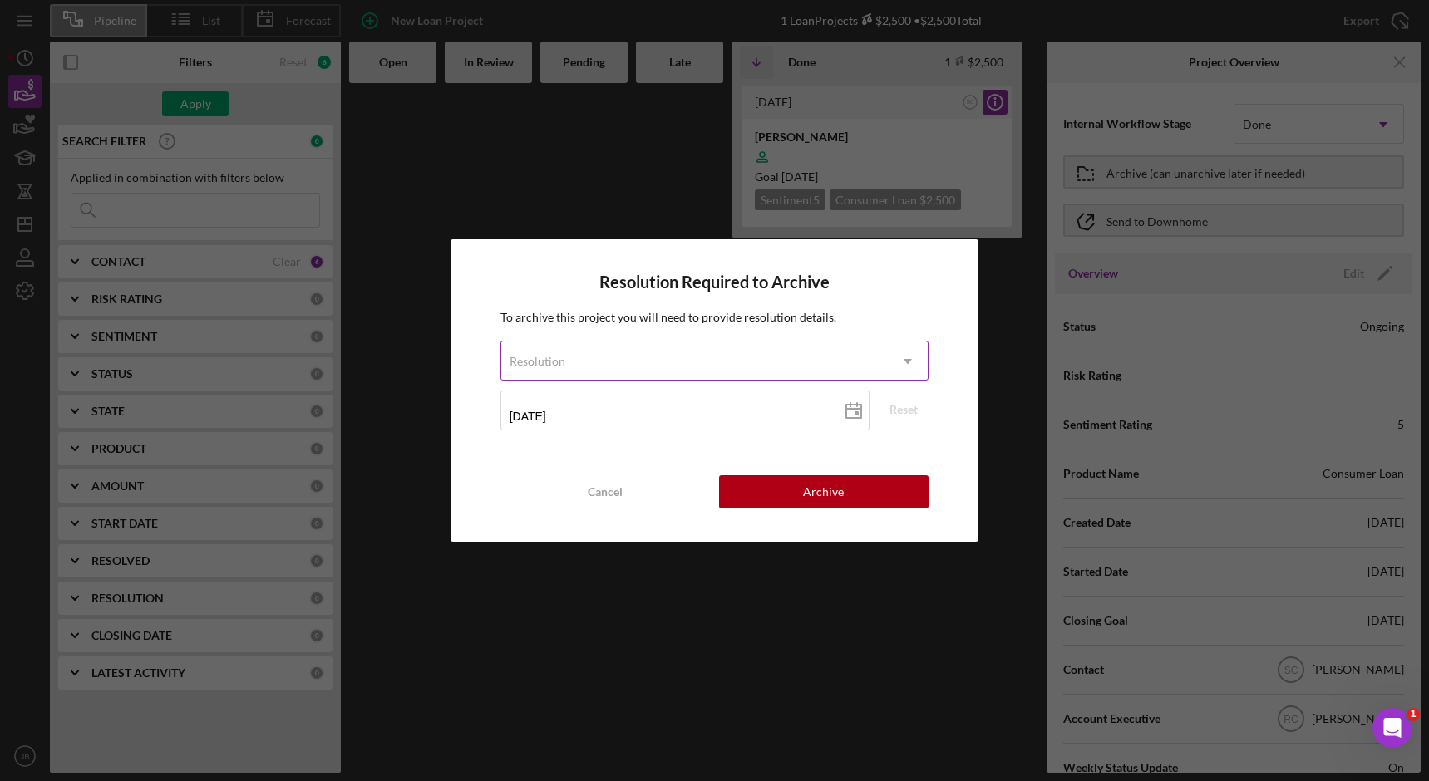
click at [904, 366] on icon "Icon/Dropdown Arrow" at bounding box center [908, 362] width 40 height 40
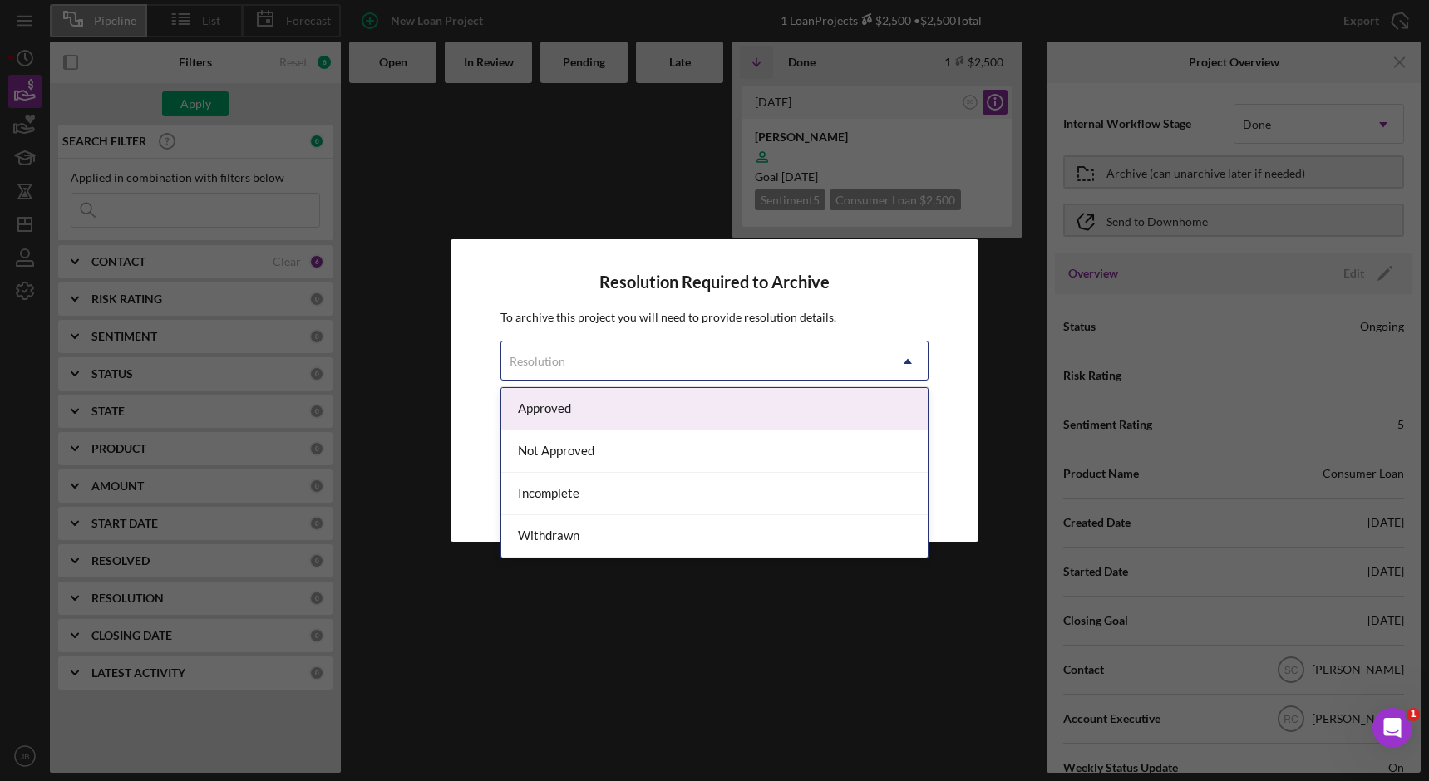
click at [801, 397] on div "Approved" at bounding box center [714, 409] width 427 height 42
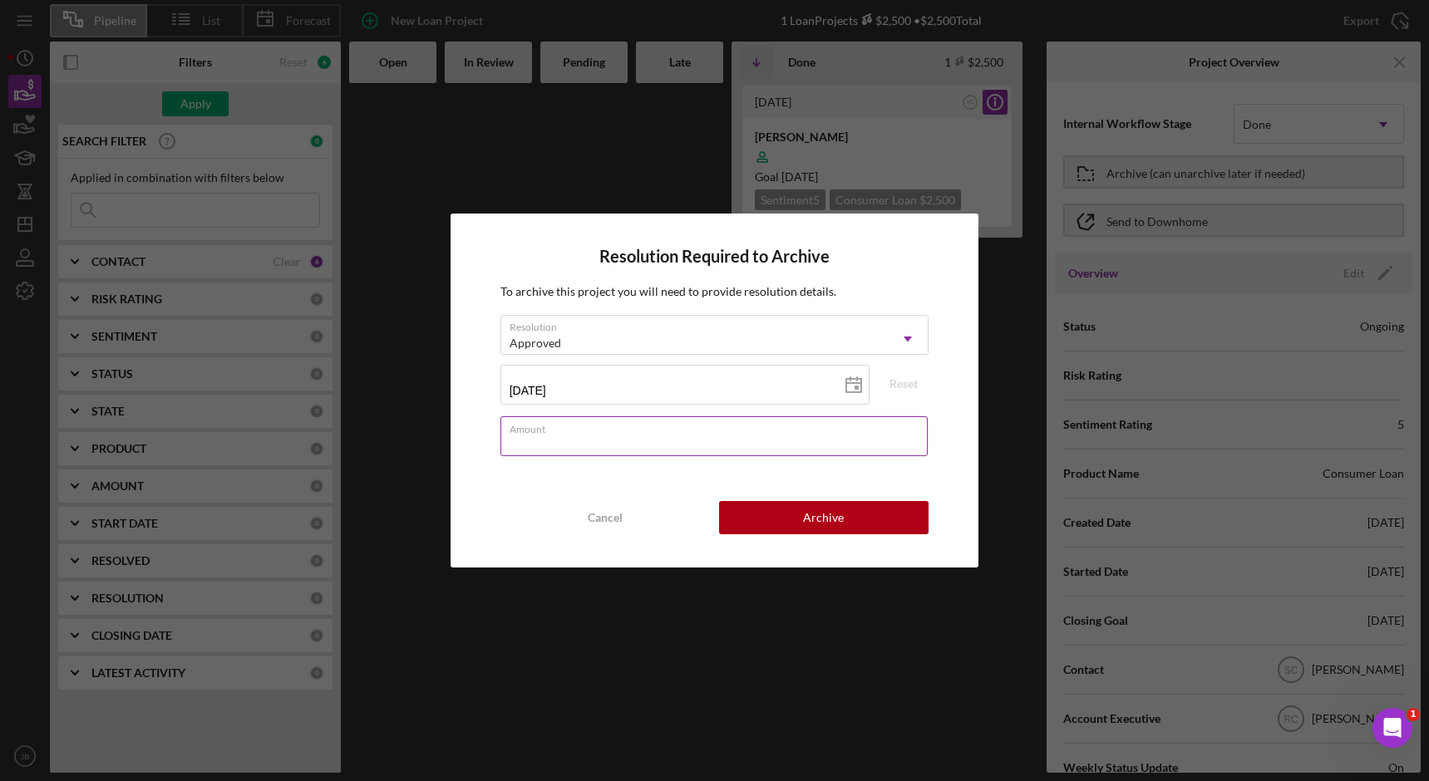
click at [733, 434] on div "Amount" at bounding box center [714, 437] width 429 height 42
type input "$2,500"
click at [816, 527] on div "Archive" at bounding box center [823, 517] width 41 height 33
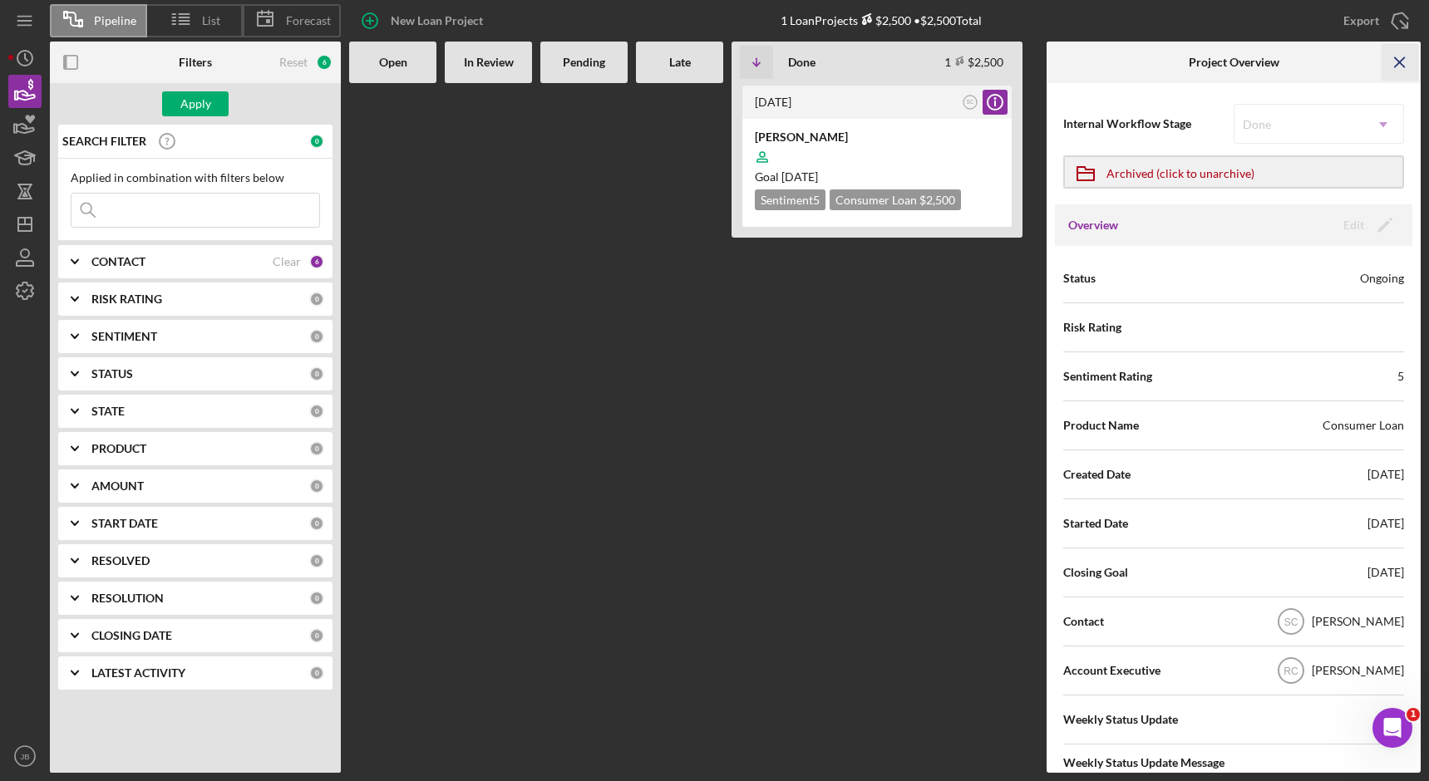
click at [1398, 75] on icon "Icon/Menu Close" at bounding box center [1400, 62] width 37 height 37
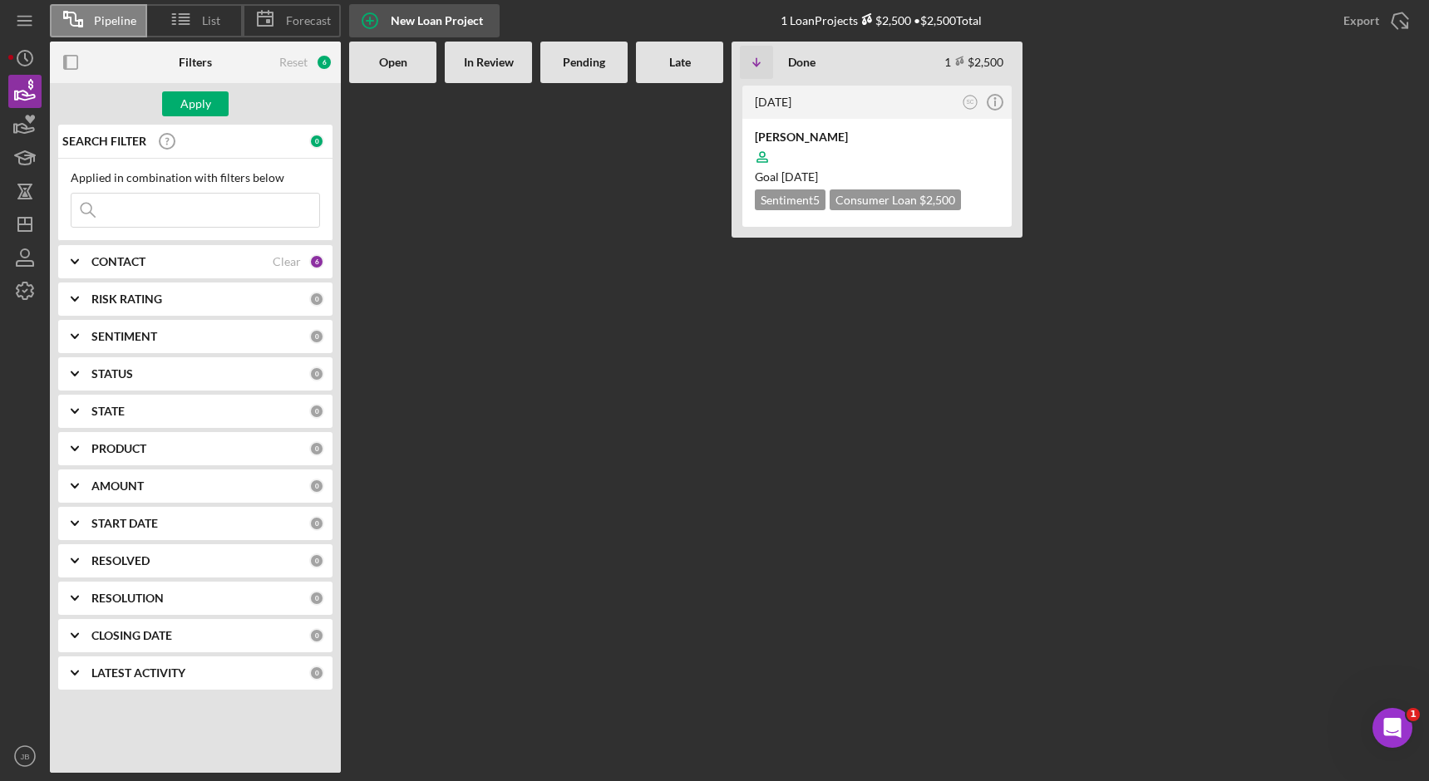
click at [401, 28] on div "New Loan Project" at bounding box center [437, 20] width 92 height 33
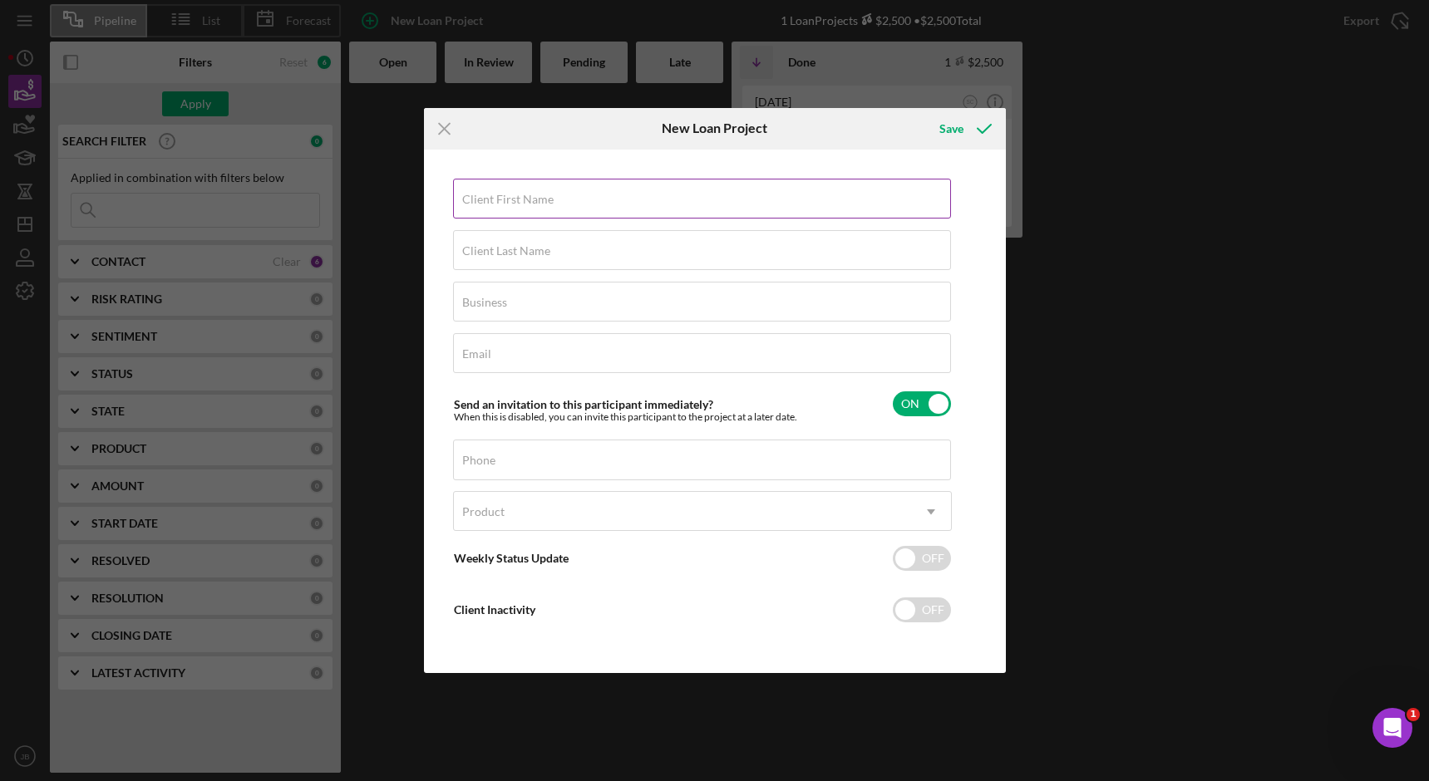
click at [503, 215] on input "Client First Name" at bounding box center [702, 199] width 498 height 40
type input "[PERSON_NAME]"
click at [544, 259] on input "Client Last Name" at bounding box center [702, 250] width 498 height 40
type input "Miner"
click at [550, 313] on input "Business" at bounding box center [702, 302] width 498 height 40
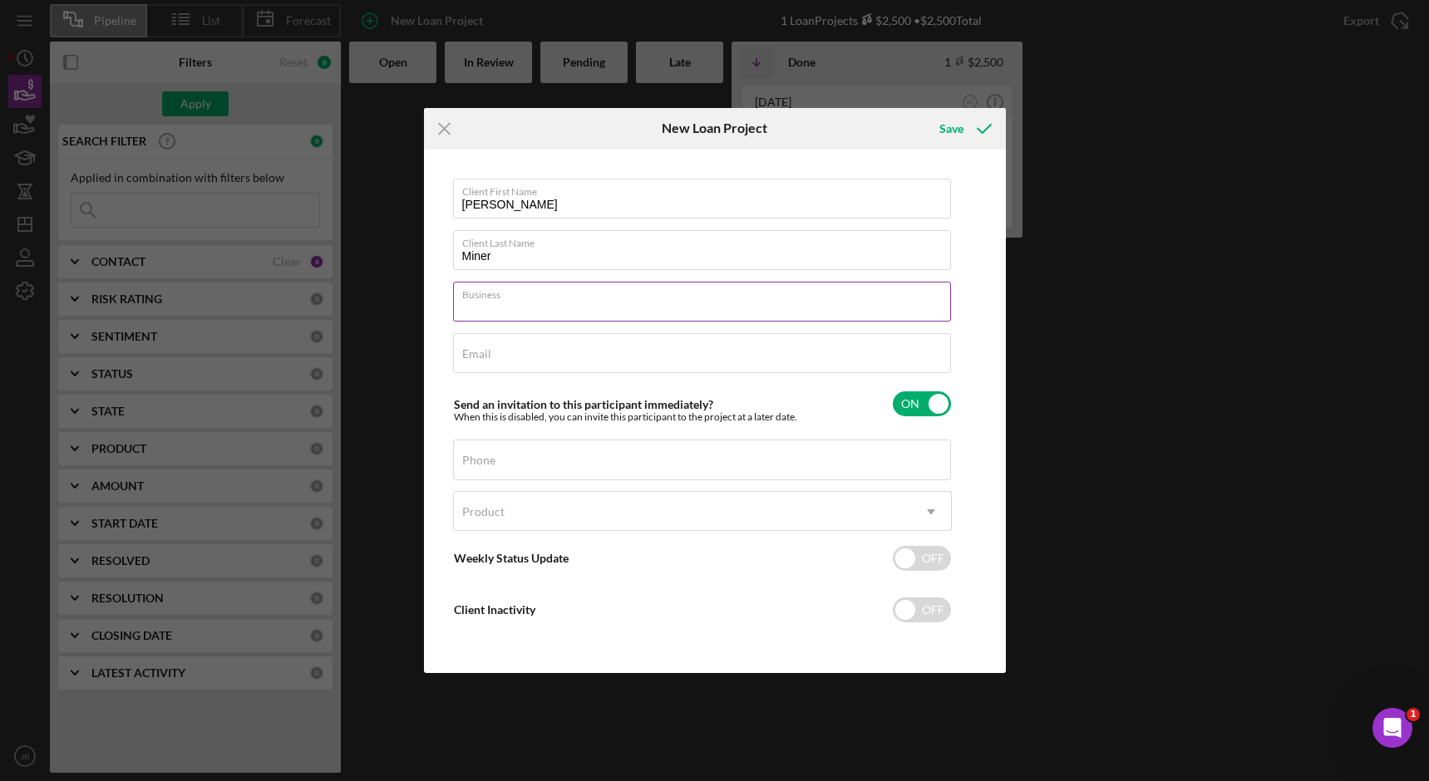
type input "FNCF"
click at [525, 361] on input "Email" at bounding box center [702, 353] width 498 height 40
type input "[EMAIL_ADDRESS][DOMAIN_NAME]"
click at [547, 453] on div "Phone" at bounding box center [702, 461] width 499 height 42
type input "[PHONE_NUMBER]"
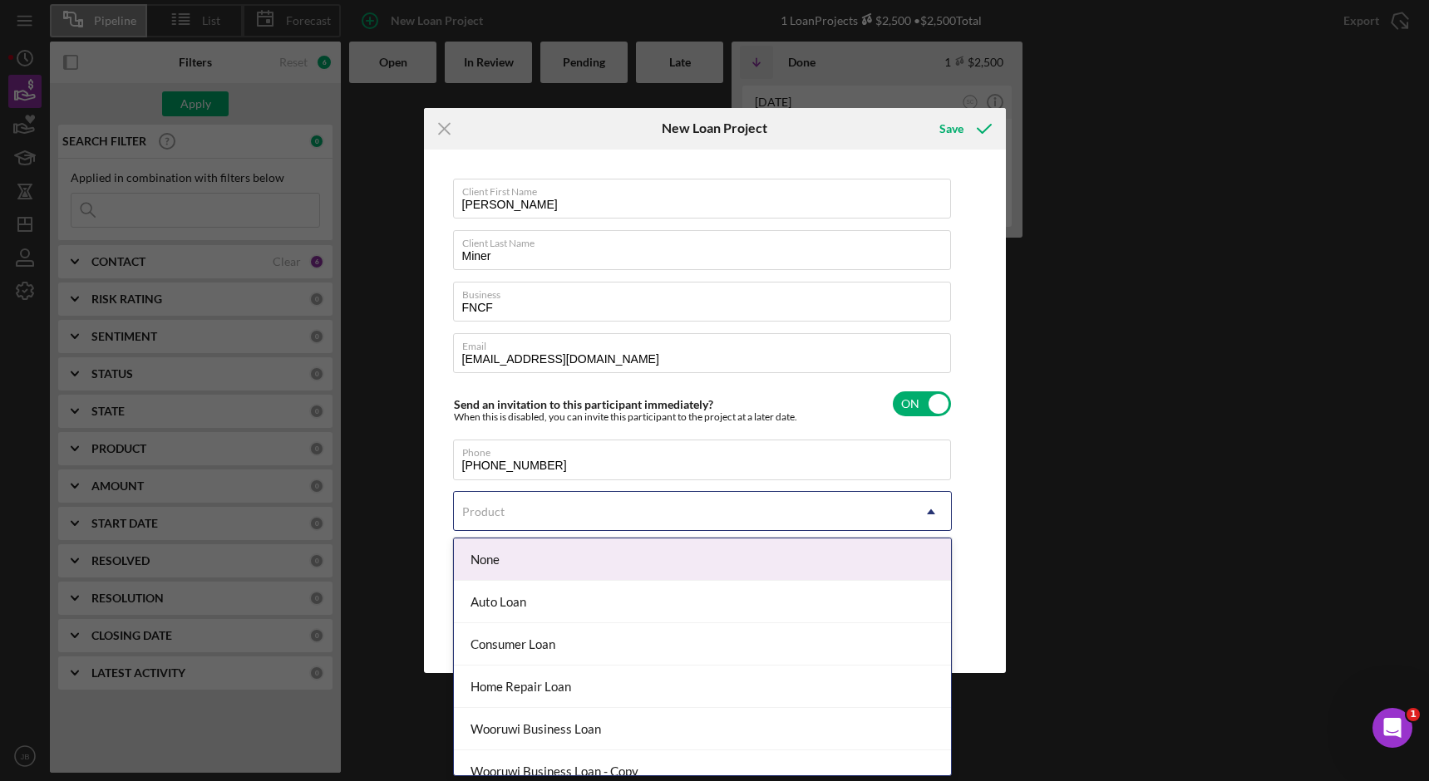
click at [559, 510] on div "Product" at bounding box center [682, 512] width 457 height 38
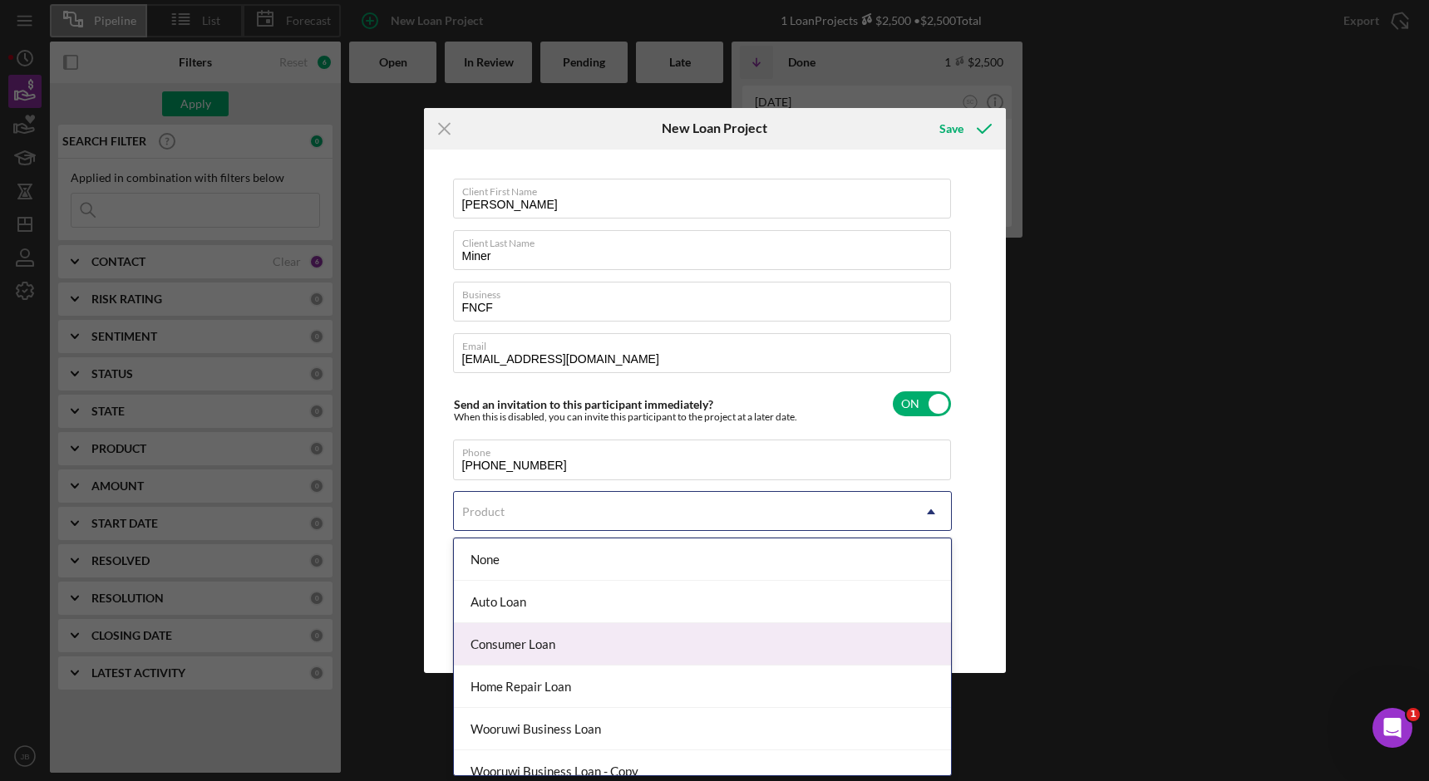
click at [562, 663] on div "Consumer Loan" at bounding box center [702, 644] width 497 height 42
checkbox input "true"
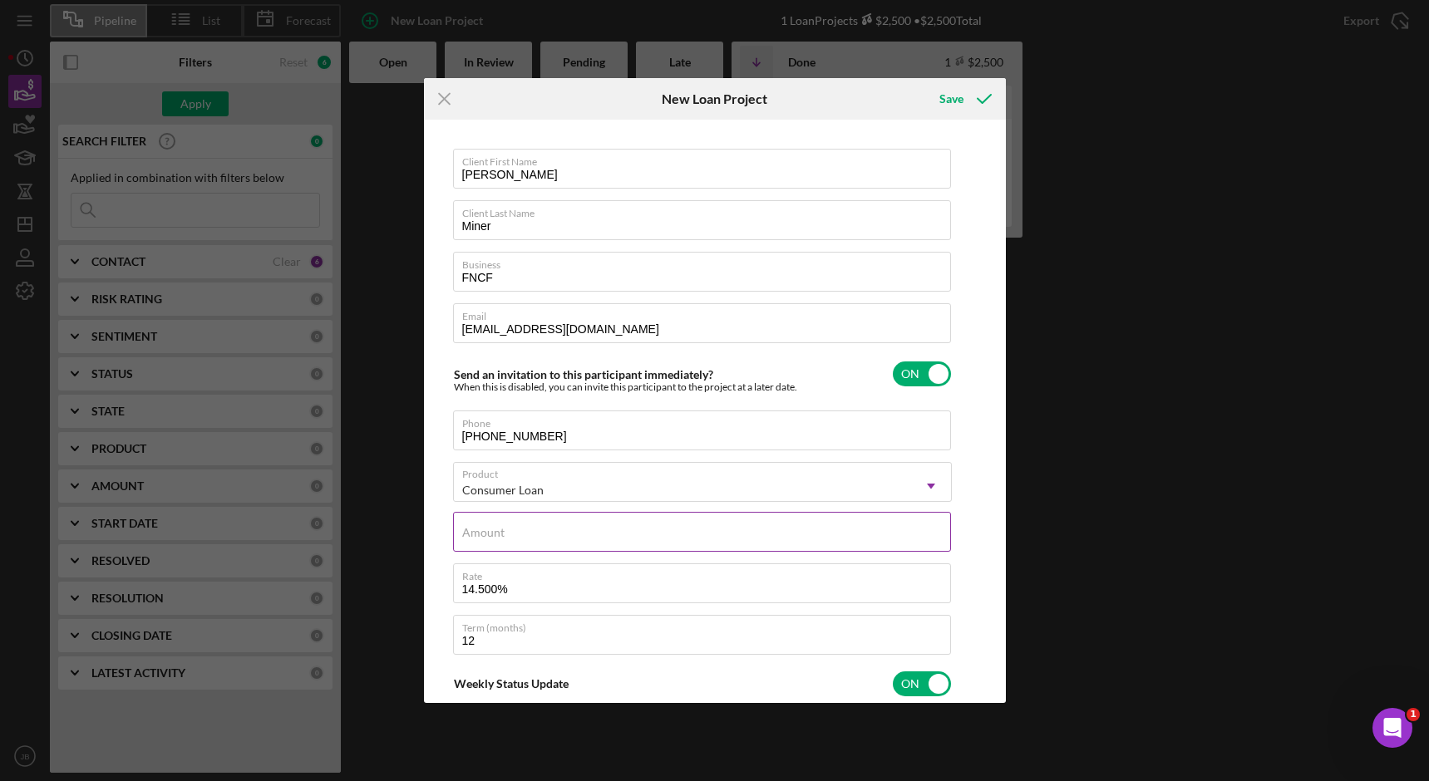
click at [520, 531] on div "Amount" at bounding box center [702, 533] width 499 height 42
type input "$1,000"
click at [978, 101] on icon "submit" at bounding box center [984, 99] width 42 height 42
type textarea "Here's a snapshot of information that has been fully approved, as well as the i…"
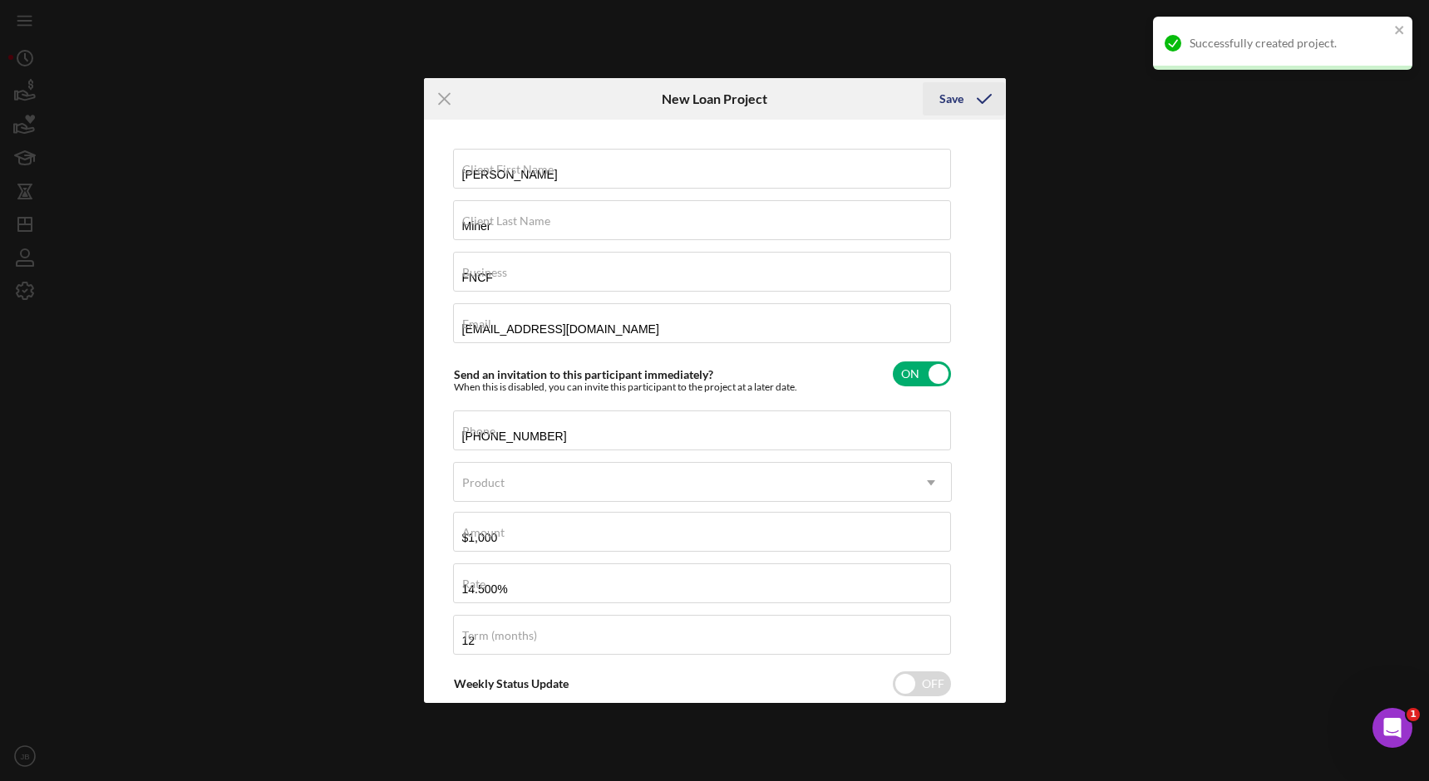
checkbox input "false"
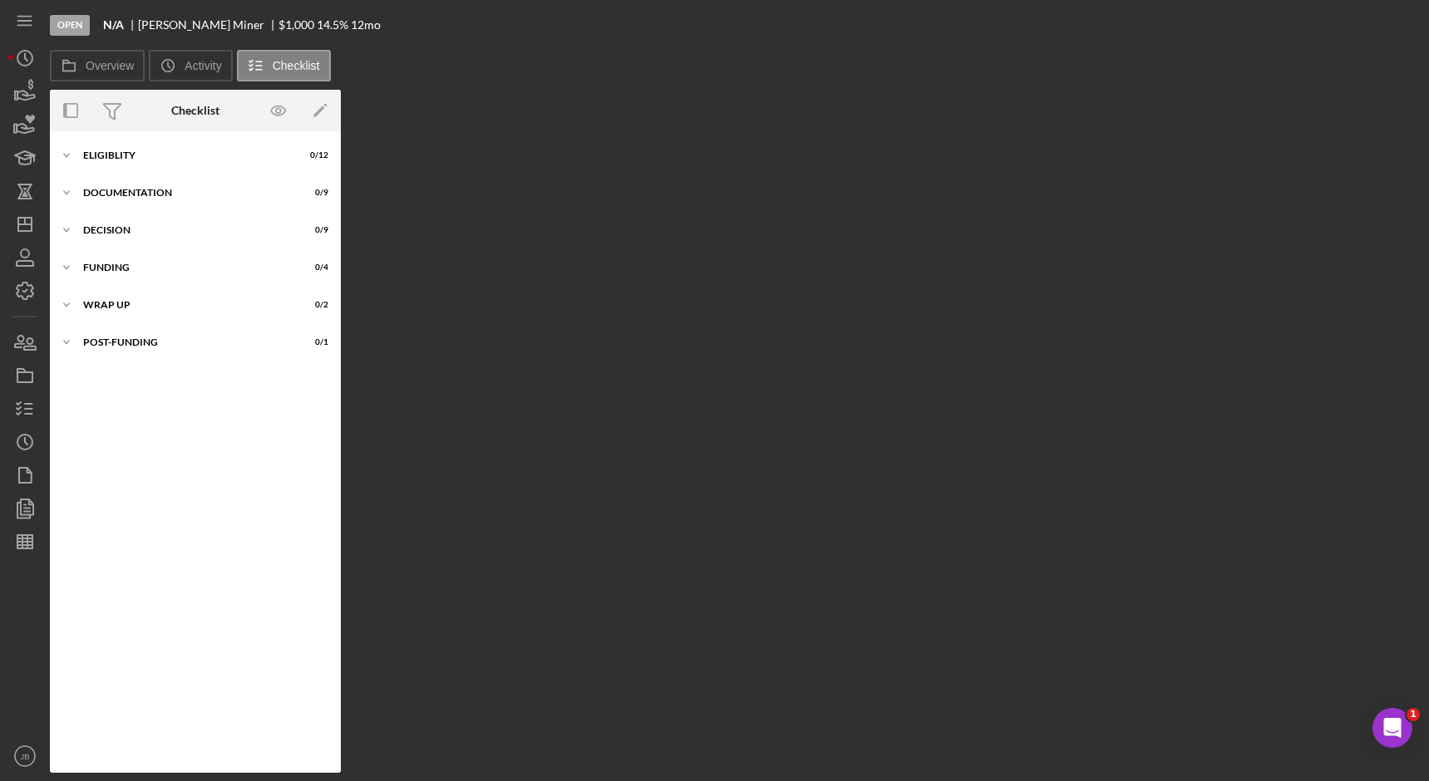
click at [748, 128] on div "Overview Internal Workflow Stage Open Icon/Dropdown Arrow Archive (can unarchiv…" at bounding box center [735, 431] width 1371 height 683
